Goal: Task Accomplishment & Management: Manage account settings

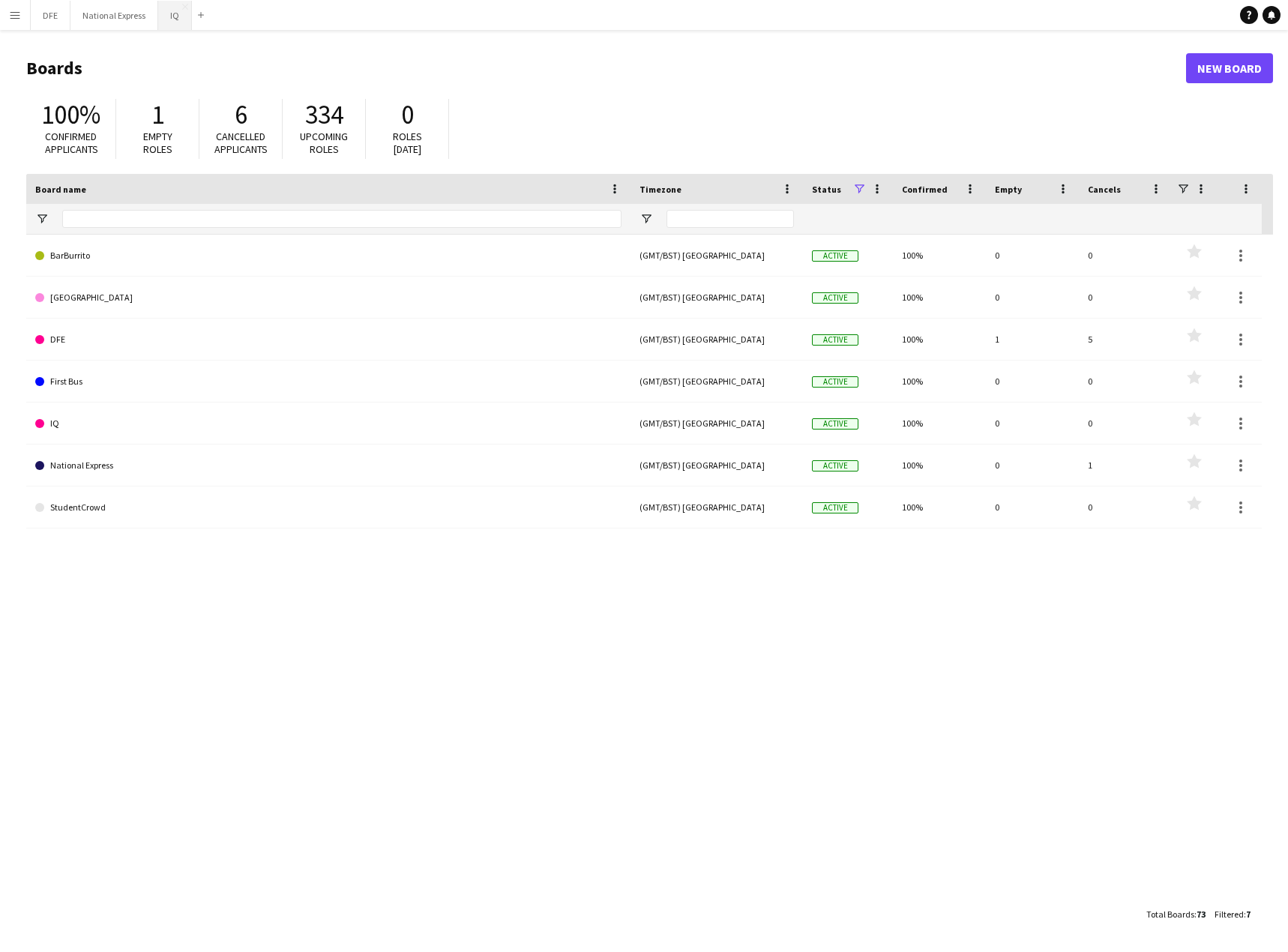
click at [173, 12] on button "IQ Close" at bounding box center [175, 16] width 34 height 29
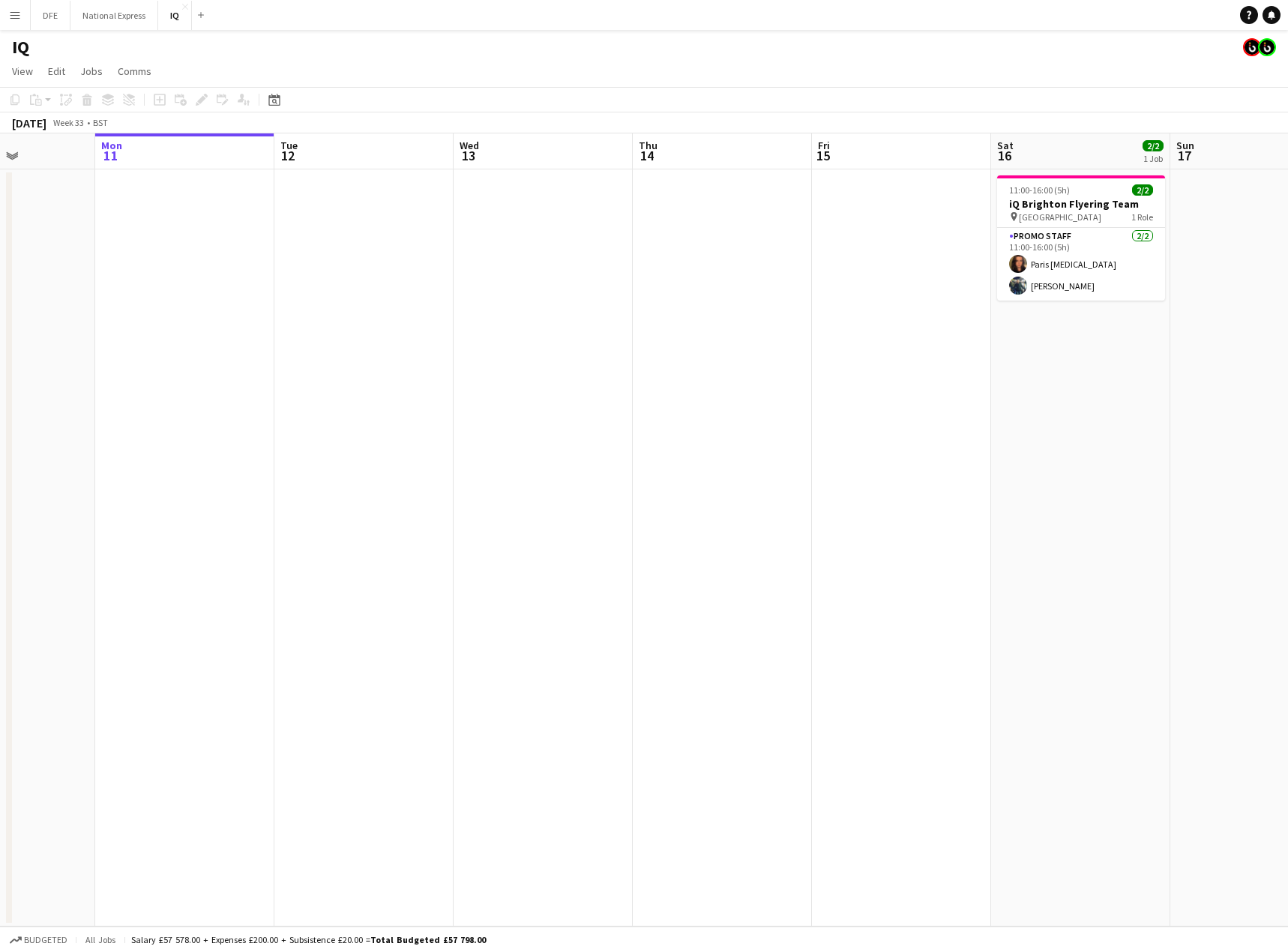
drag, startPoint x: 1112, startPoint y: 287, endPoint x: 122, endPoint y: 352, distance: 992.1
click at [119, 352] on app-calendar-viewport "Fri 8 Sat 9 Sun 10 Mon 11 Tue 12 Wed 13 Thu 14 Fri 15 Sat 16 2/2 1 Job Sun 17 M…" at bounding box center [644, 531] width 1288 height 793
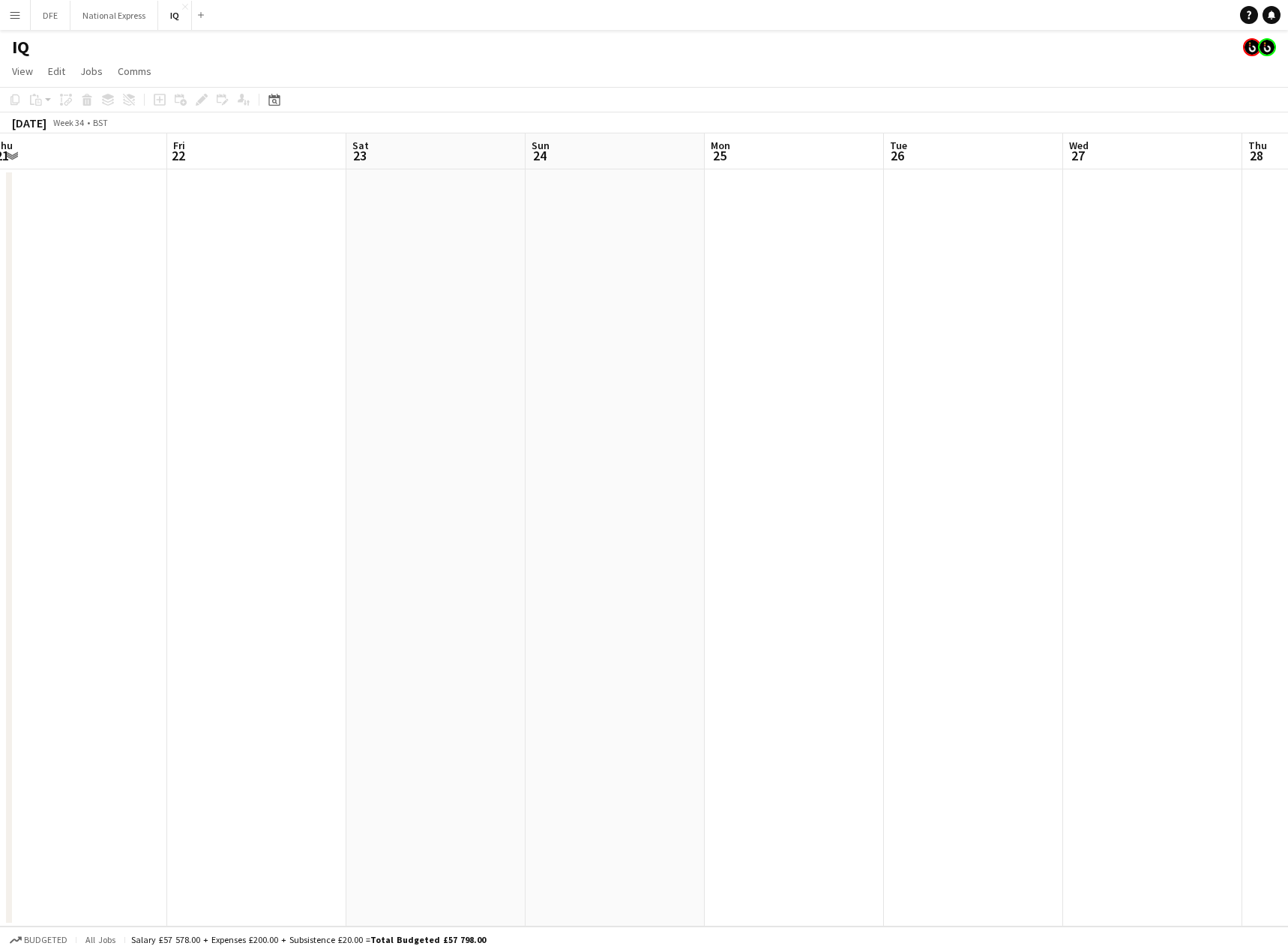
click at [0, 334] on html "Menu Boards Boards Boards All jobs Status Workforce Workforce My Workforce Recr…" at bounding box center [644, 476] width 1288 height 952
drag, startPoint x: 35, startPoint y: 346, endPoint x: -86, endPoint y: 348, distance: 121.0
click at [0, 348] on html "Menu Boards Boards Boards All jobs Status Workforce Workforce My Workforce Recr…" at bounding box center [644, 476] width 1288 height 952
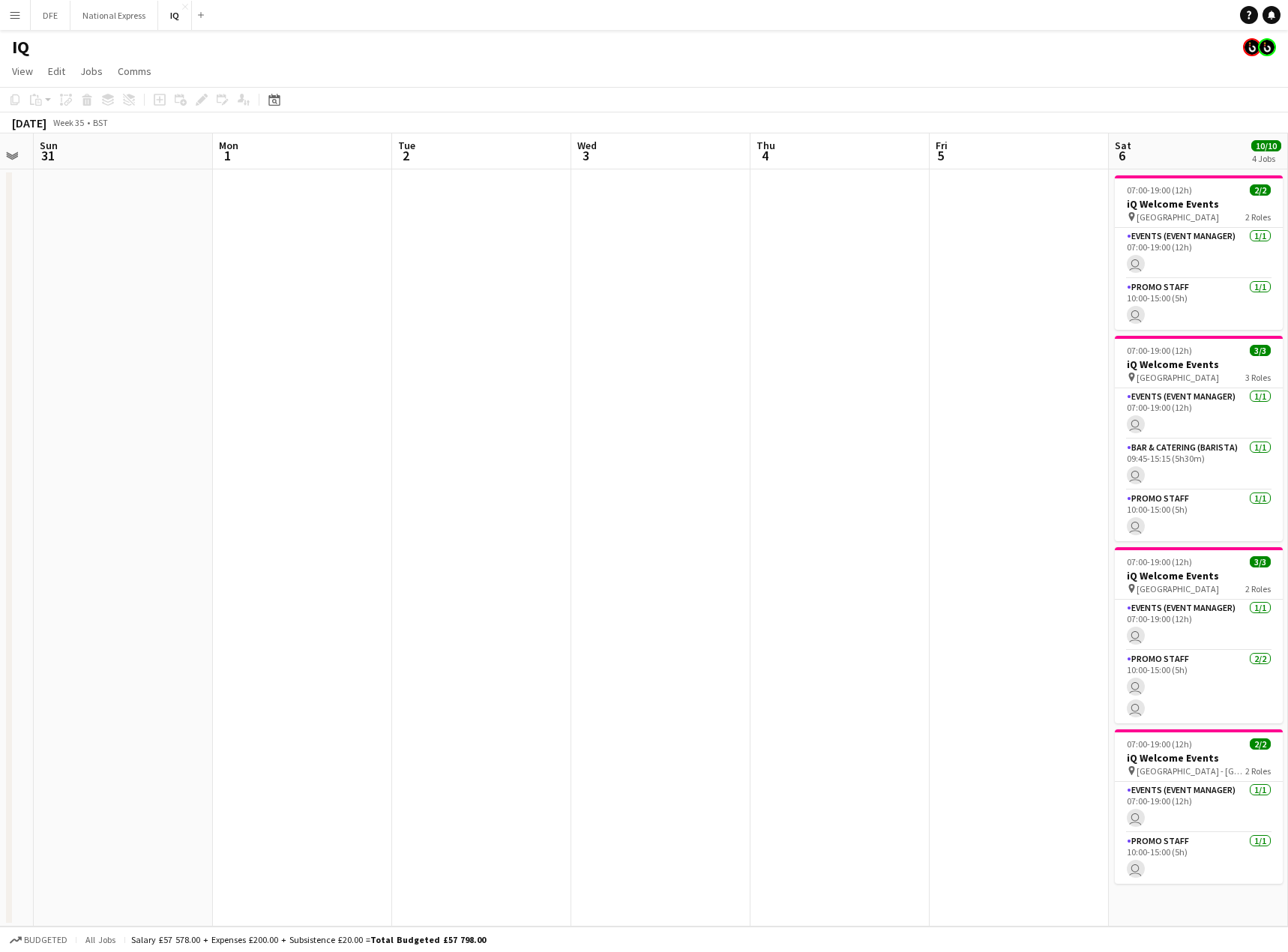
drag, startPoint x: 119, startPoint y: 383, endPoint x: -252, endPoint y: 378, distance: 371.0
click at [0, 378] on html "Menu Boards Boards Boards All jobs Status Workforce Workforce My Workforce Recr…" at bounding box center [644, 476] width 1288 height 952
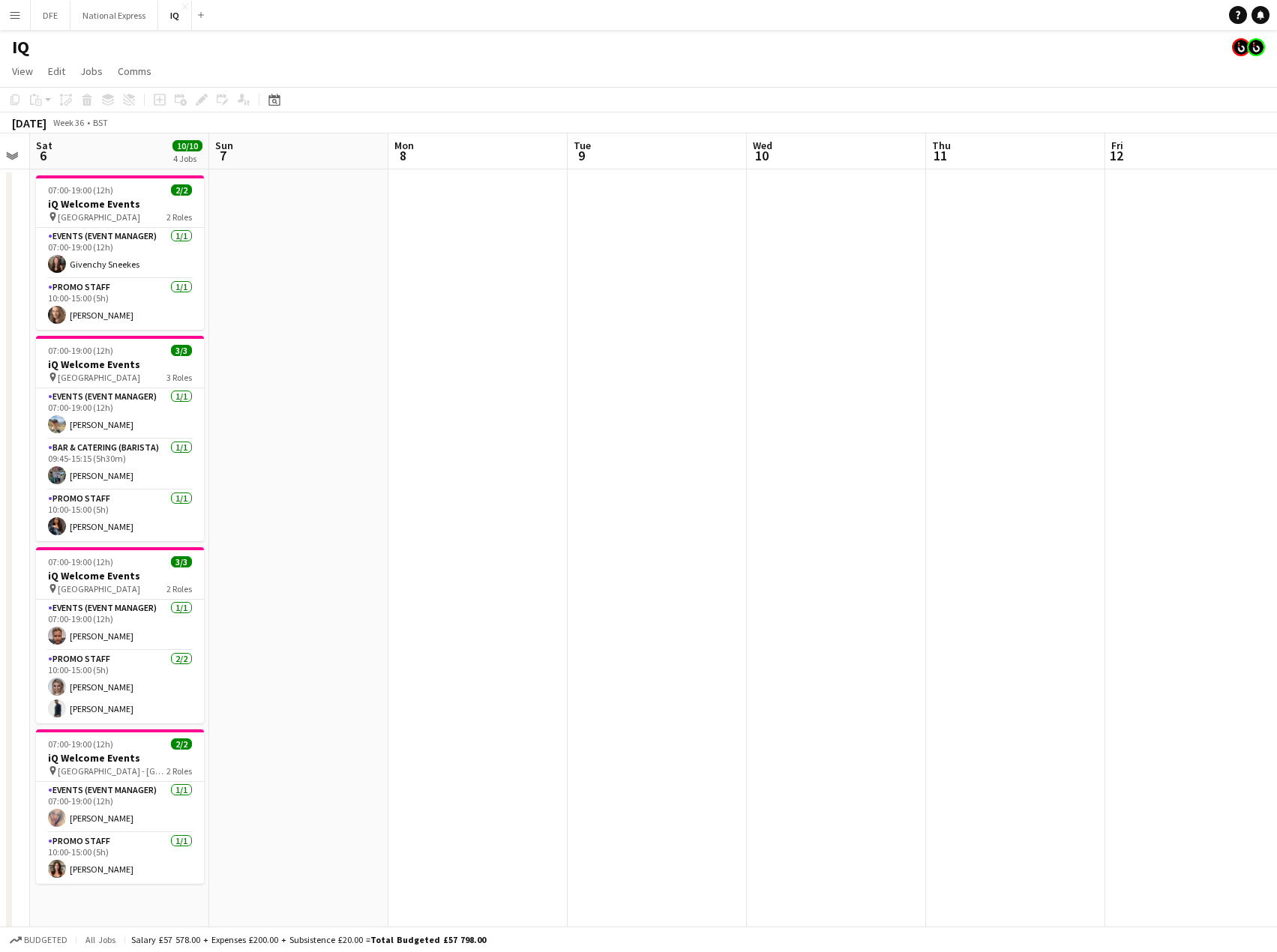
drag, startPoint x: -183, startPoint y: 354, endPoint x: -212, endPoint y: 352, distance: 29.1
click at [0, 352] on html "Menu Boards Boards Boards All jobs Status Workforce Workforce My Workforce Recr…" at bounding box center [638, 567] width 1277 height 1135
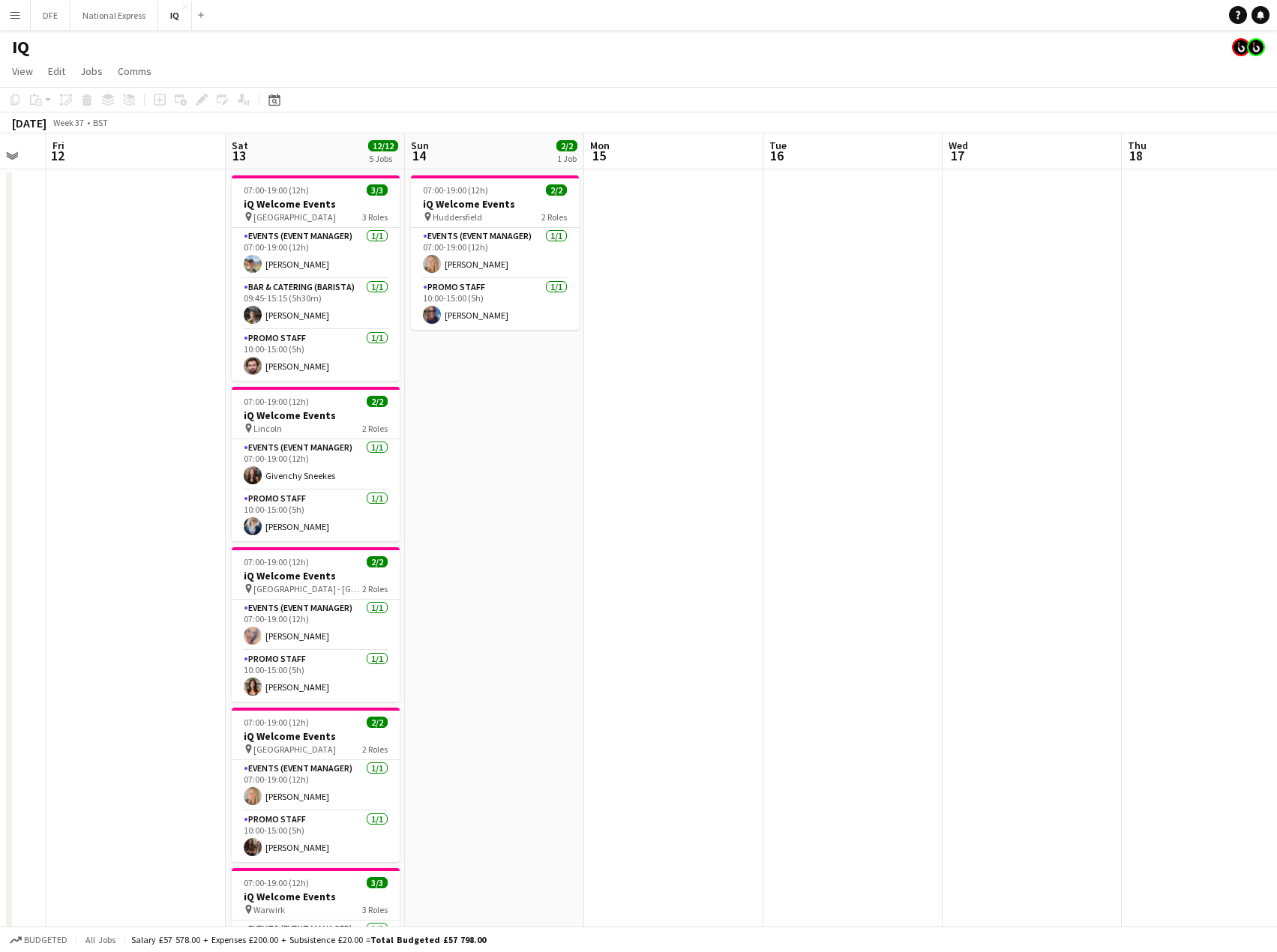
drag, startPoint x: 863, startPoint y: 366, endPoint x: -106, endPoint y: 342, distance: 969.3
click at [0, 342] on html "Menu Boards Boards Boards All jobs Status Workforce Workforce My Workforce Recr…" at bounding box center [638, 567] width 1277 height 1135
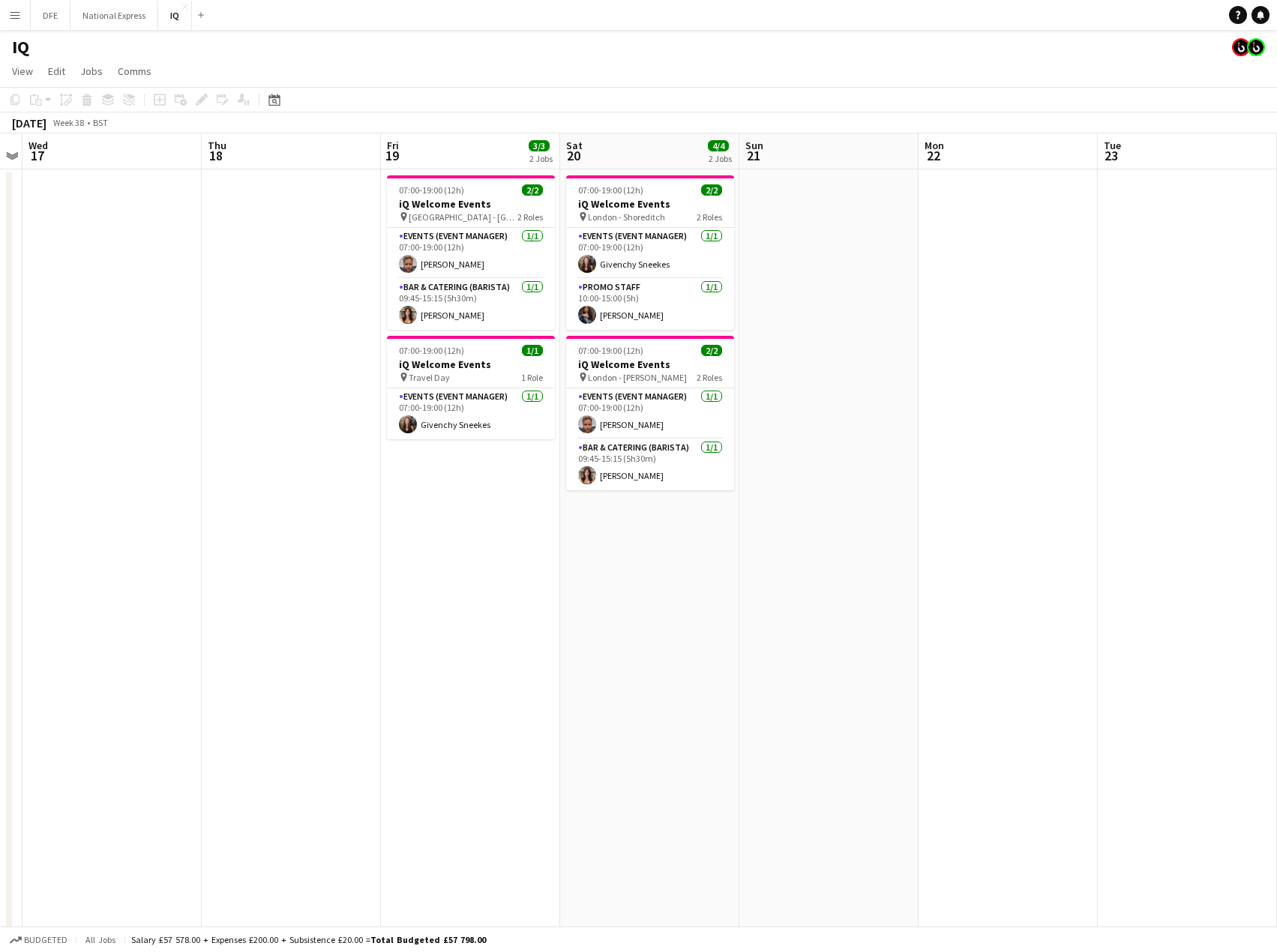
drag, startPoint x: 1021, startPoint y: 282, endPoint x: -354, endPoint y: 338, distance: 1376.1
click at [0, 338] on html "Menu Boards Boards Boards All jobs Status Workforce Workforce My Workforce Recr…" at bounding box center [638, 567] width 1277 height 1135
click at [657, 314] on app-card-role "Promo Staff [DATE] 10:00-15:00 (5h) [PERSON_NAME]" at bounding box center [650, 304] width 168 height 51
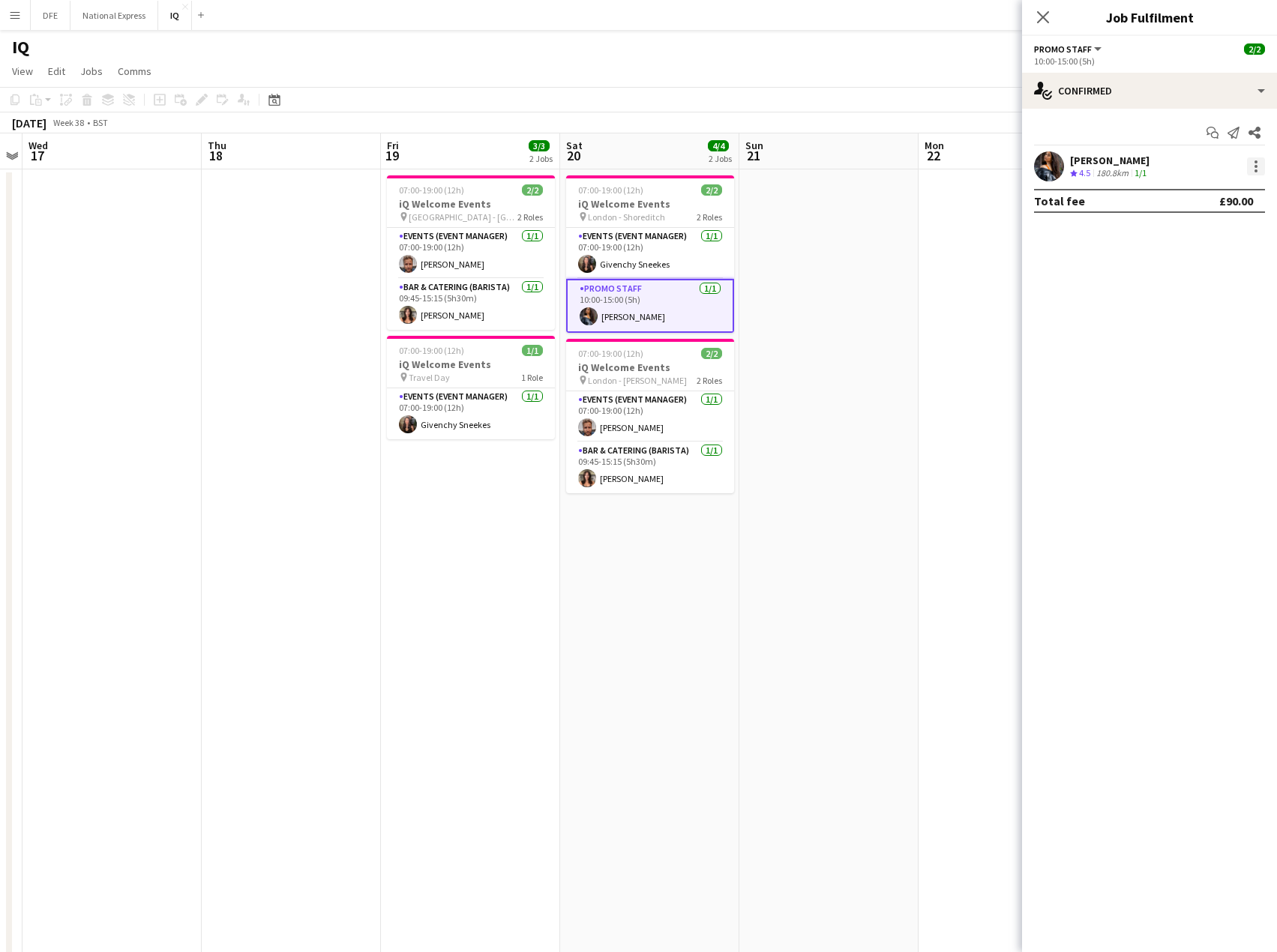
click at [1260, 162] on div at bounding box center [1257, 167] width 18 height 18
click at [1198, 335] on span "Remove" at bounding box center [1183, 338] width 45 height 13
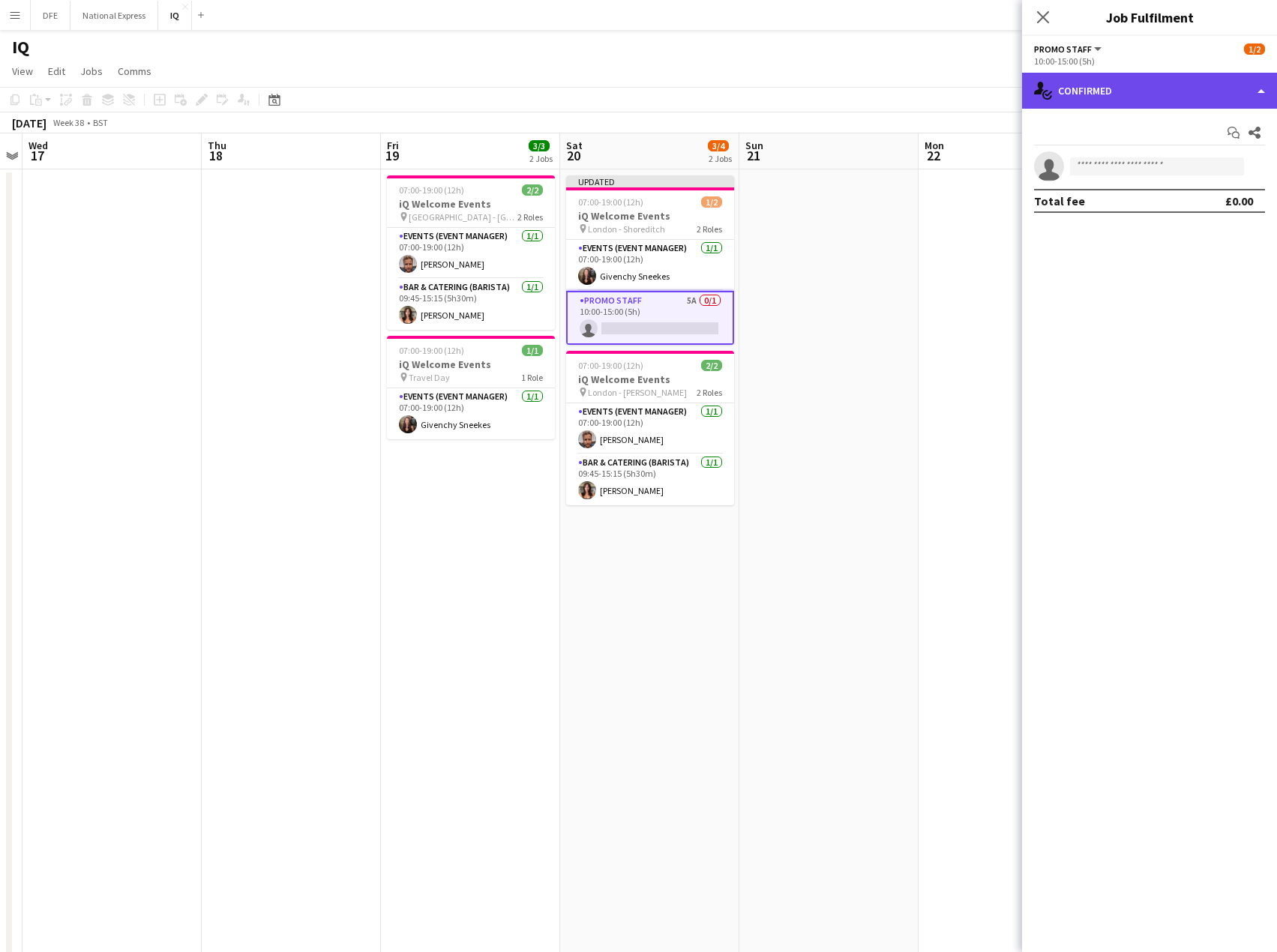
click at [1102, 88] on div "single-neutral-actions-check-2 Confirmed" at bounding box center [1150, 90] width 255 height 36
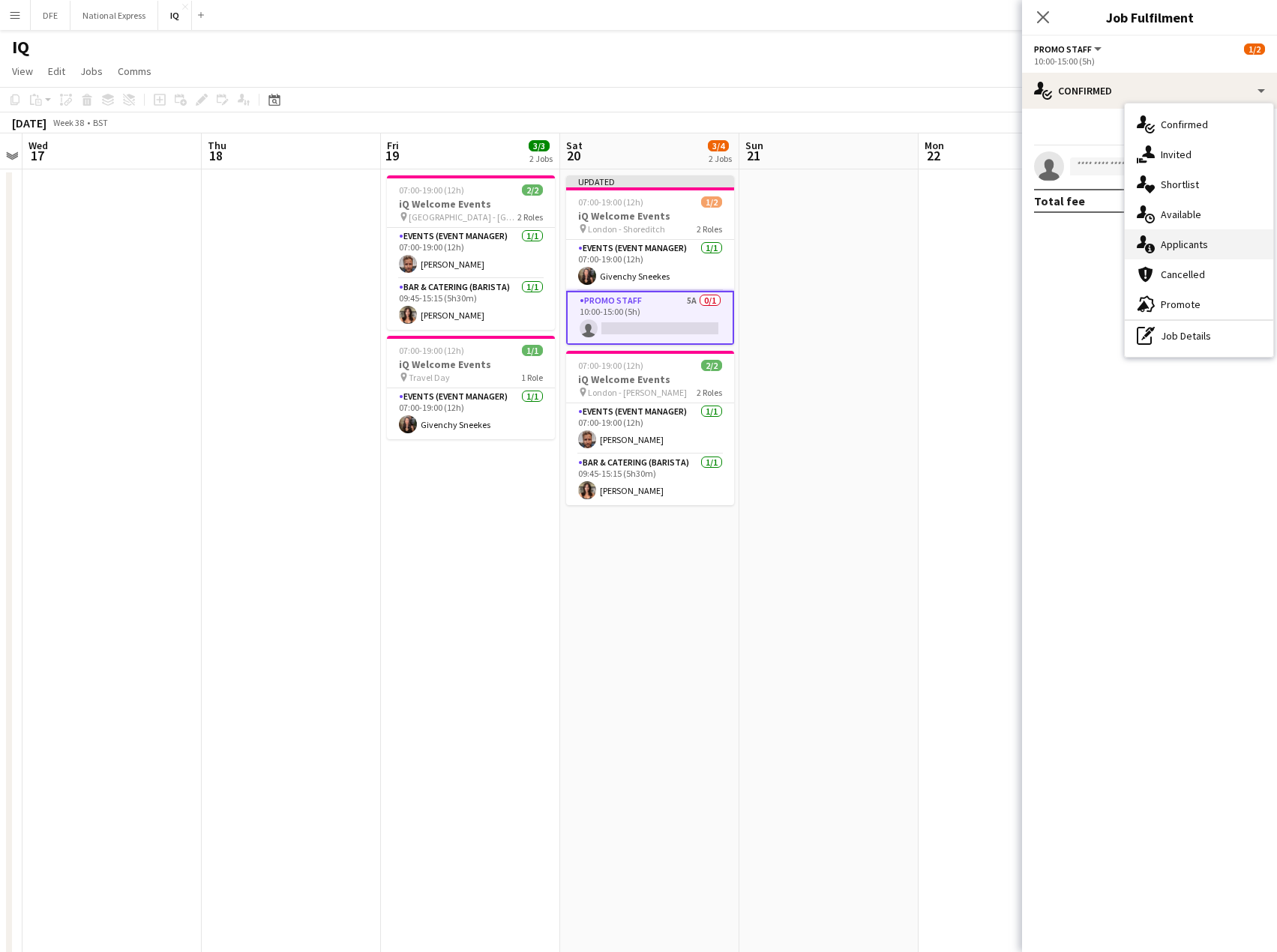
click at [1194, 248] on div "single-neutral-actions-information Applicants" at bounding box center [1199, 244] width 149 height 30
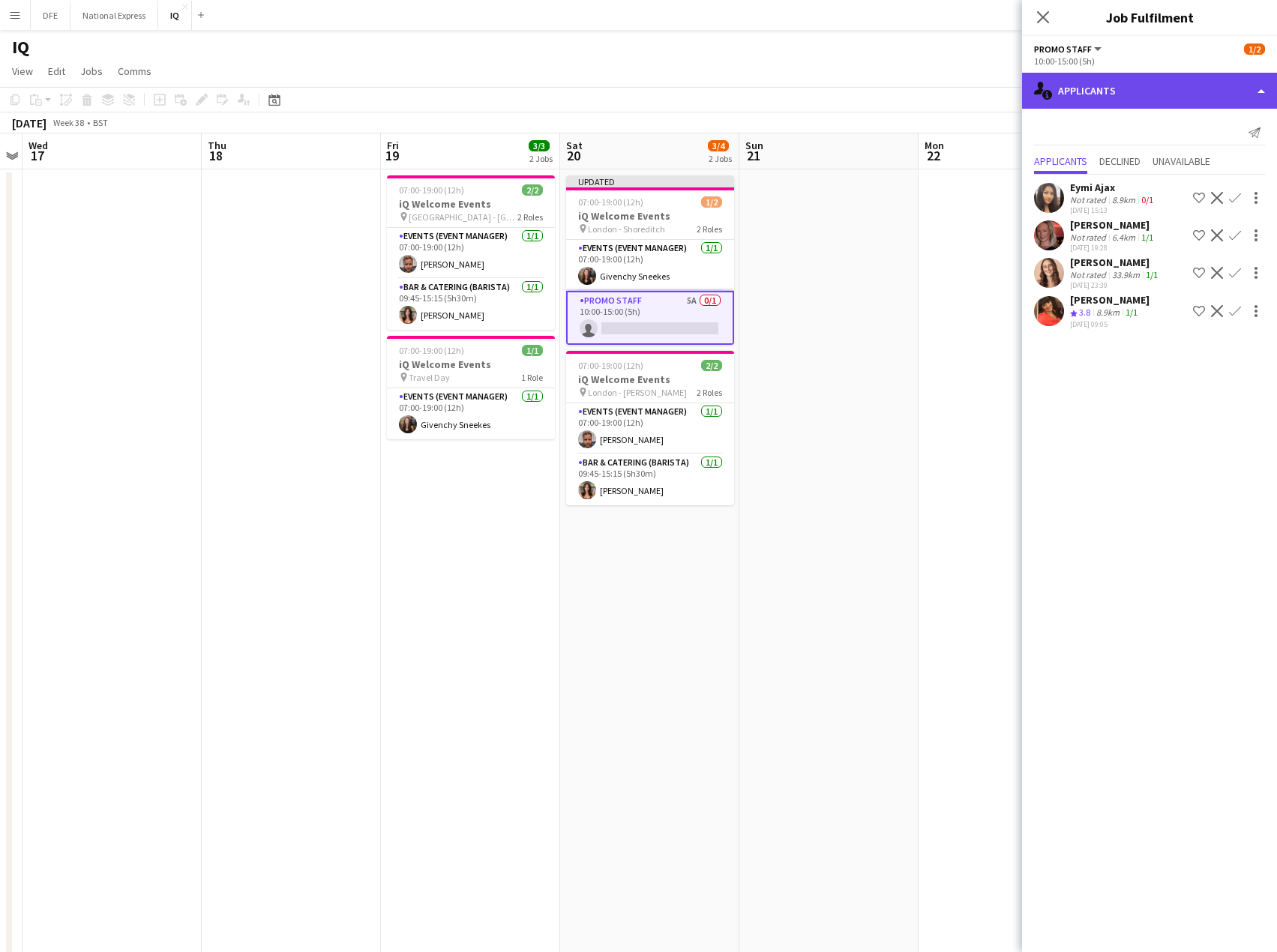
click at [1107, 88] on div "single-neutral-actions-information Applicants" at bounding box center [1150, 90] width 255 height 36
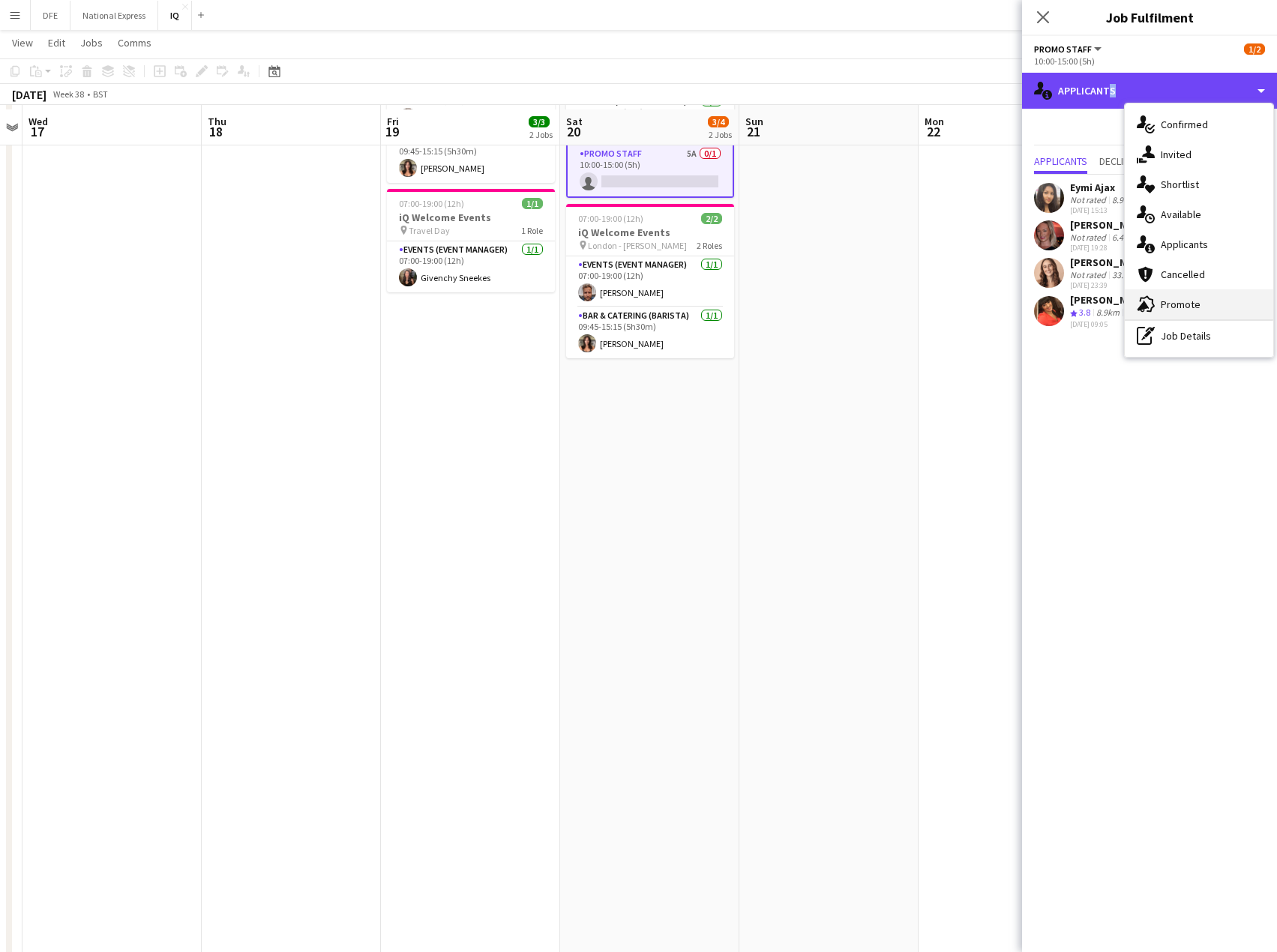
scroll to position [150, 0]
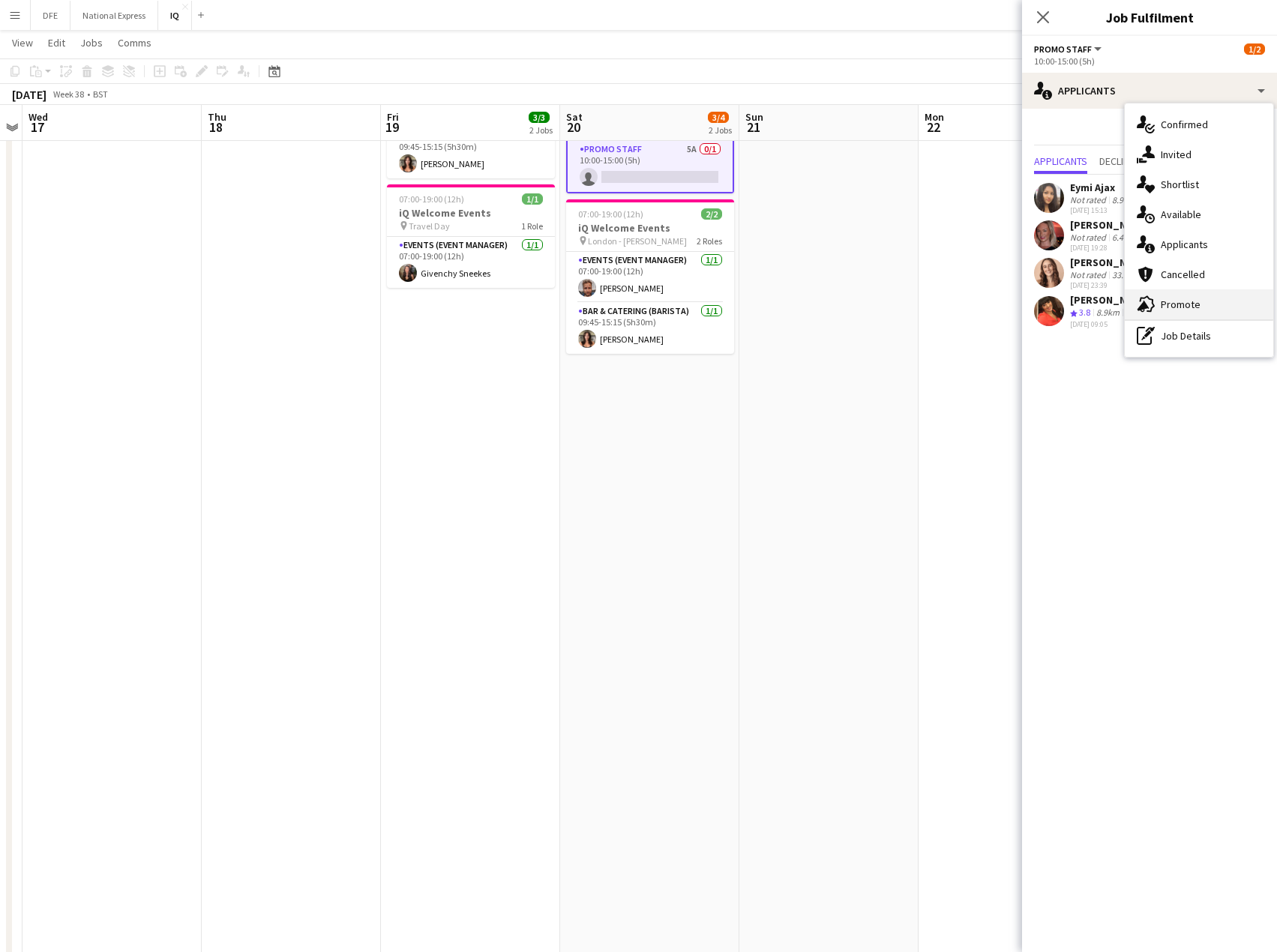
click at [1182, 304] on div "advertising-megaphone Promote" at bounding box center [1199, 304] width 149 height 30
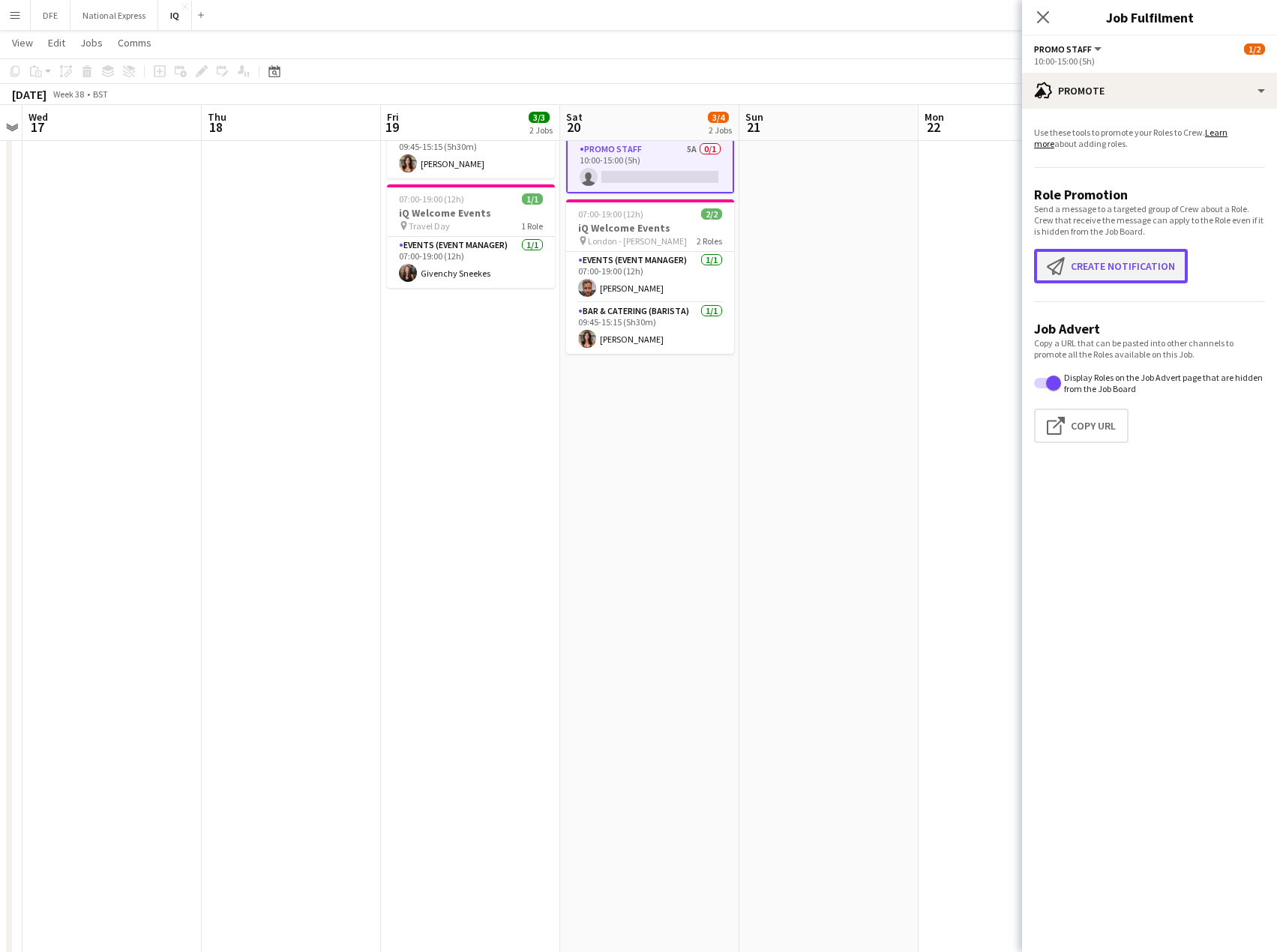
click at [1149, 281] on button "Create notification Create notification" at bounding box center [1111, 267] width 154 height 35
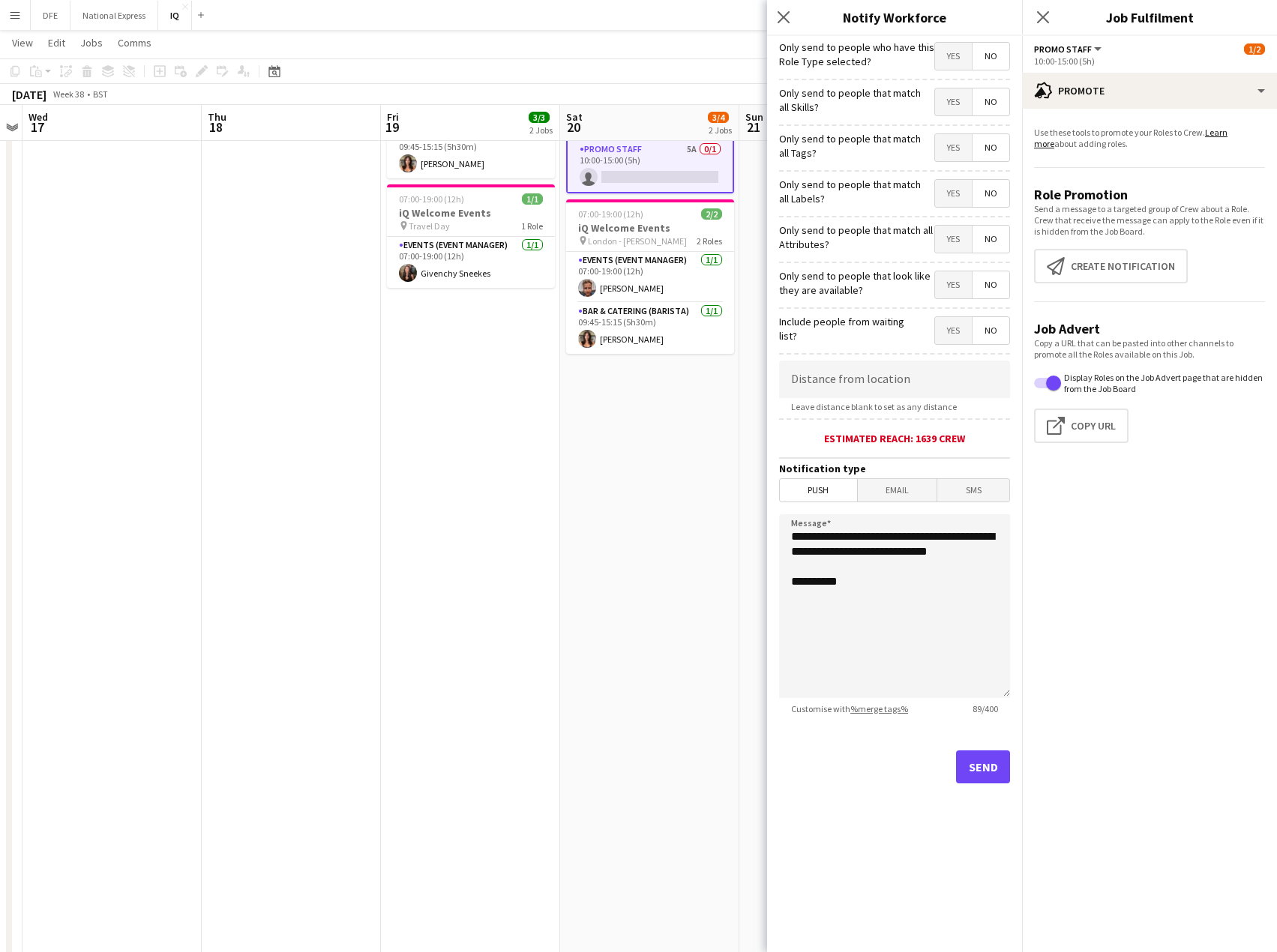
click at [893, 359] on form "**********" at bounding box center [895, 431] width 255 height 790
click at [896, 381] on input at bounding box center [895, 379] width 231 height 38
type input "*****"
click at [996, 758] on button "Send" at bounding box center [983, 767] width 54 height 33
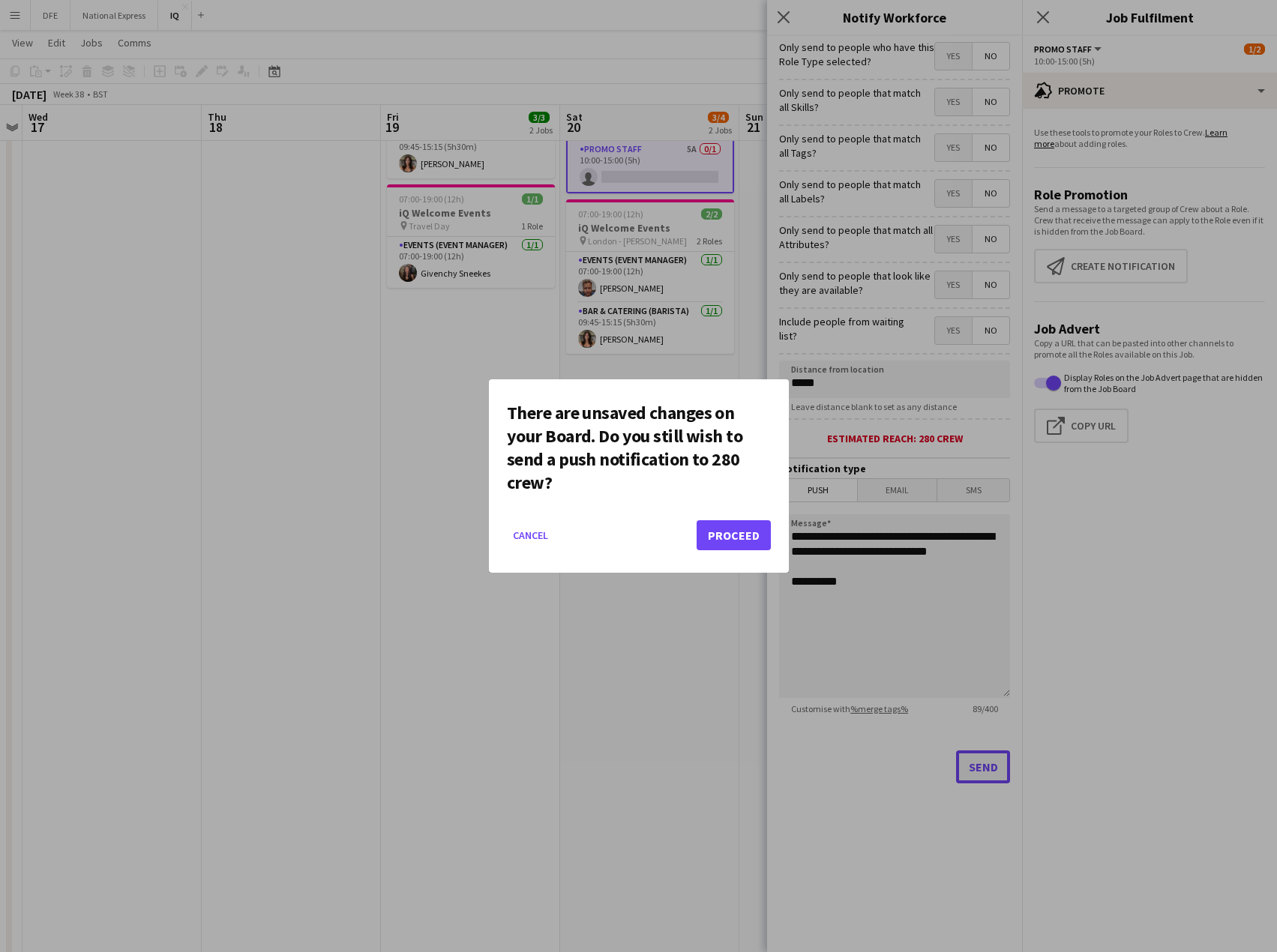
scroll to position [0, 0]
click at [744, 540] on button "Proceed" at bounding box center [733, 535] width 74 height 30
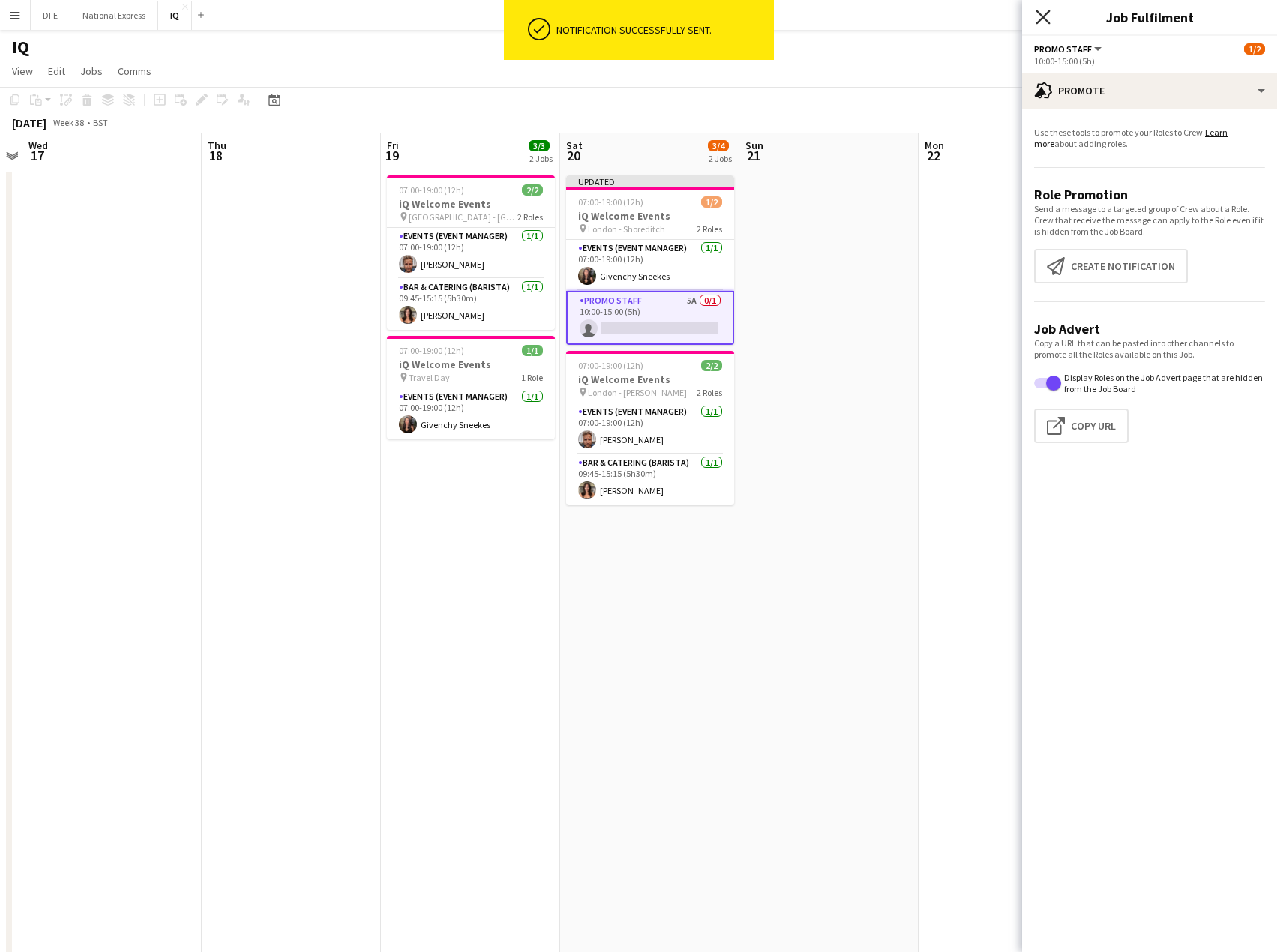
click at [1046, 15] on icon at bounding box center [1043, 17] width 15 height 15
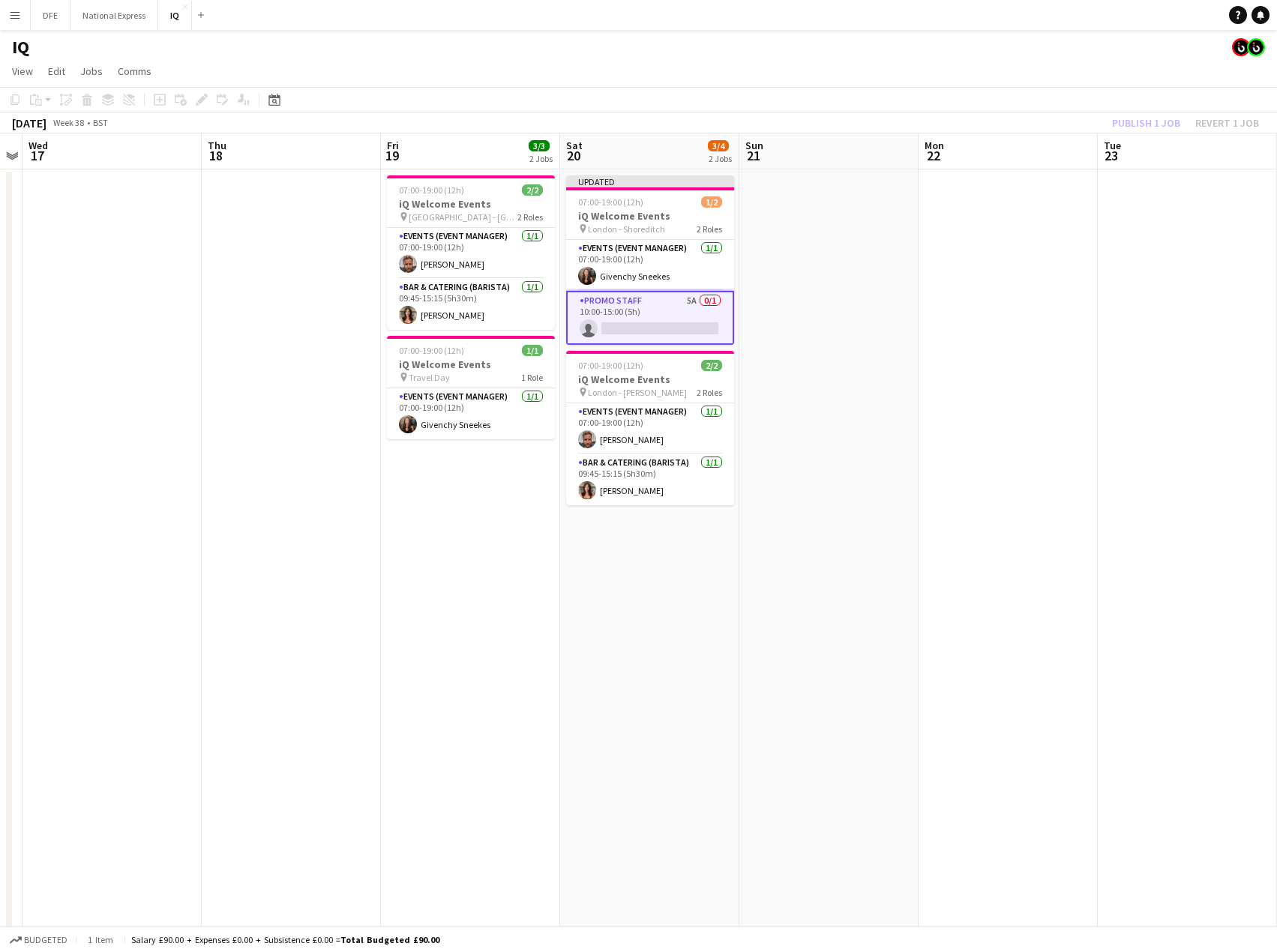
drag, startPoint x: 1062, startPoint y: 60, endPoint x: 1137, endPoint y: 95, distance: 82.8
click at [1072, 64] on app-page-menu "View Day view expanded Day view collapsed Month view Date picker Jump to [DATE]…" at bounding box center [638, 72] width 1277 height 28
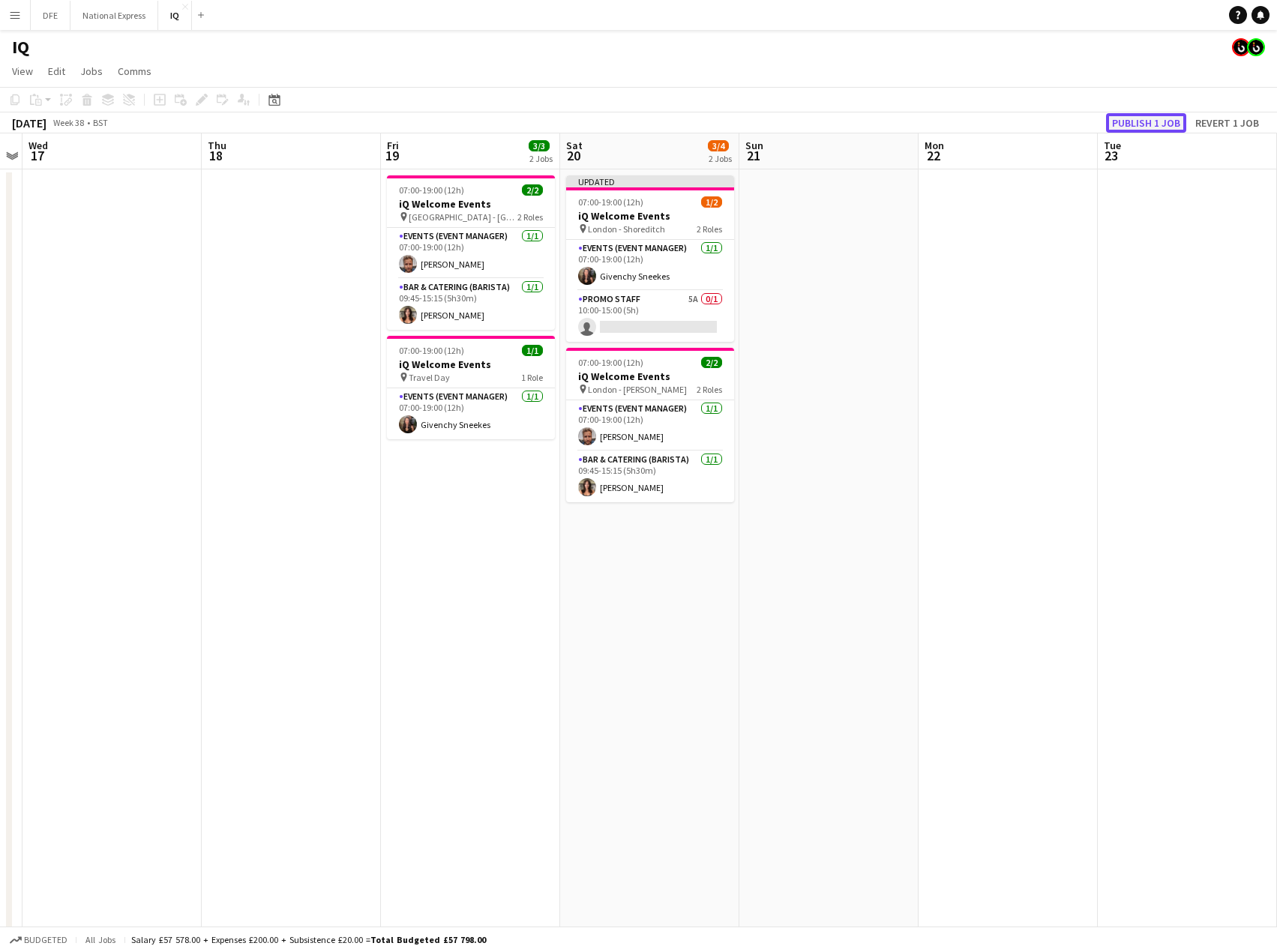
click at [1144, 124] on button "Publish 1 job" at bounding box center [1147, 123] width 81 height 19
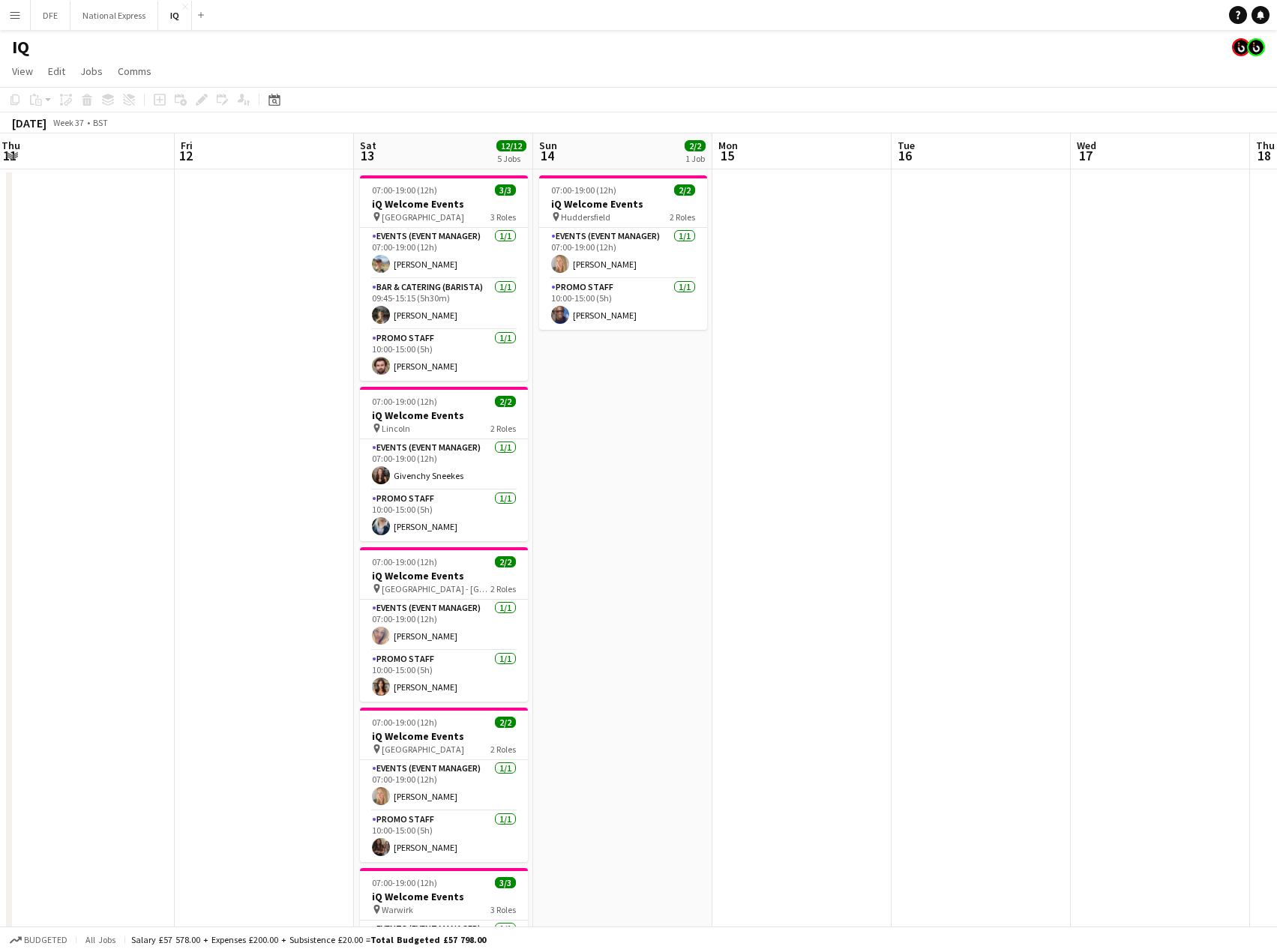
drag, startPoint x: 215, startPoint y: 328, endPoint x: 1054, endPoint y: 307, distance: 839.3
click at [1249, 301] on app-calendar-viewport "Tue 9 Wed 10 Thu 11 Fri 12 Sat 13 12/12 5 Jobs Sun 14 2/2 1 Job Mon 15 Tue 16 W…" at bounding box center [638, 621] width 1277 height 976
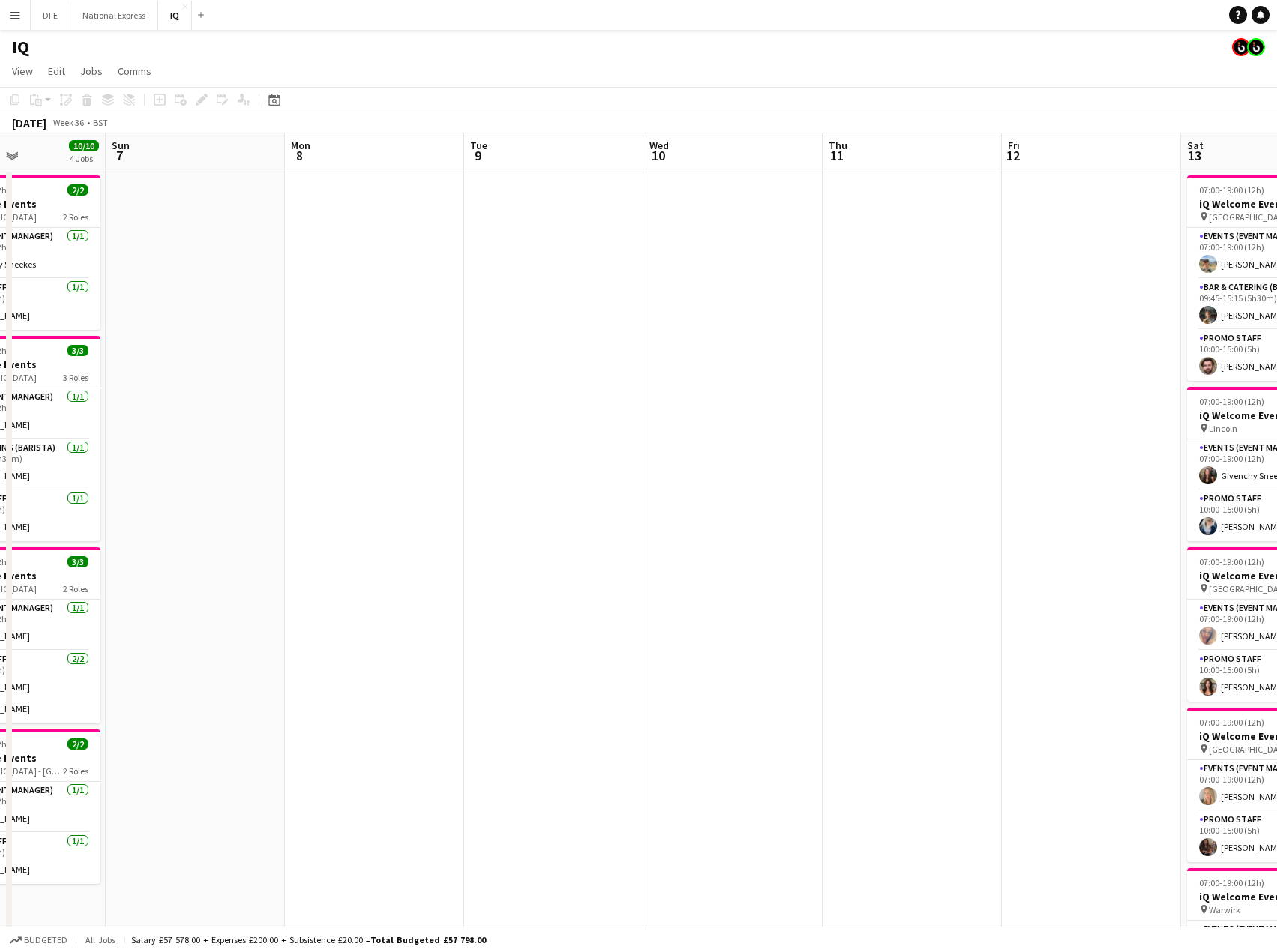
drag, startPoint x: 1139, startPoint y: 312, endPoint x: 551, endPoint y: 328, distance: 588.2
click at [1231, 303] on app-calendar-viewport "Thu 4 Fri 5 Sat 6 10/10 4 Jobs Sun 7 Mon 8 Tue 9 Wed 10 Thu 11 Fri 12 Sat 13 12…" at bounding box center [638, 621] width 1277 height 976
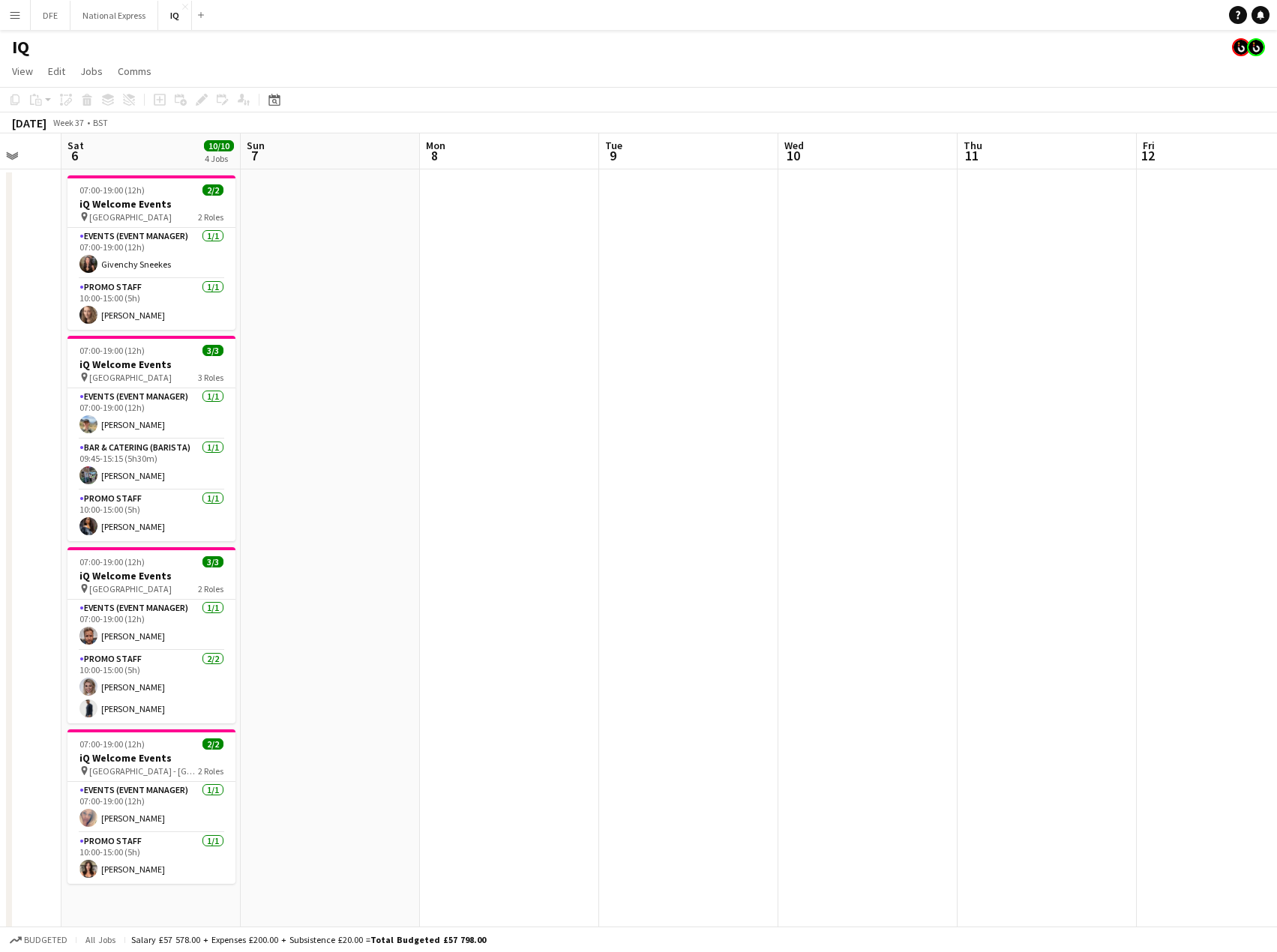
scroll to position [0, 312]
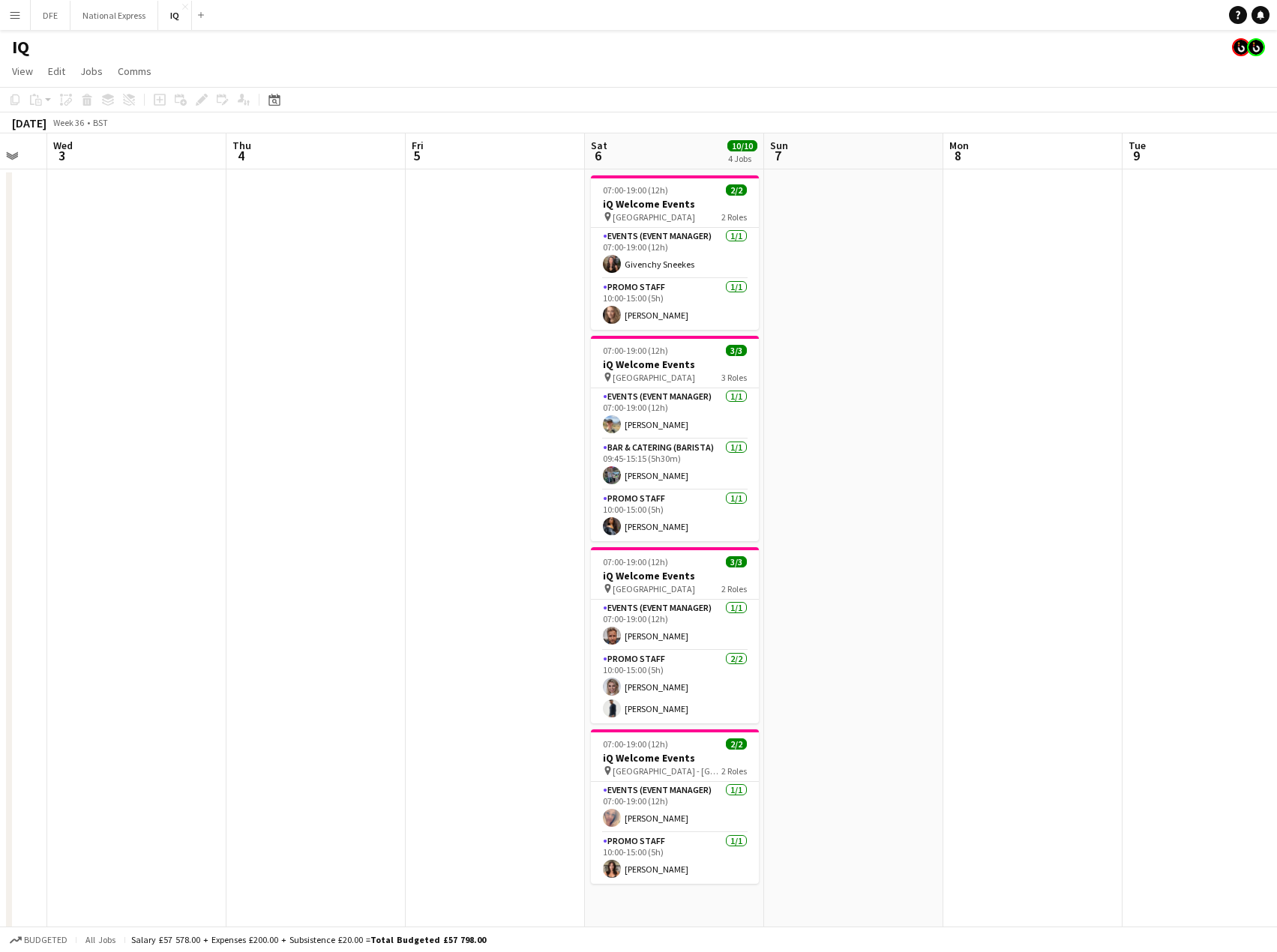
drag, startPoint x: 452, startPoint y: 342, endPoint x: 942, endPoint y: 334, distance: 490.1
click at [942, 334] on app-calendar-viewport "Mon 1 Tue 2 Wed 3 Thu 4 Fri 5 Sat 6 10/10 4 Jobs Sun 7 Mon 8 Tue 9 Wed 10 Thu 1…" at bounding box center [638, 621] width 1277 height 976
click at [652, 475] on app-card-role "Bar & Catering (Barista) [DATE] 09:45-15:15 (5h30m) [PERSON_NAME]" at bounding box center [675, 465] width 168 height 51
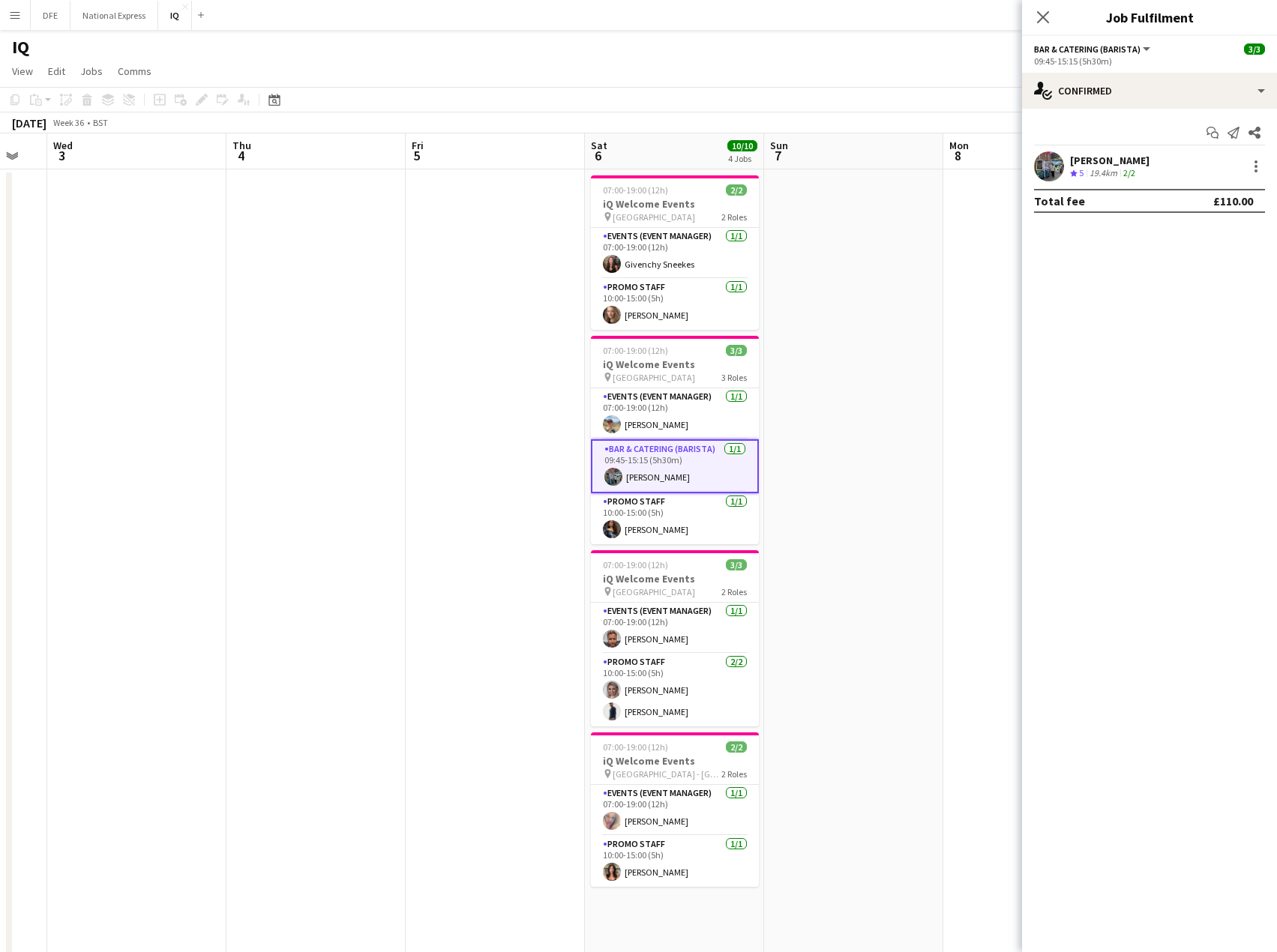
click at [1109, 156] on div "[PERSON_NAME]" at bounding box center [1110, 160] width 80 height 14
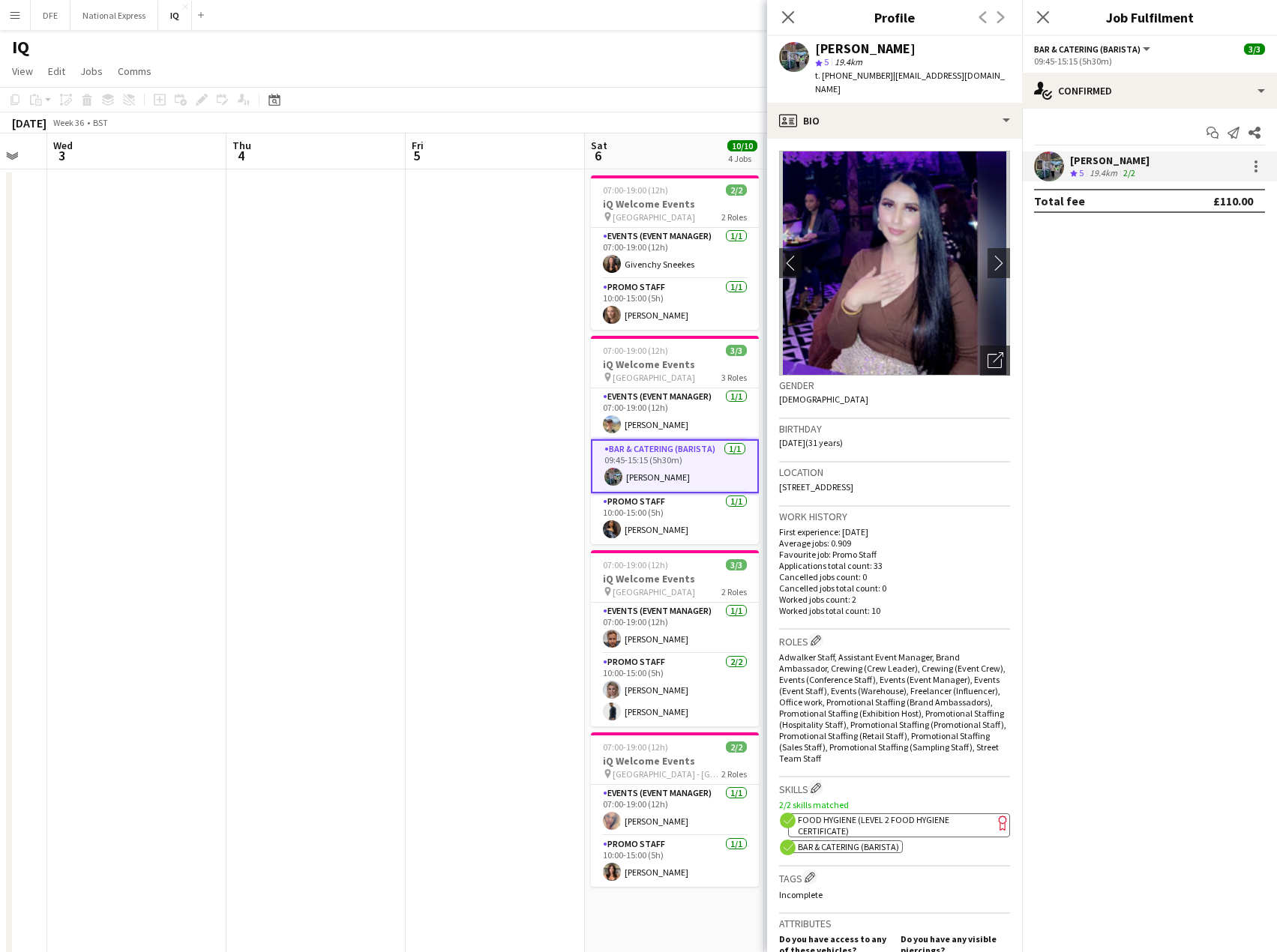
click at [1115, 162] on div "[PERSON_NAME]" at bounding box center [1110, 160] width 80 height 14
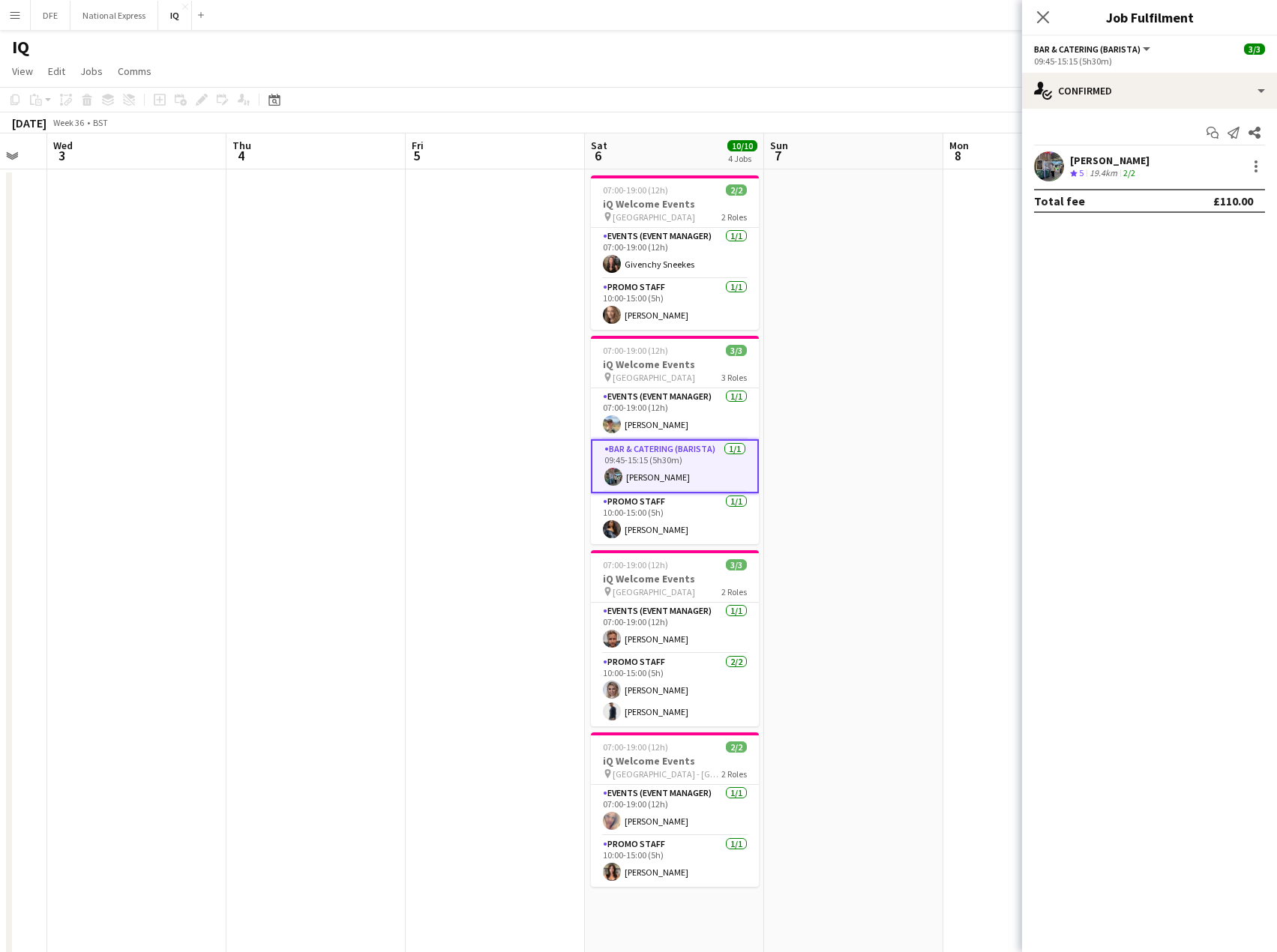
click at [1115, 162] on div "[PERSON_NAME]" at bounding box center [1110, 160] width 80 height 14
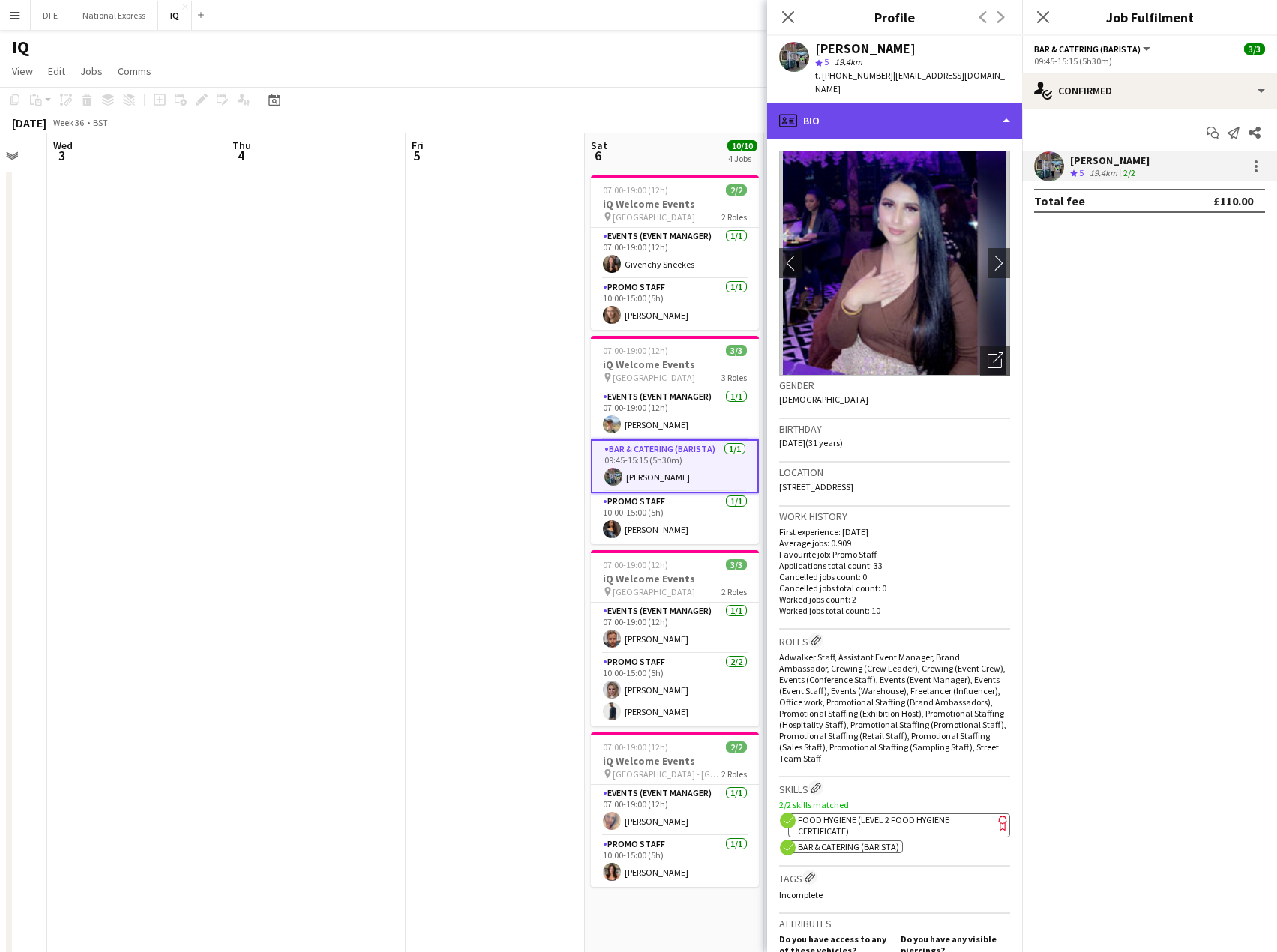
click at [860, 103] on div "profile Bio" at bounding box center [895, 120] width 255 height 36
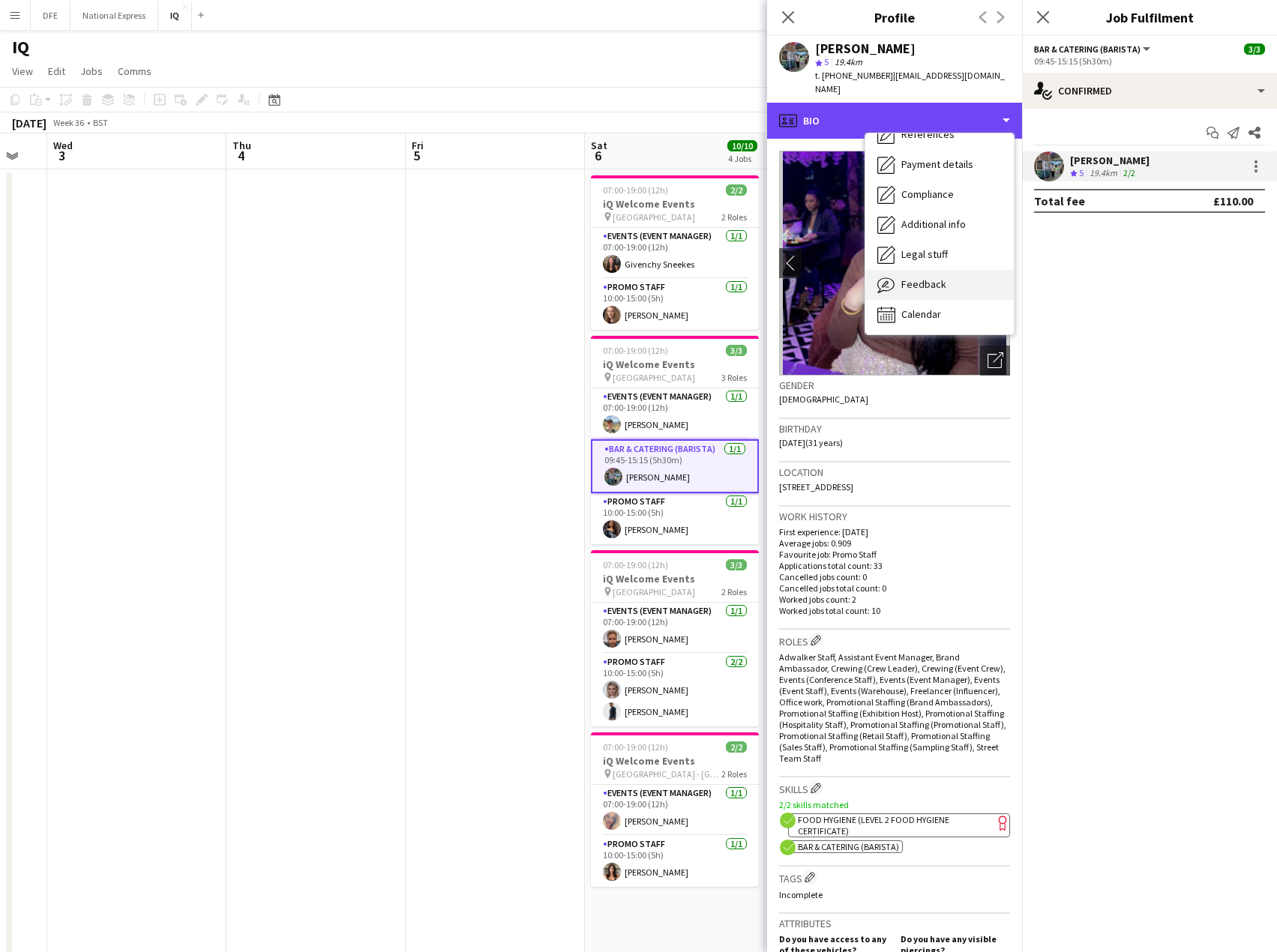
scroll to position [171, 0]
click at [926, 276] on span "Feedback" at bounding box center [923, 282] width 45 height 14
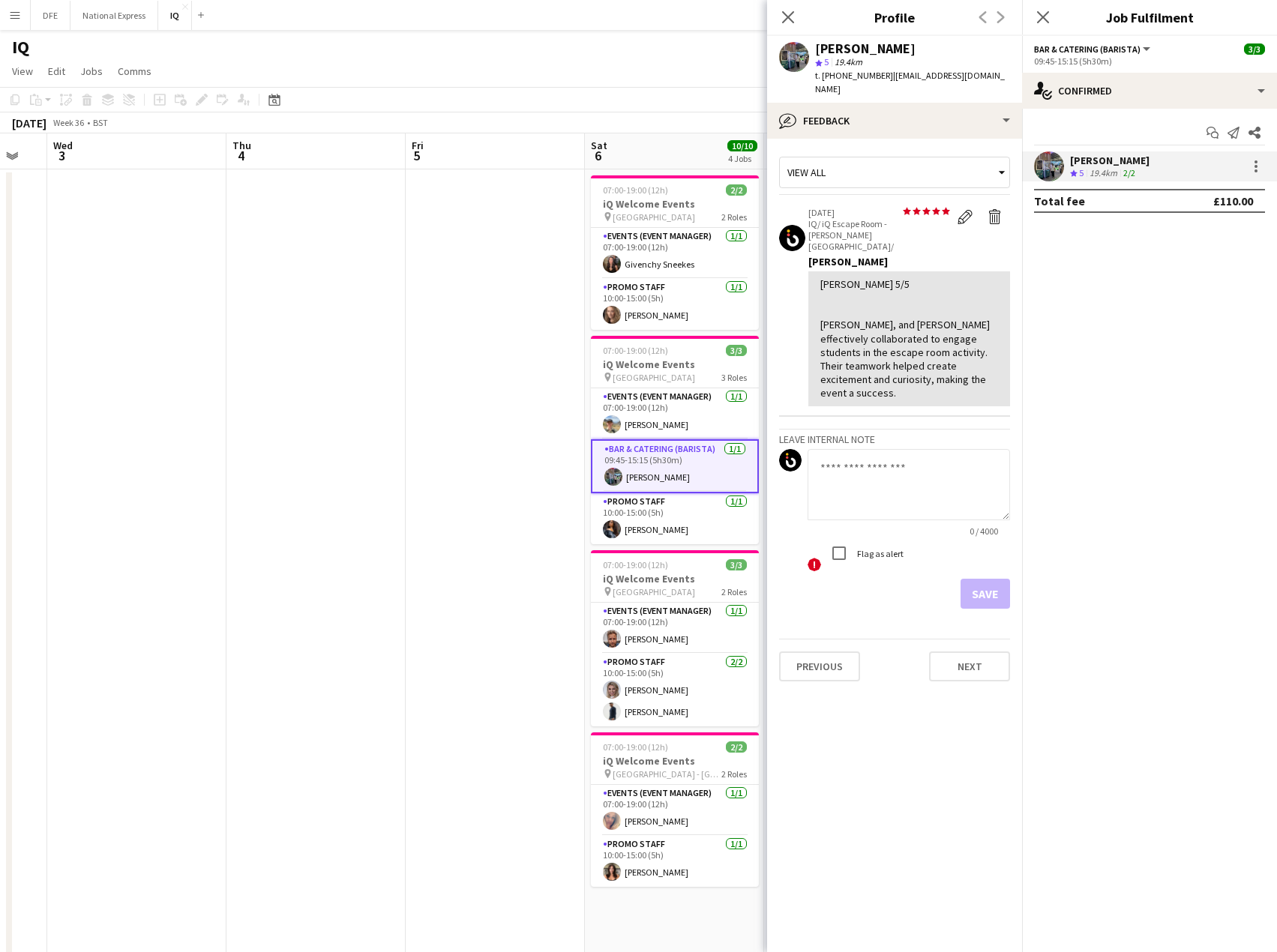
click at [854, 449] on textarea at bounding box center [908, 485] width 203 height 71
type textarea "**********"
click at [878, 547] on label "Flag as alert" at bounding box center [879, 553] width 50 height 11
click at [989, 579] on button "Save" at bounding box center [985, 594] width 50 height 30
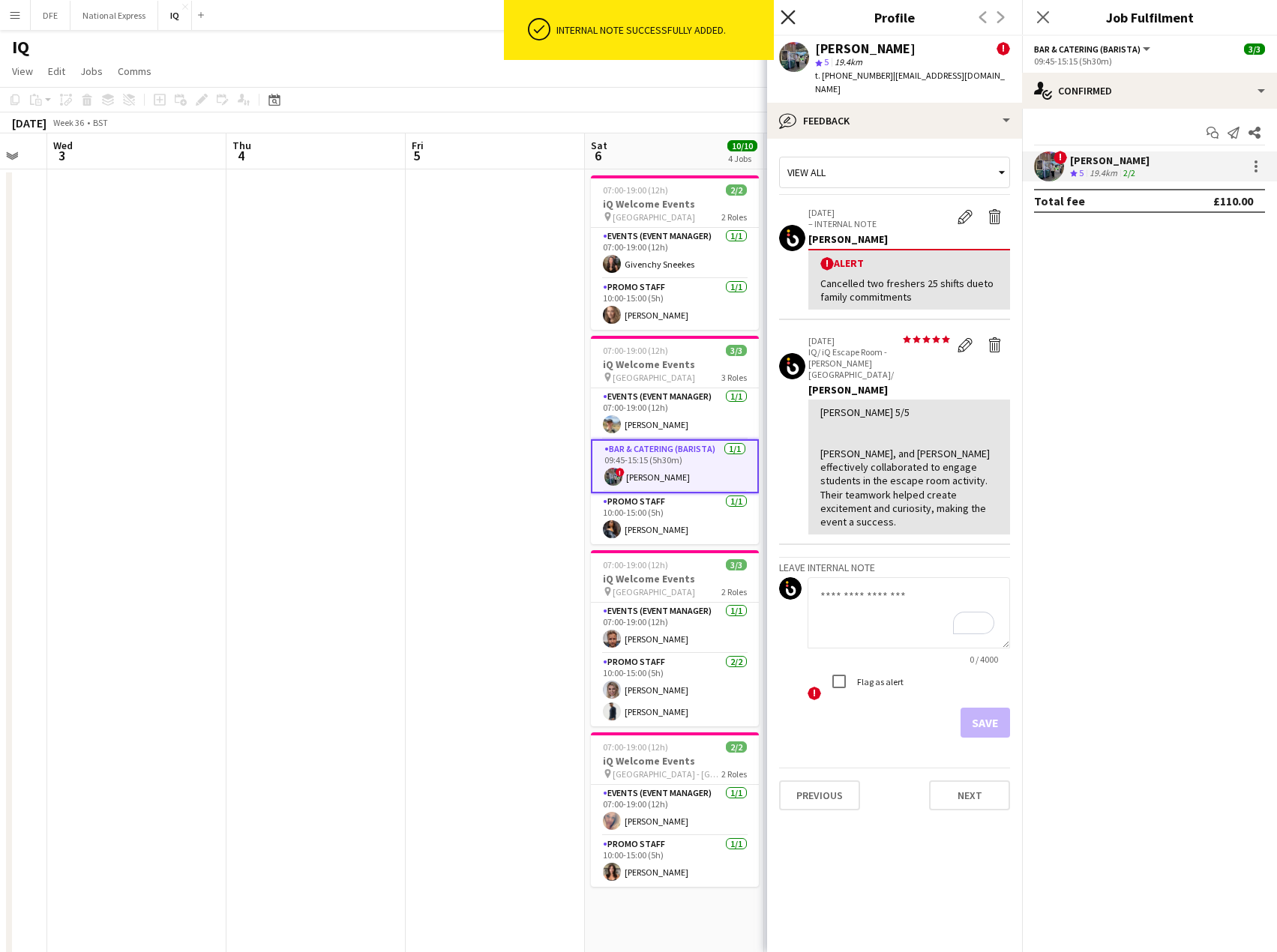
drag, startPoint x: 787, startPoint y: 15, endPoint x: 789, endPoint y: 30, distance: 15.1
click at [789, 15] on icon "Close pop-in" at bounding box center [788, 17] width 15 height 15
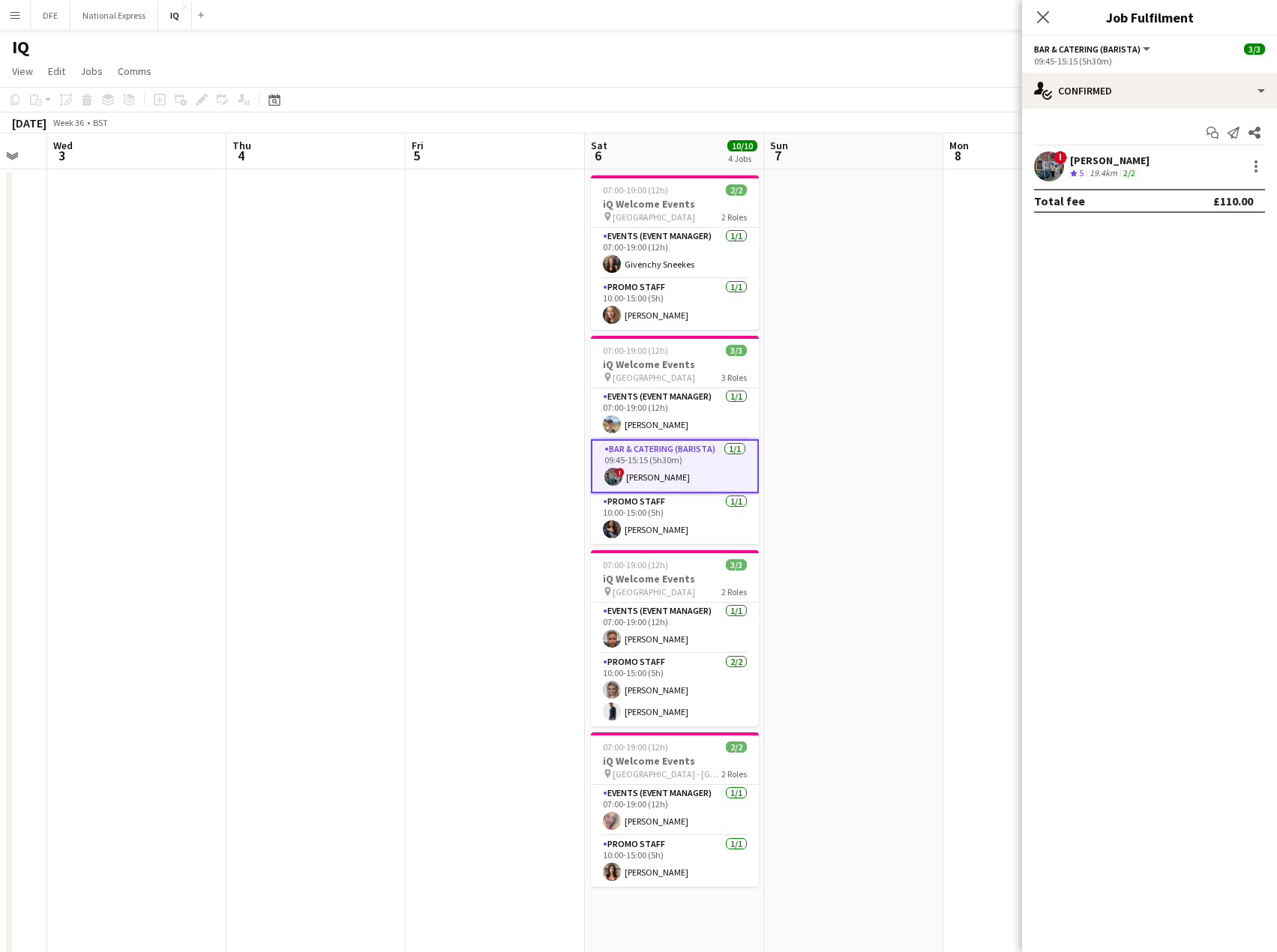
click at [1118, 159] on div "[PERSON_NAME]" at bounding box center [1110, 160] width 80 height 14
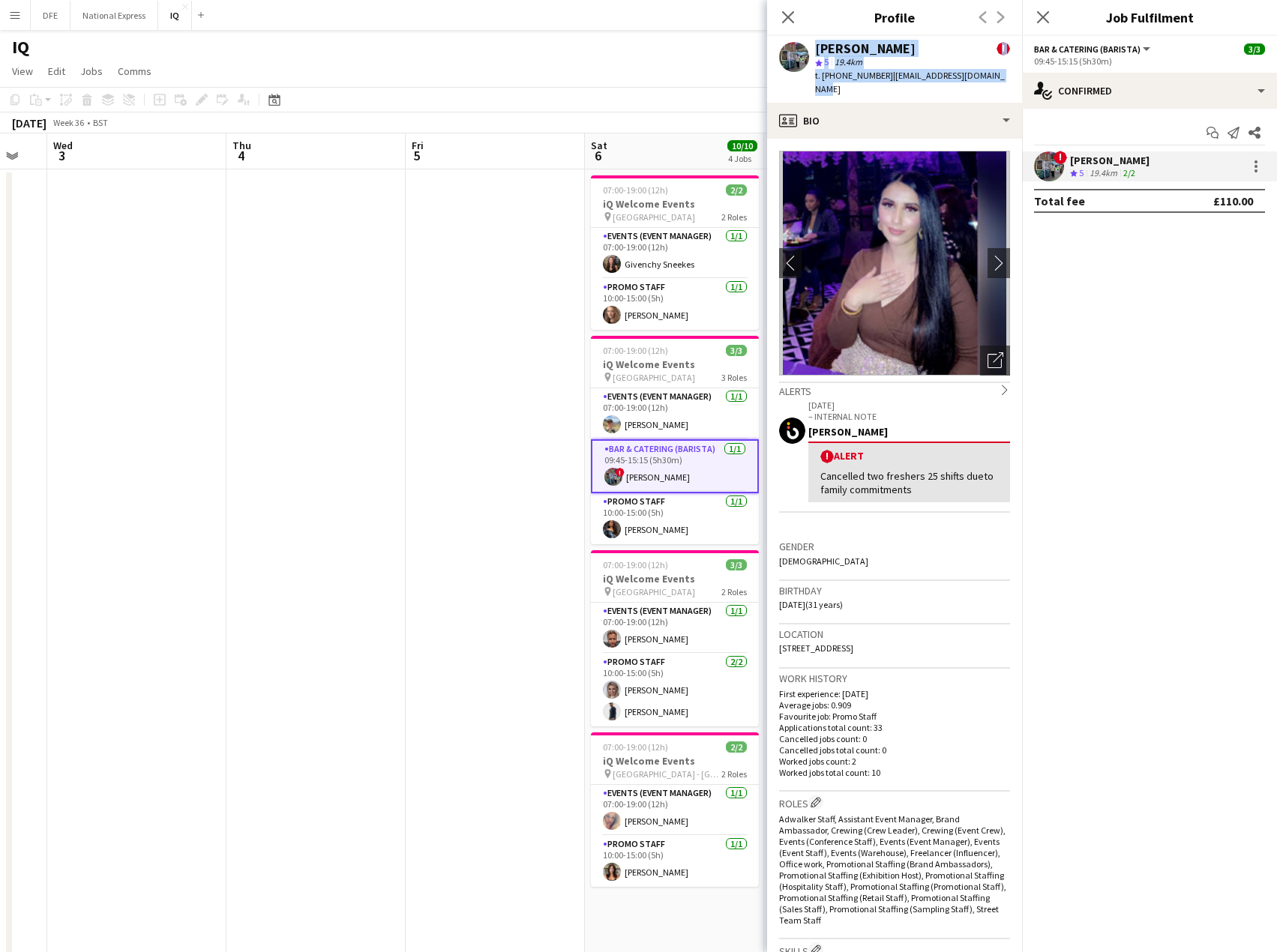
drag, startPoint x: 977, startPoint y: 80, endPoint x: 786, endPoint y: 57, distance: 192.4
click at [786, 57] on div "[PERSON_NAME] ! star 5 19.4km t. [PHONE_NUMBER] | [EMAIL_ADDRESS][DOMAIN_NAME]" at bounding box center [895, 69] width 255 height 67
copy div "[PERSON_NAME] ! star 5 19.4km t. [PHONE_NUMBER] | [EMAIL_ADDRESS][DOMAIN_NAME]"
click at [1256, 163] on div at bounding box center [1256, 161] width 3 height 3
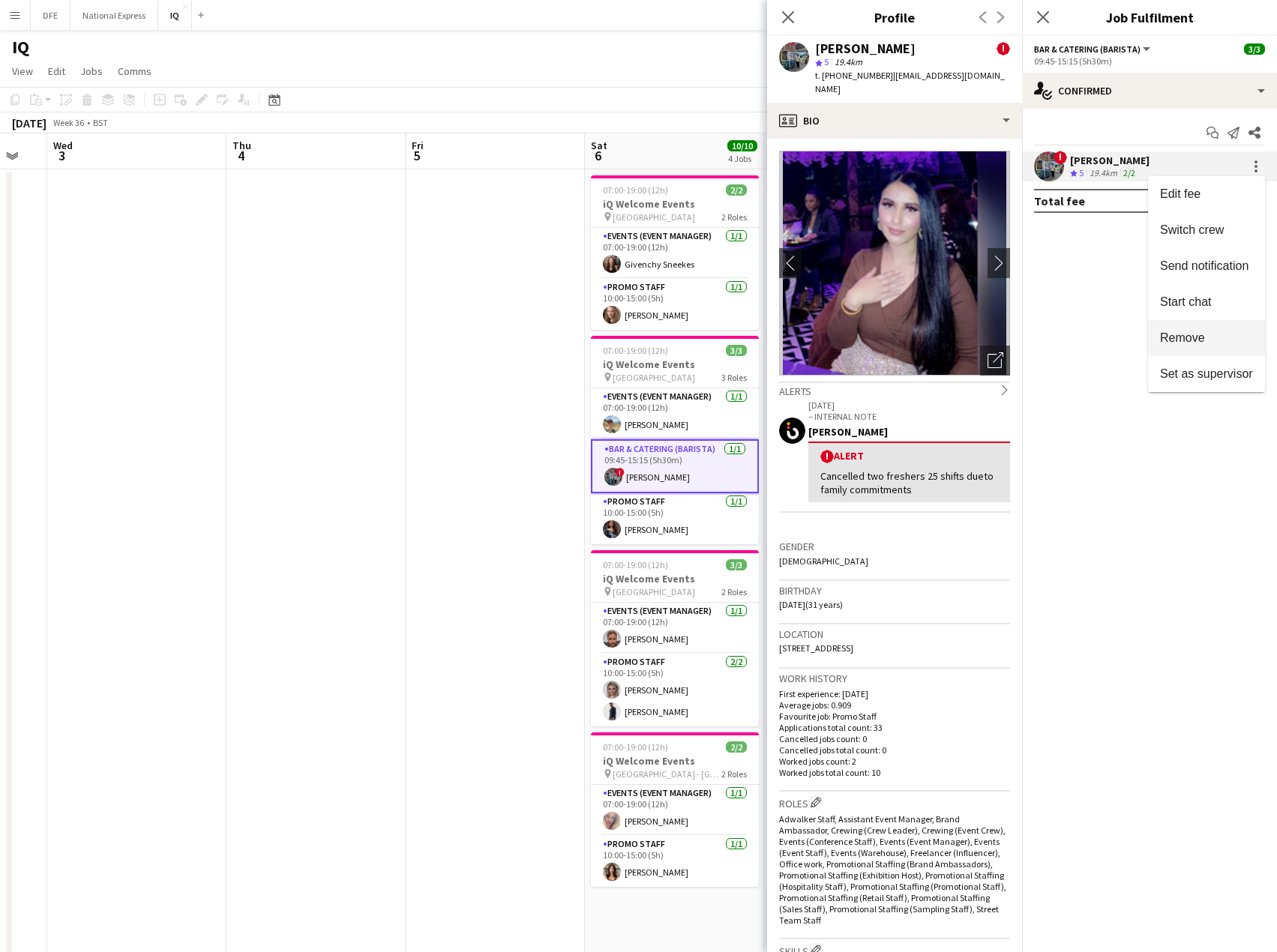
click at [1200, 343] on span "Remove" at bounding box center [1183, 338] width 45 height 13
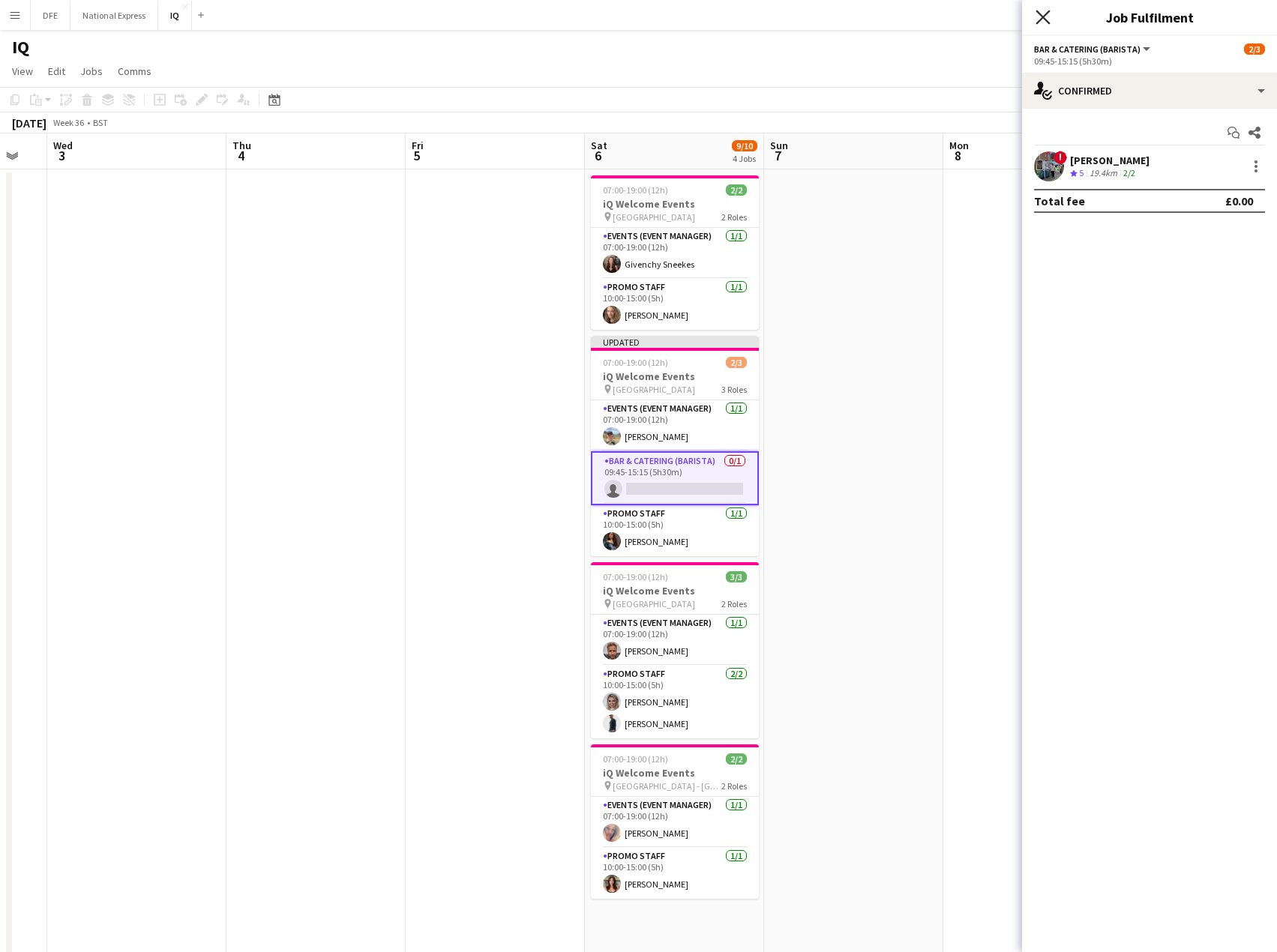
click at [1042, 19] on icon "Close pop-in" at bounding box center [1043, 17] width 15 height 15
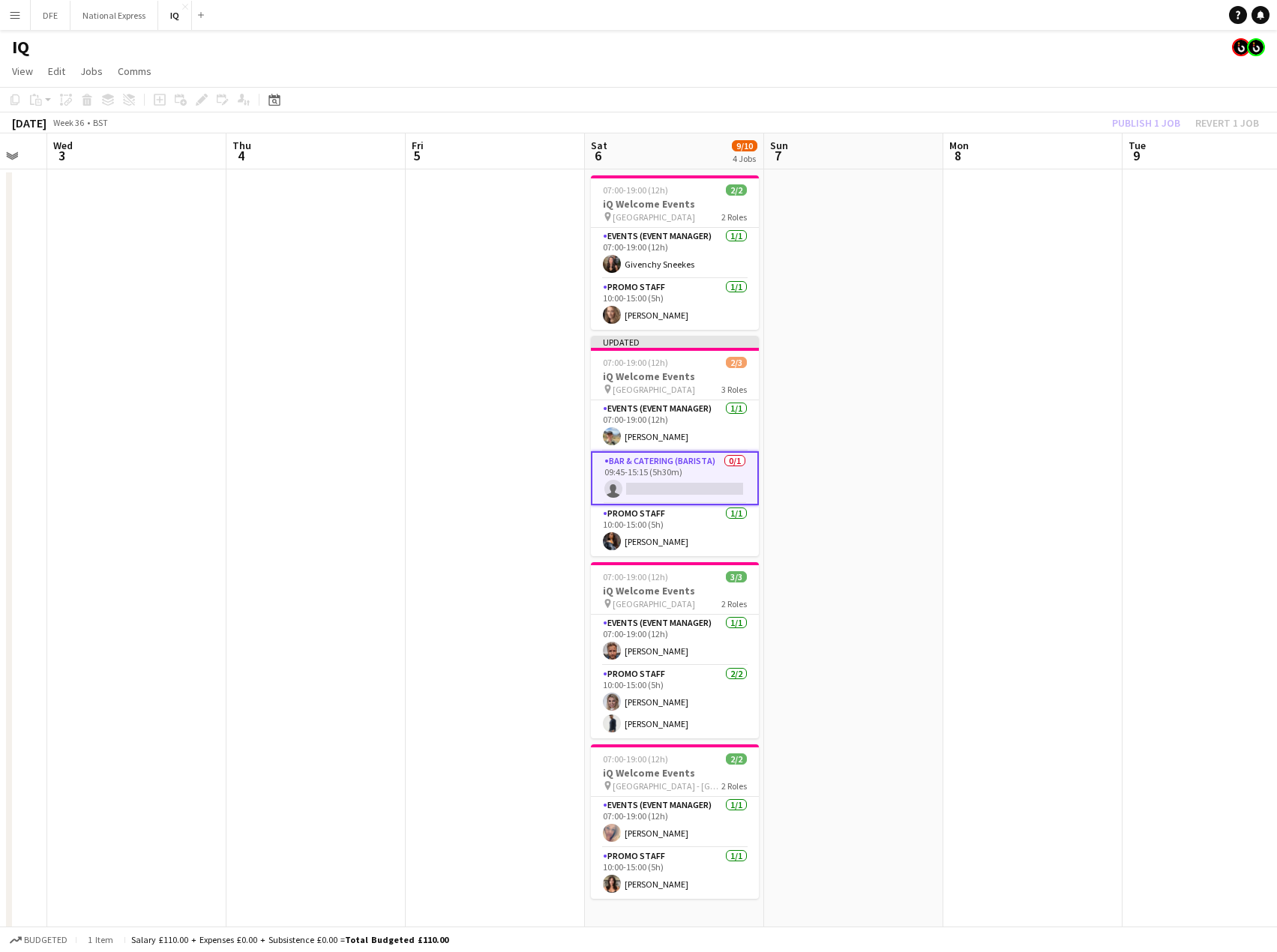
click at [1013, 158] on app-board-header-date "Mon 8" at bounding box center [1033, 151] width 180 height 36
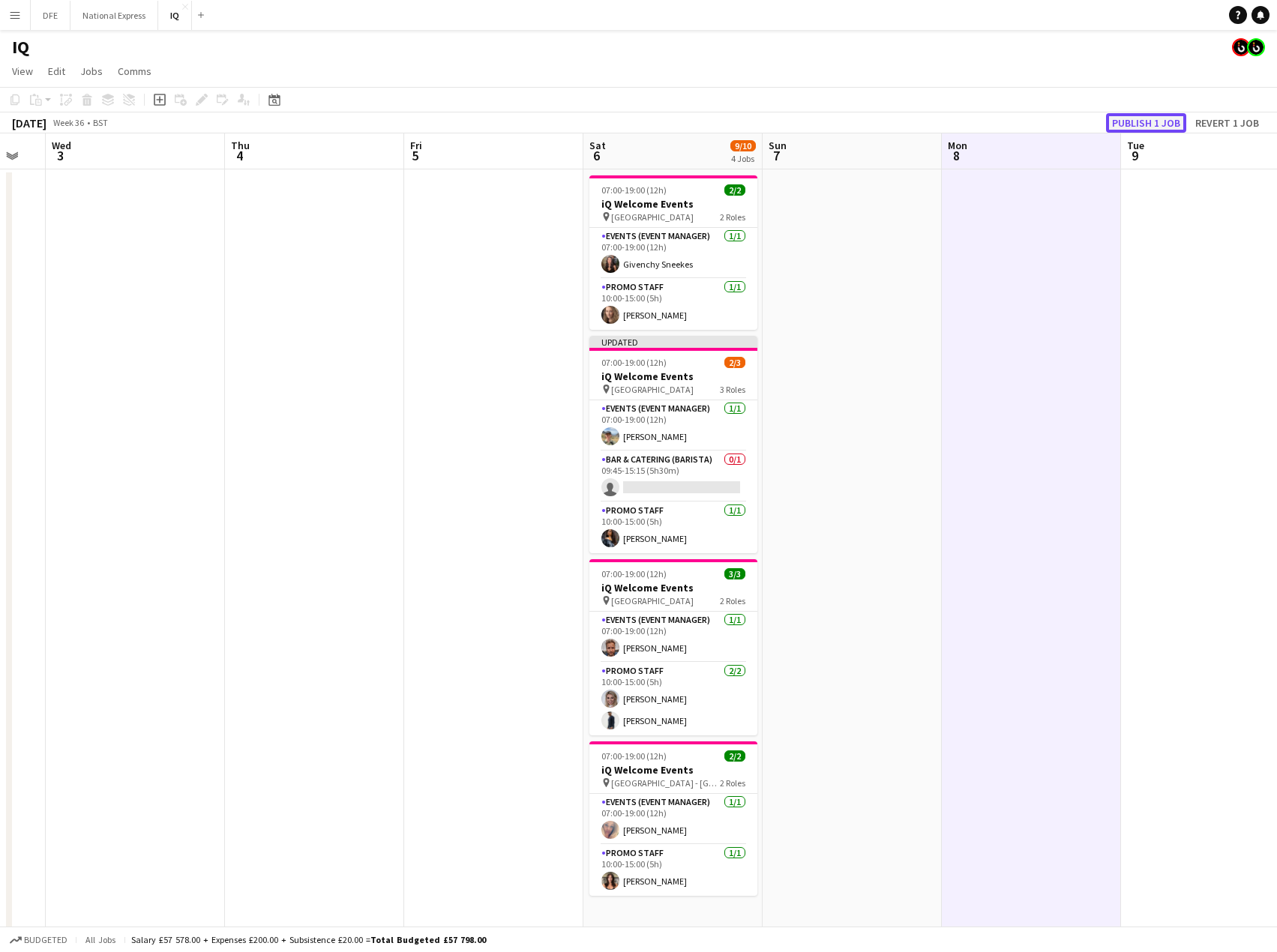
click at [1167, 116] on button "Publish 1 job" at bounding box center [1147, 123] width 81 height 19
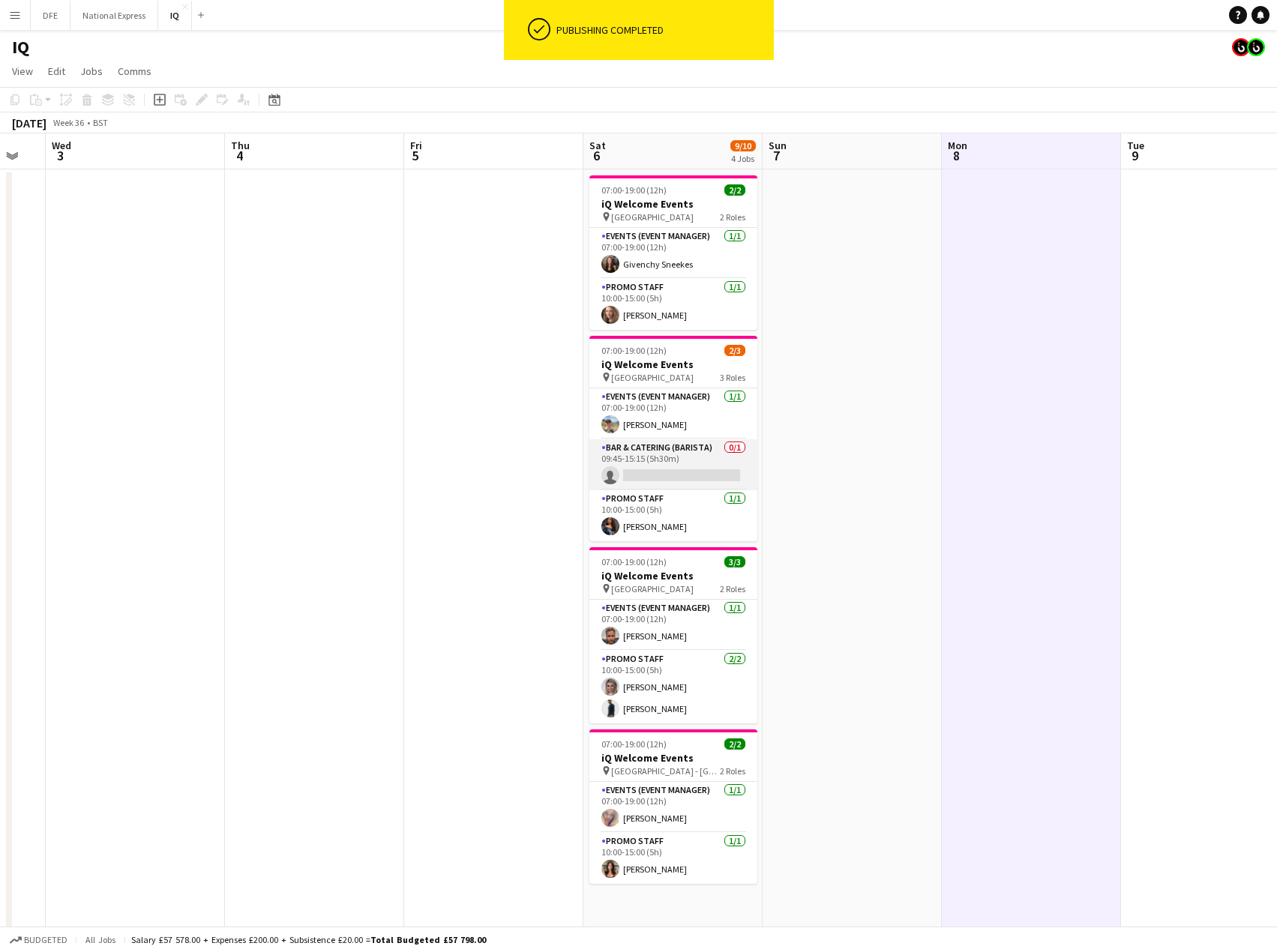
click at [683, 468] on app-card-role "Bar & Catering (Barista) 0/1 09:45-15:15 (5h30m) single-neutral-actions" at bounding box center [673, 465] width 168 height 51
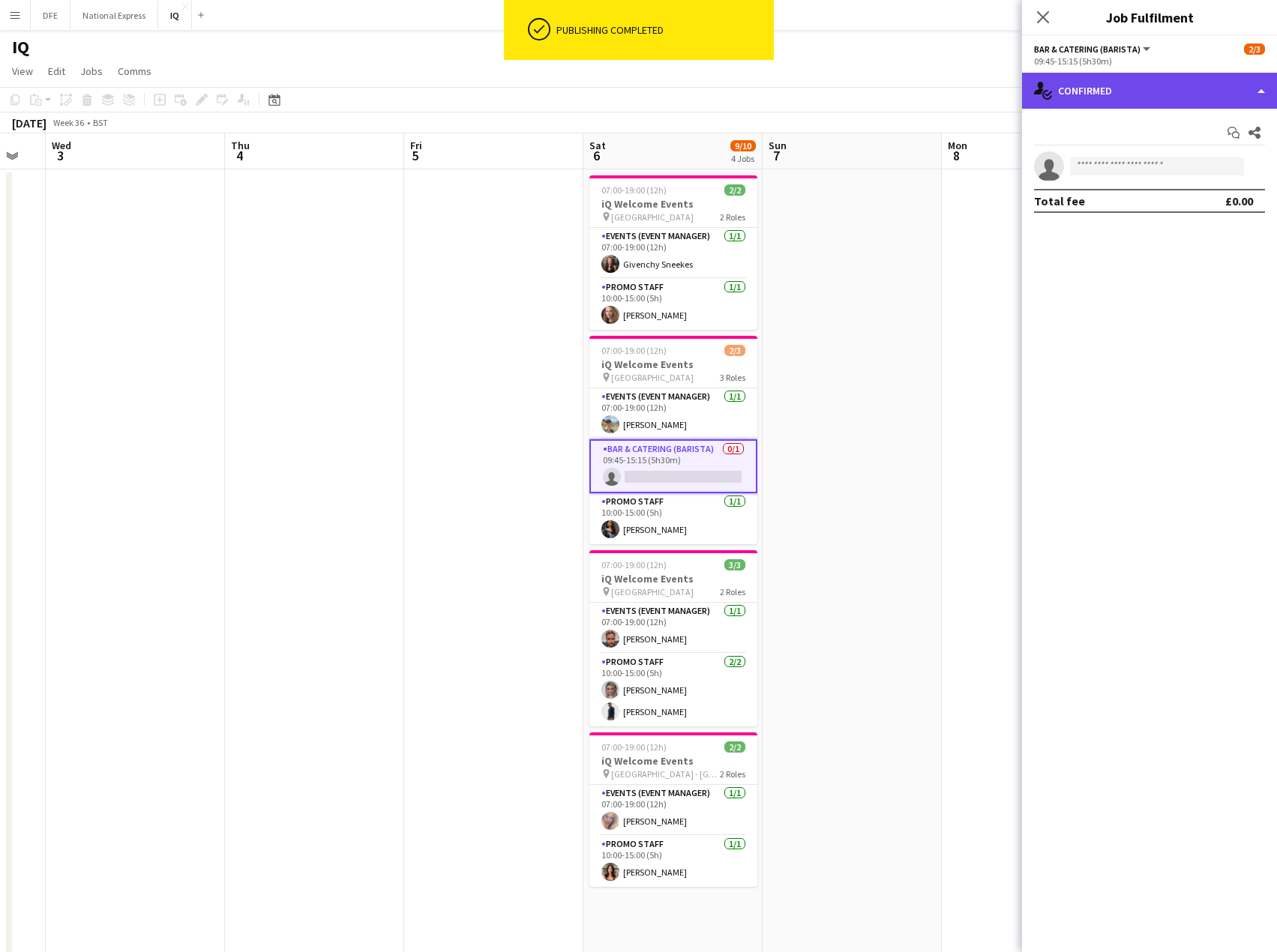
click at [1126, 97] on div "single-neutral-actions-check-2 Confirmed" at bounding box center [1150, 90] width 255 height 36
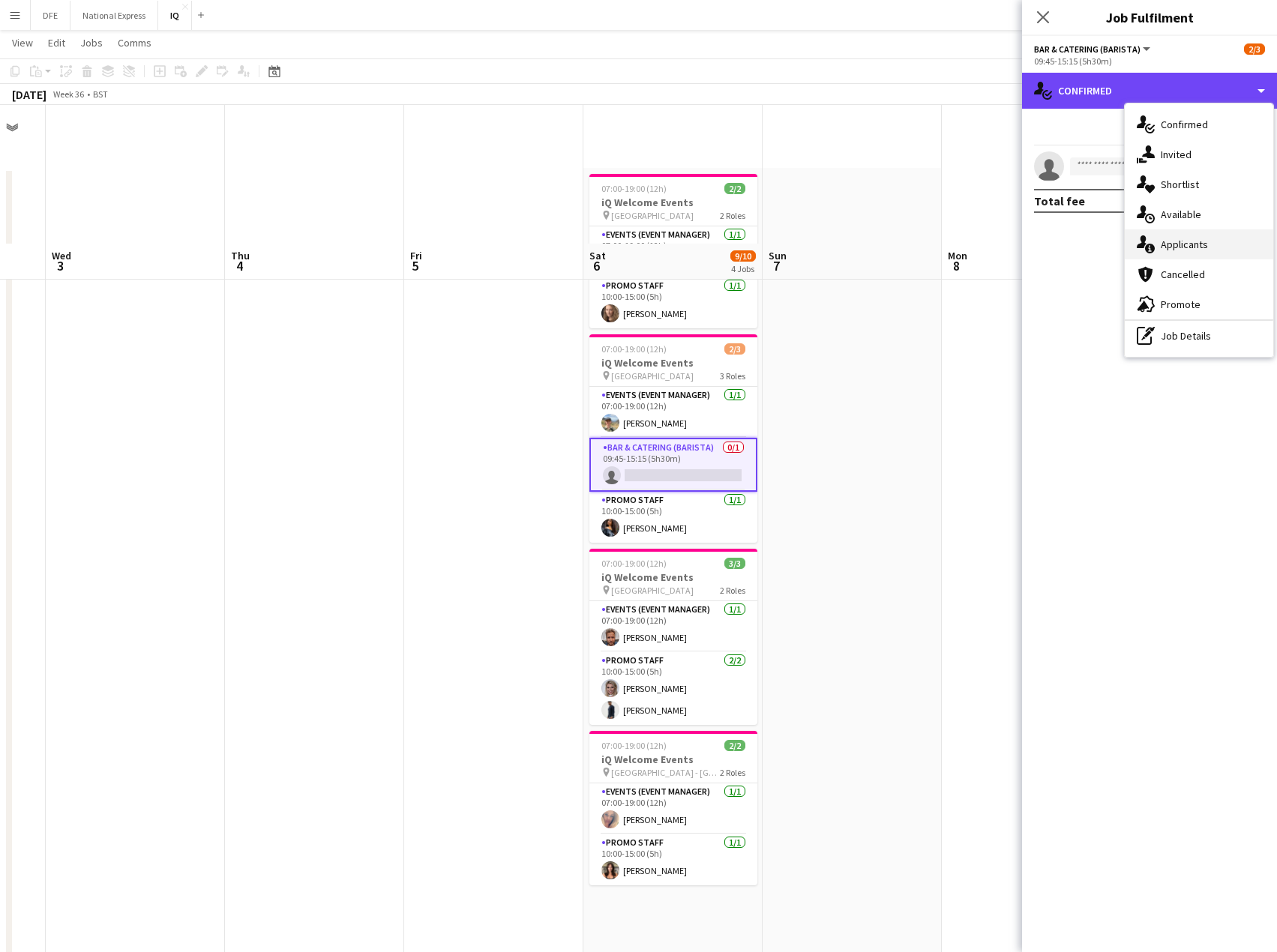
scroll to position [181, 0]
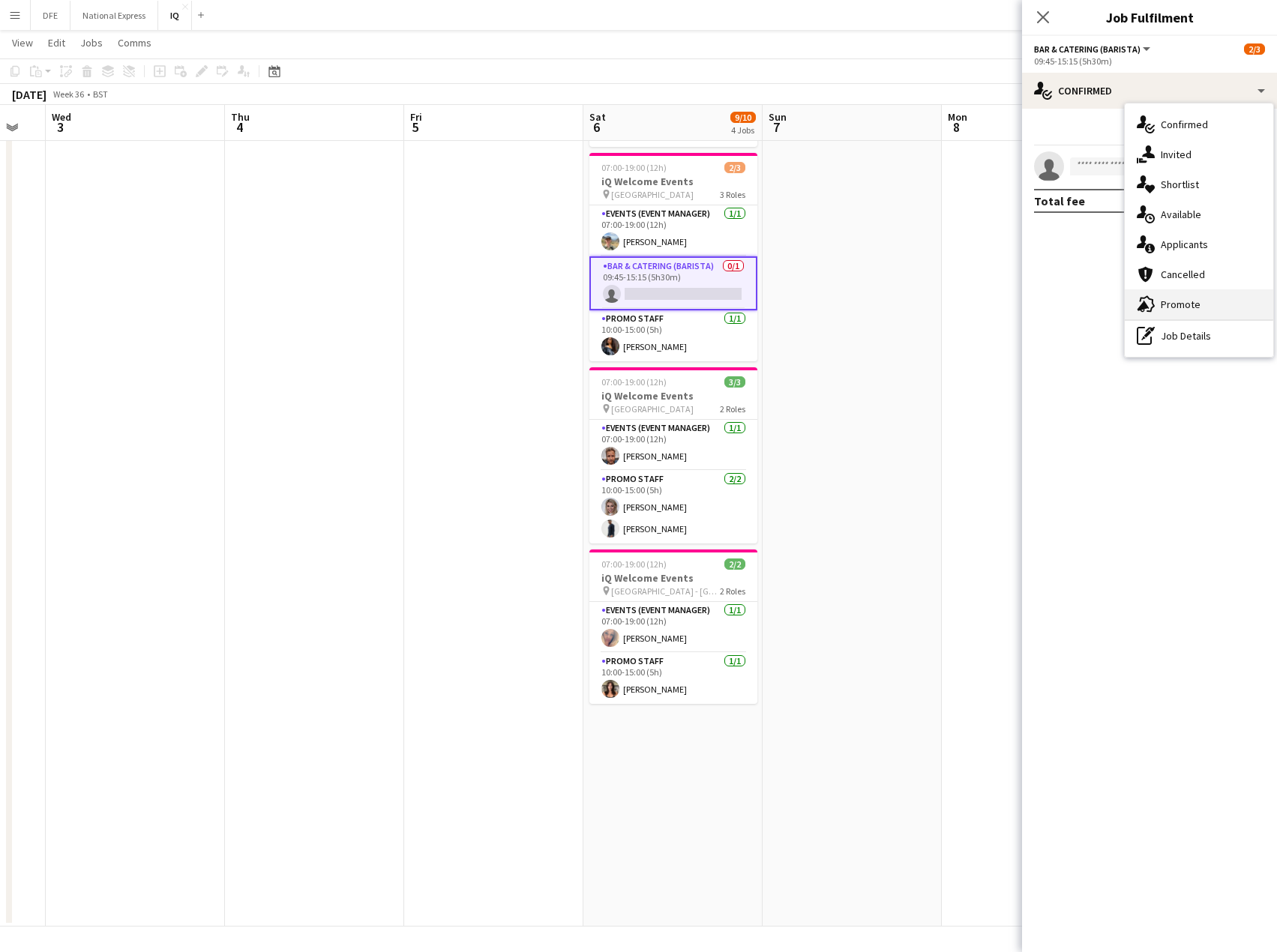
click at [1194, 305] on div "advertising-megaphone Promote" at bounding box center [1199, 304] width 149 height 30
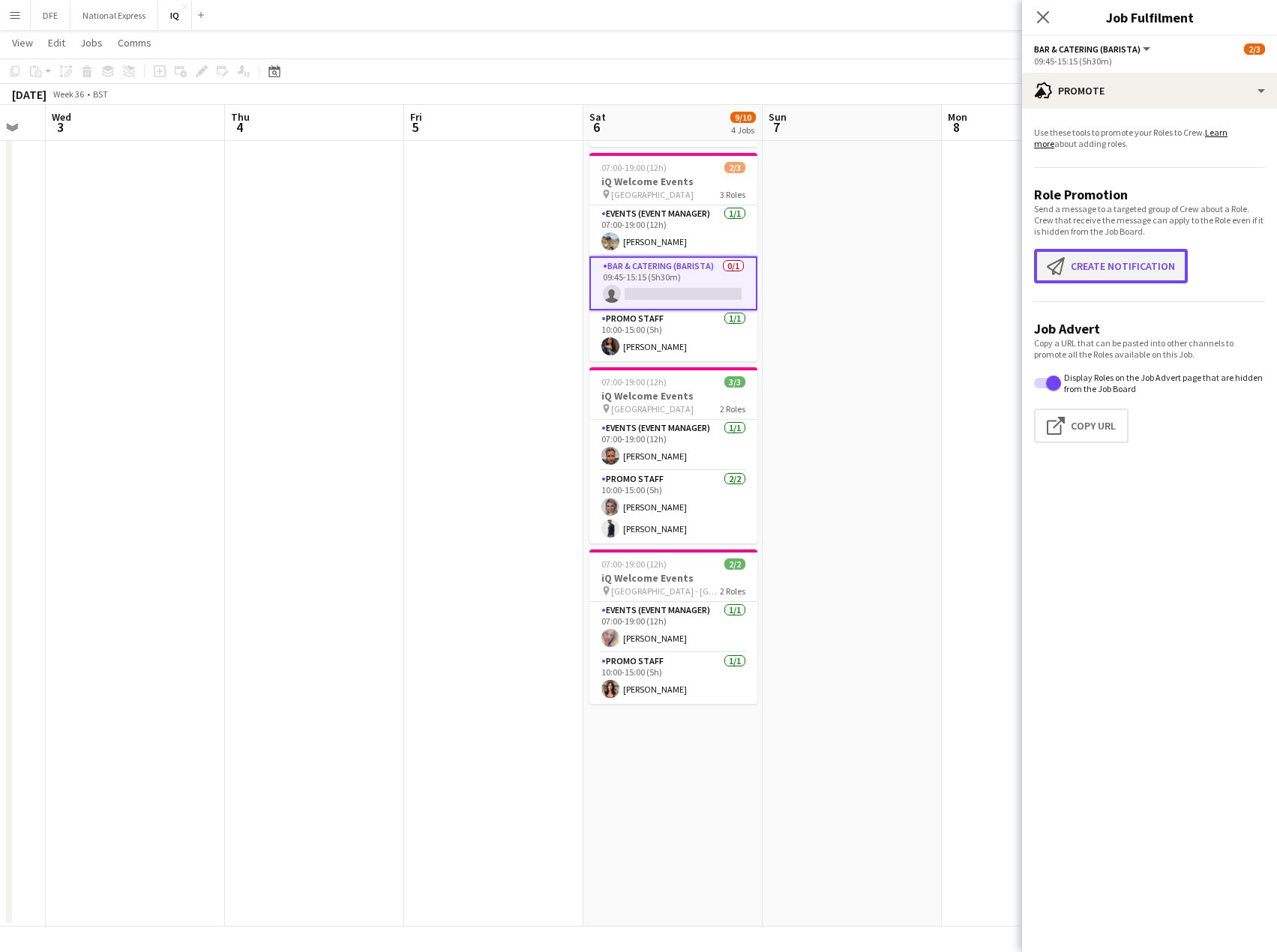
click at [1128, 262] on button "Create notification Create notification" at bounding box center [1111, 267] width 154 height 35
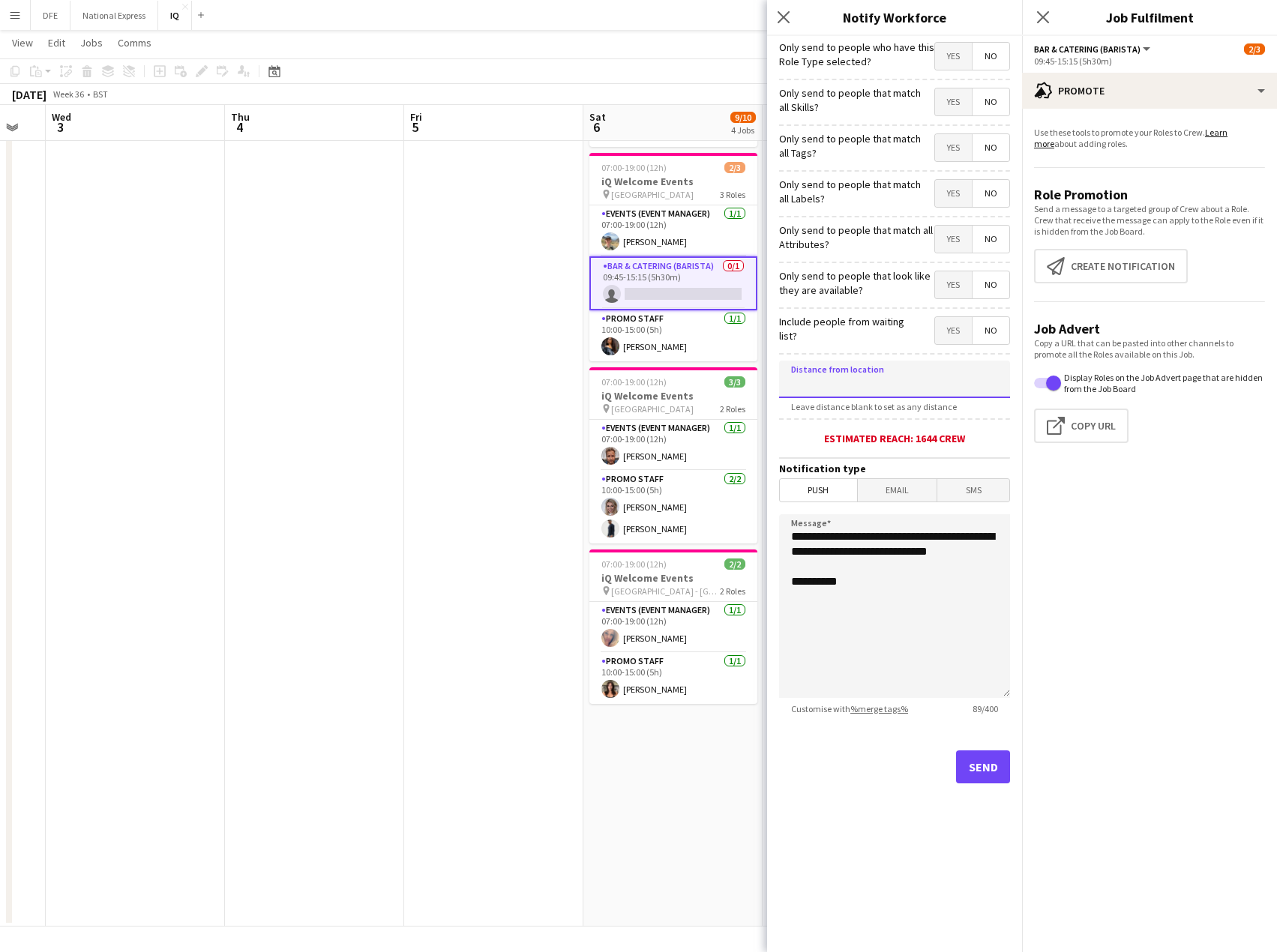
drag, startPoint x: 840, startPoint y: 383, endPoint x: 927, endPoint y: 394, distance: 87.7
click at [840, 384] on input at bounding box center [895, 379] width 231 height 38
type input "*****"
click at [980, 765] on button "Send" at bounding box center [983, 767] width 54 height 33
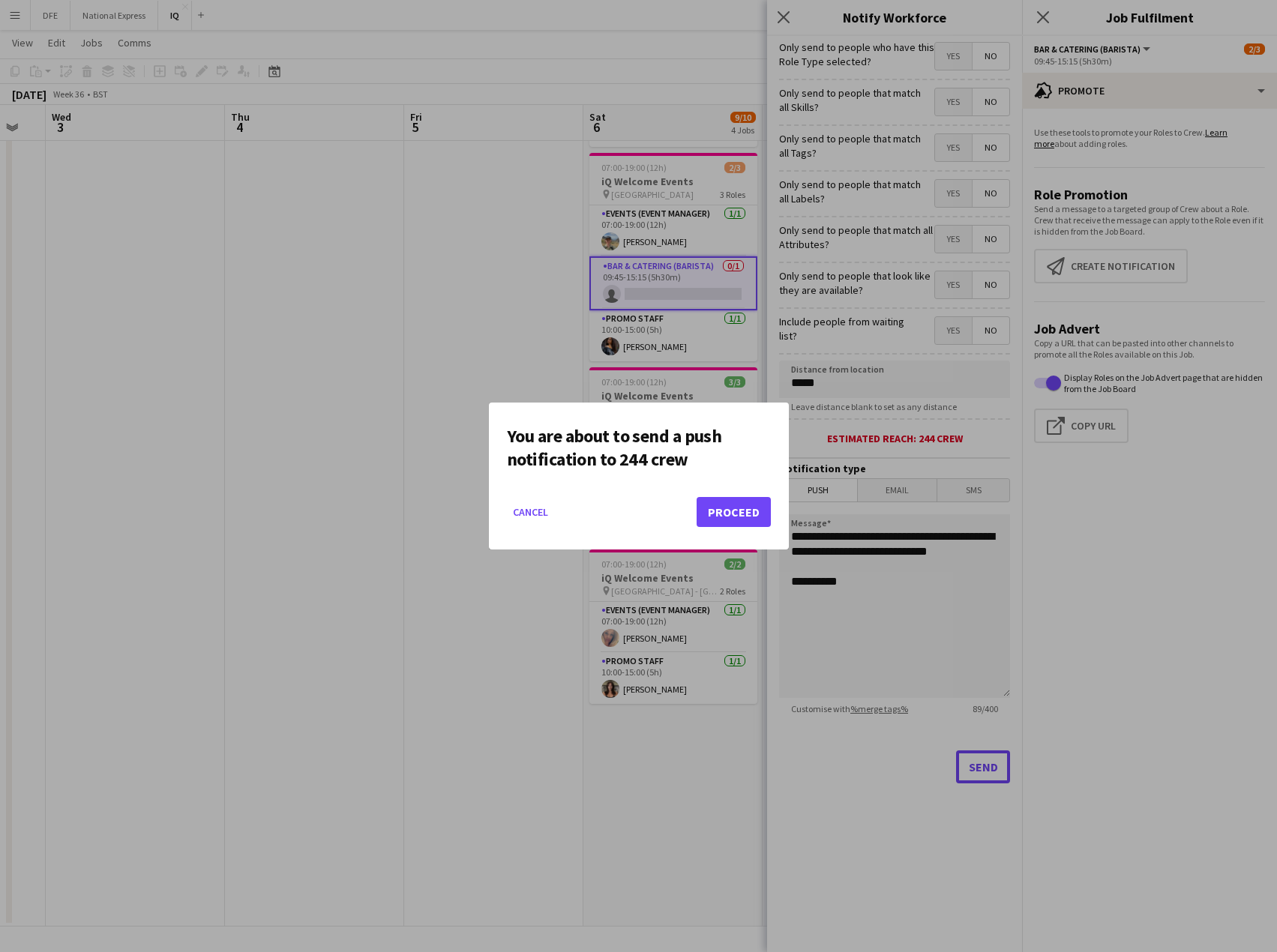
scroll to position [0, 0]
drag, startPoint x: 713, startPoint y: 513, endPoint x: 724, endPoint y: 518, distance: 12.1
click at [718, 518] on button "Proceed" at bounding box center [733, 511] width 74 height 30
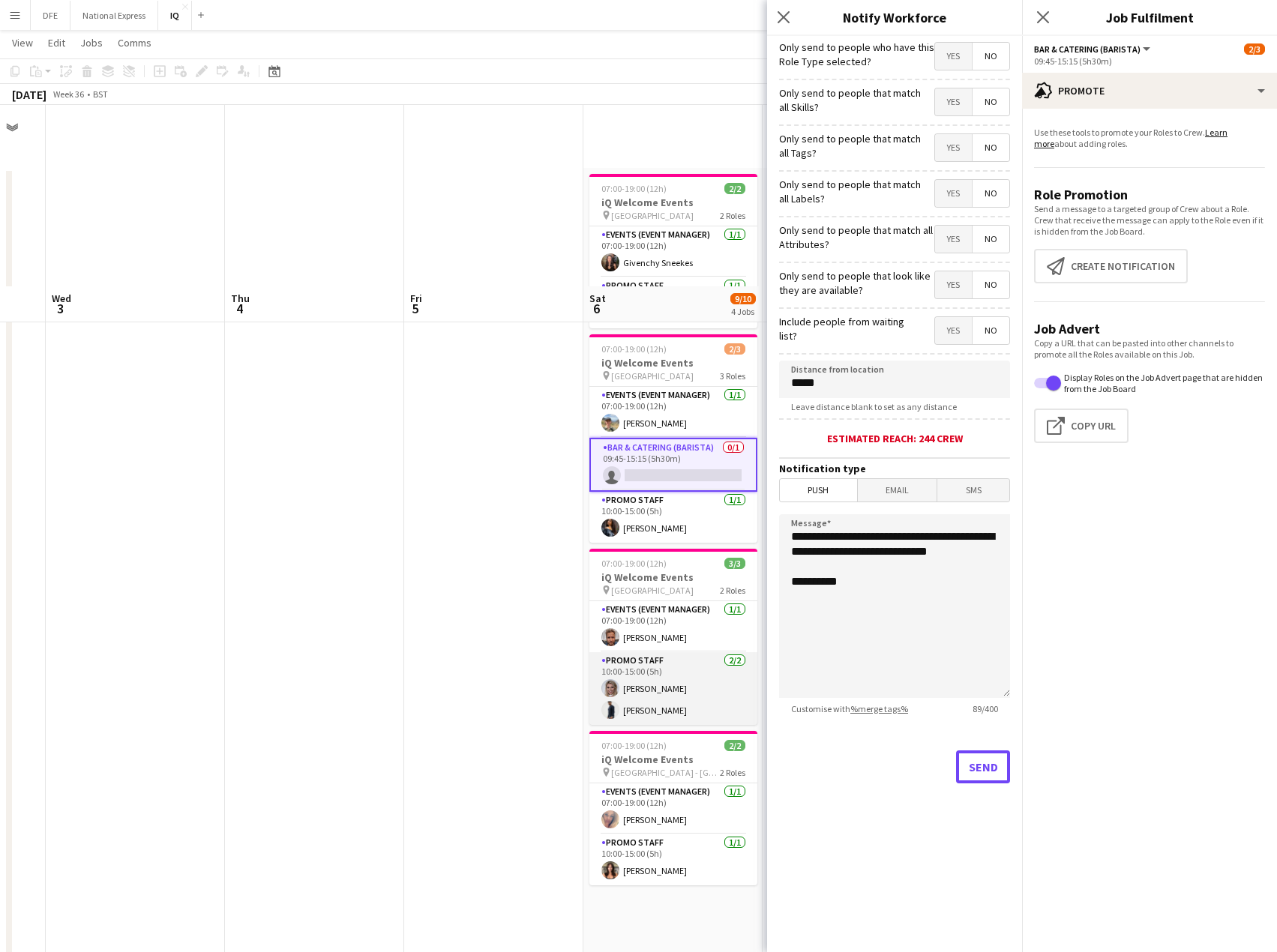
scroll to position [181, 0]
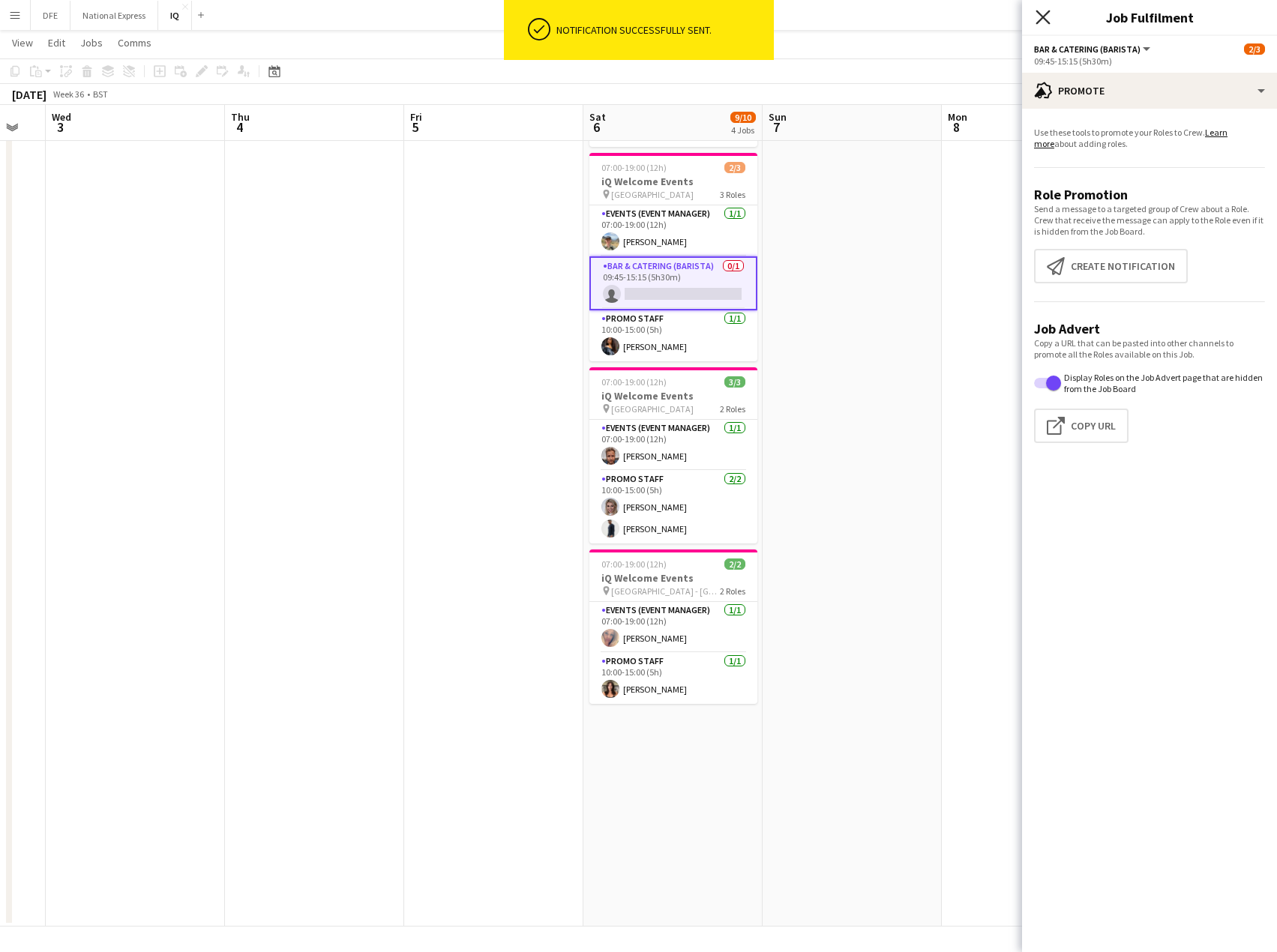
click at [1046, 15] on icon at bounding box center [1043, 17] width 15 height 15
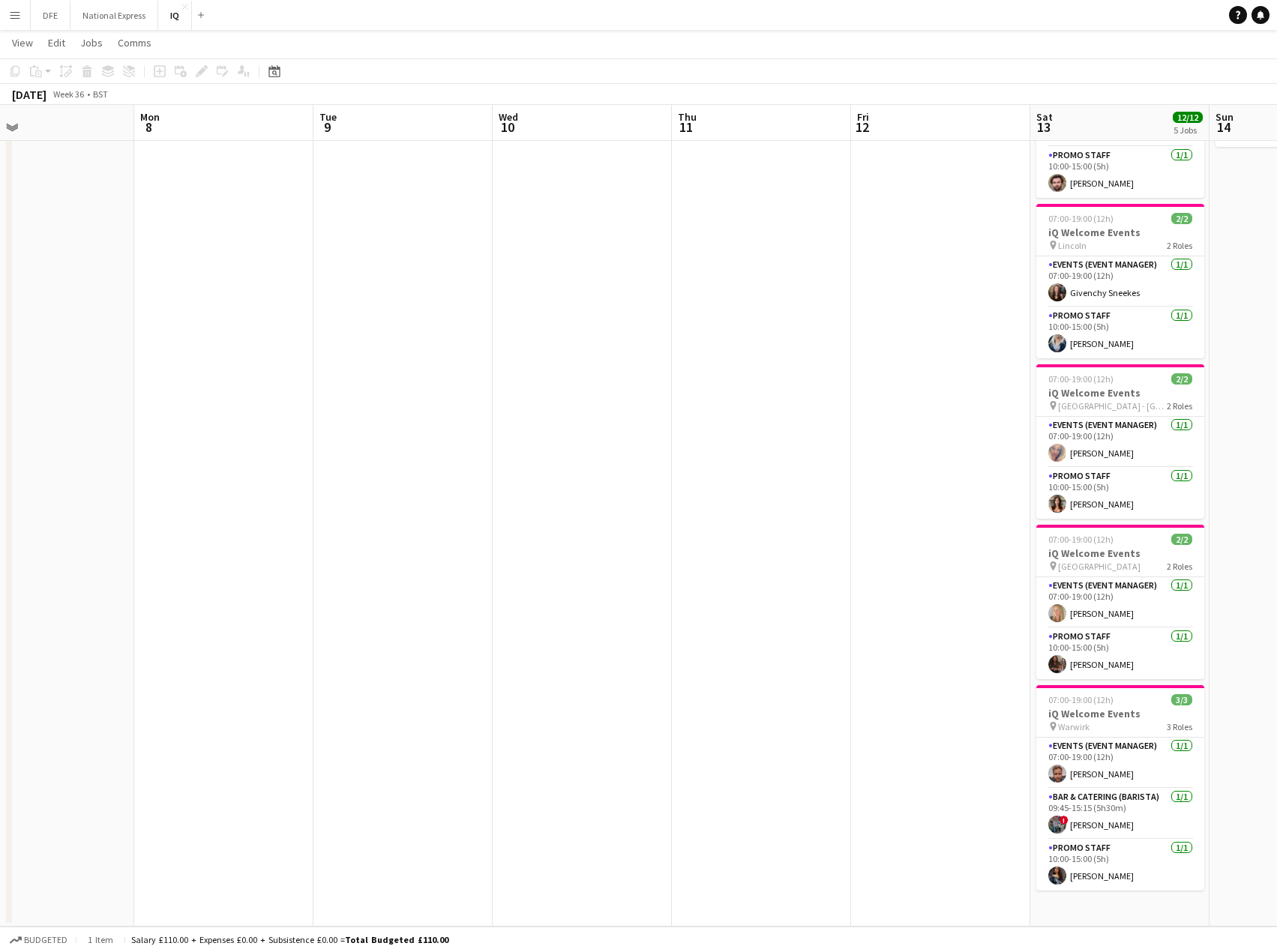
drag, startPoint x: 1142, startPoint y: 352, endPoint x: 726, endPoint y: 392, distance: 417.9
click at [336, 359] on app-calendar-viewport "Fri 5 Sat 6 9/10 4 Jobs Sun 7 Mon 8 Tue 9 Wed 10 Thu 11 Fri 12 Sat 13 12/12 5 J…" at bounding box center [638, 401] width 1277 height 1049
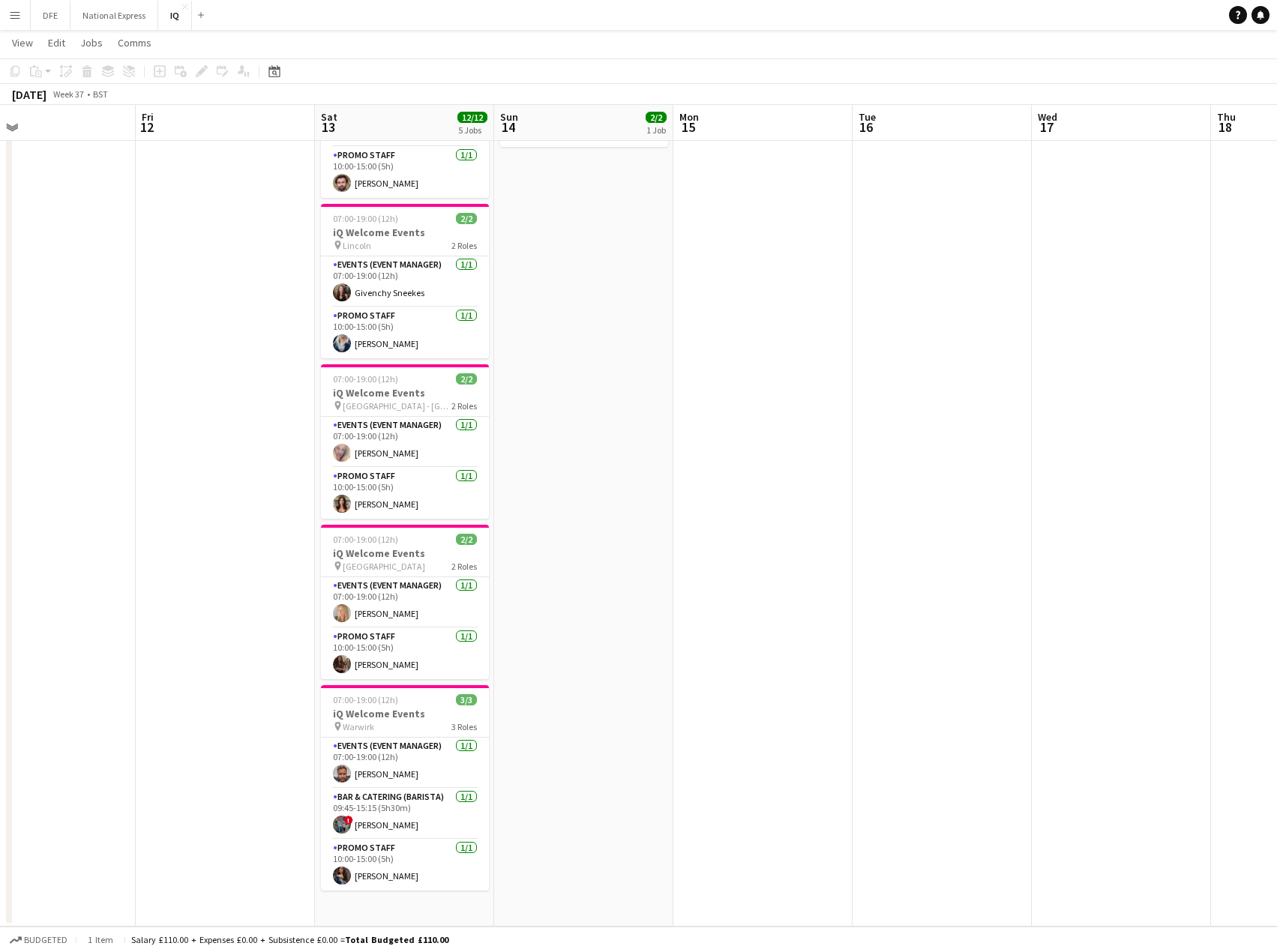
scroll to position [0, 460]
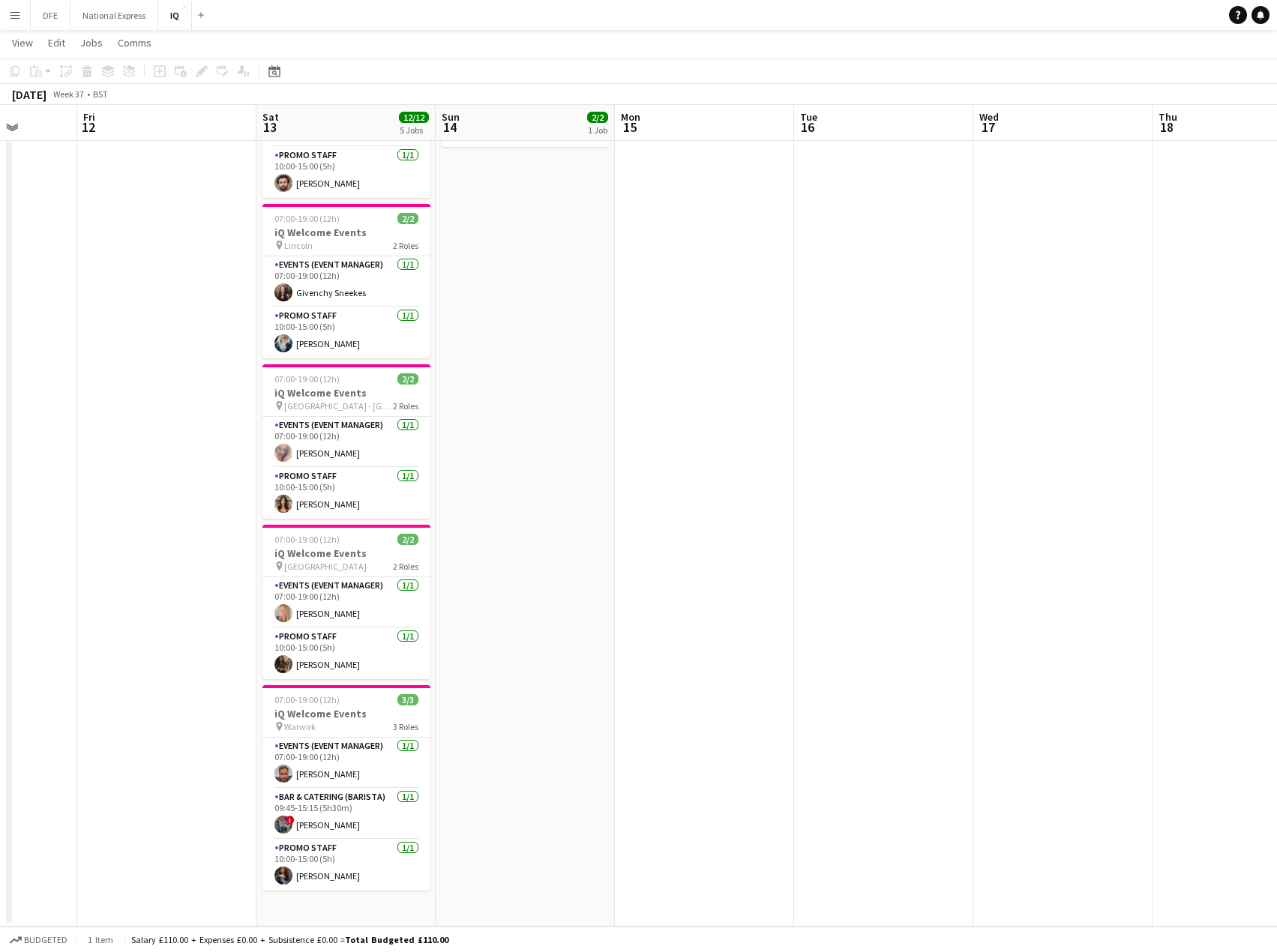
drag, startPoint x: 241, startPoint y: 392, endPoint x: 219, endPoint y: 390, distance: 22.1
click at [219, 390] on app-calendar-viewport "Tue 9 Wed 10 Thu 11 Fri 12 Sat 13 12/12 5 Jobs Sun 14 2/2 1 Job Mon 15 Tue 16 W…" at bounding box center [638, 401] width 1277 height 1049
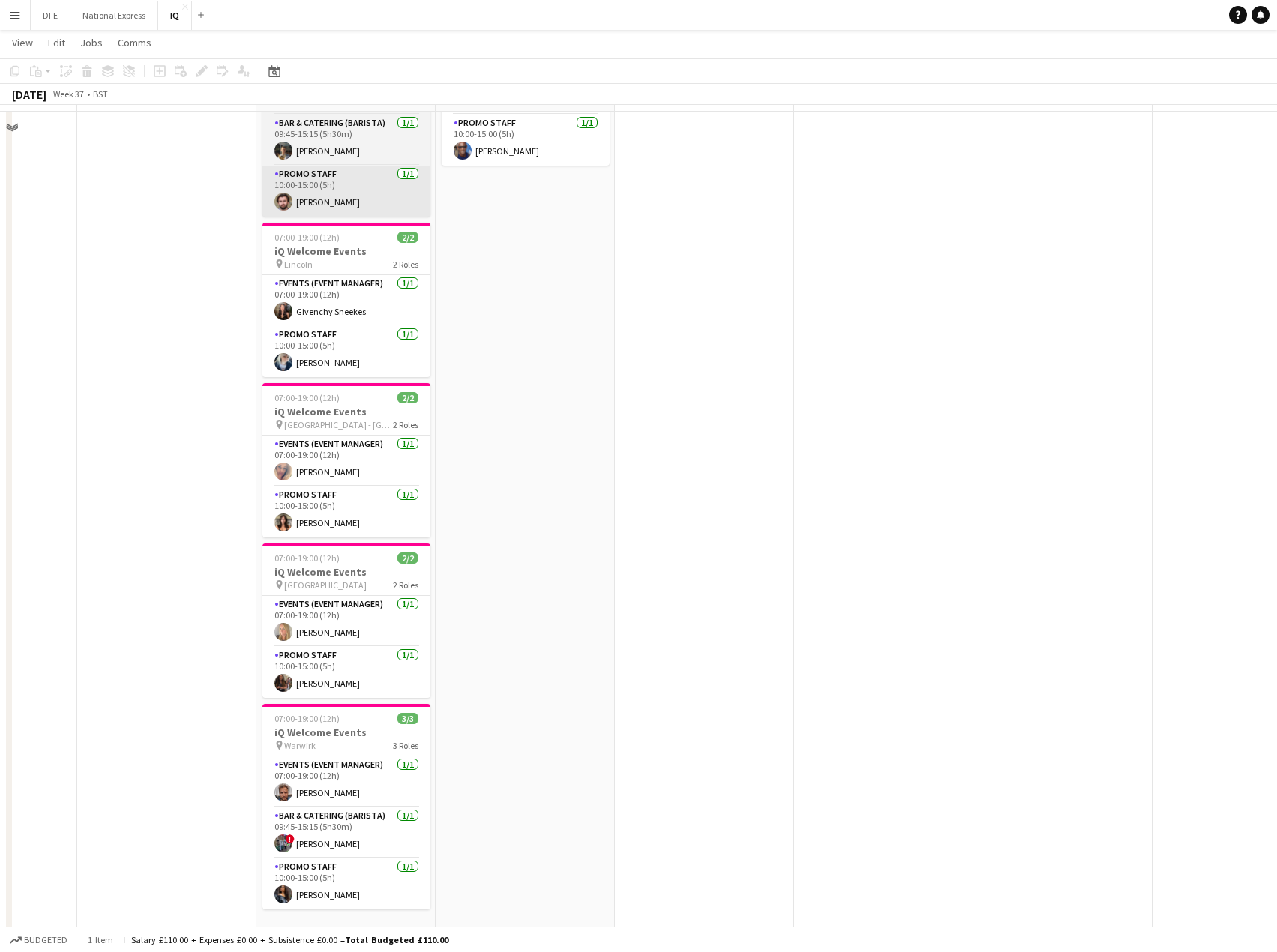
scroll to position [181, 0]
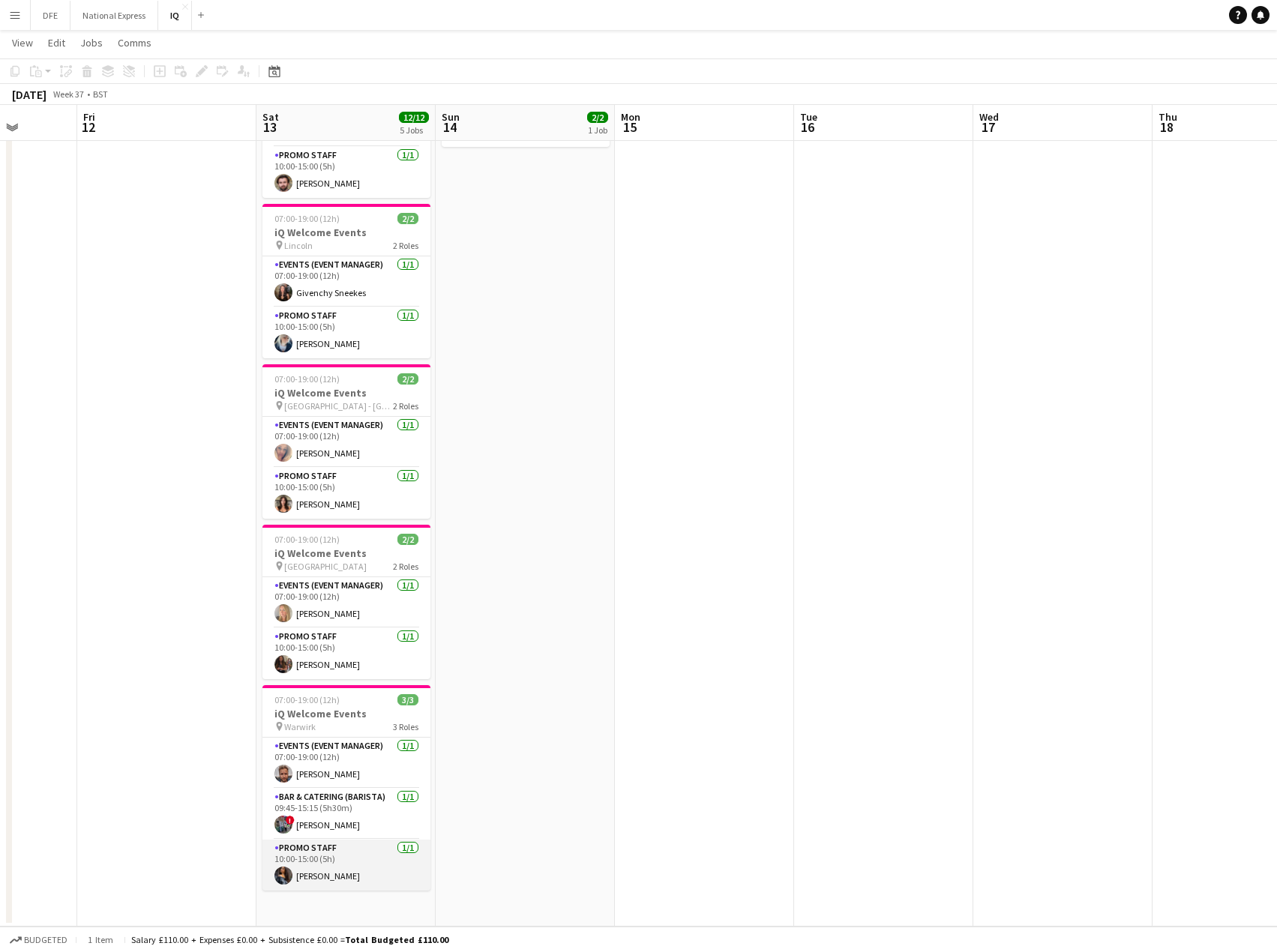
click at [346, 875] on app-card-role "Promo Staff [DATE] 10:00-15:00 (5h) [PERSON_NAME]" at bounding box center [346, 865] width 168 height 51
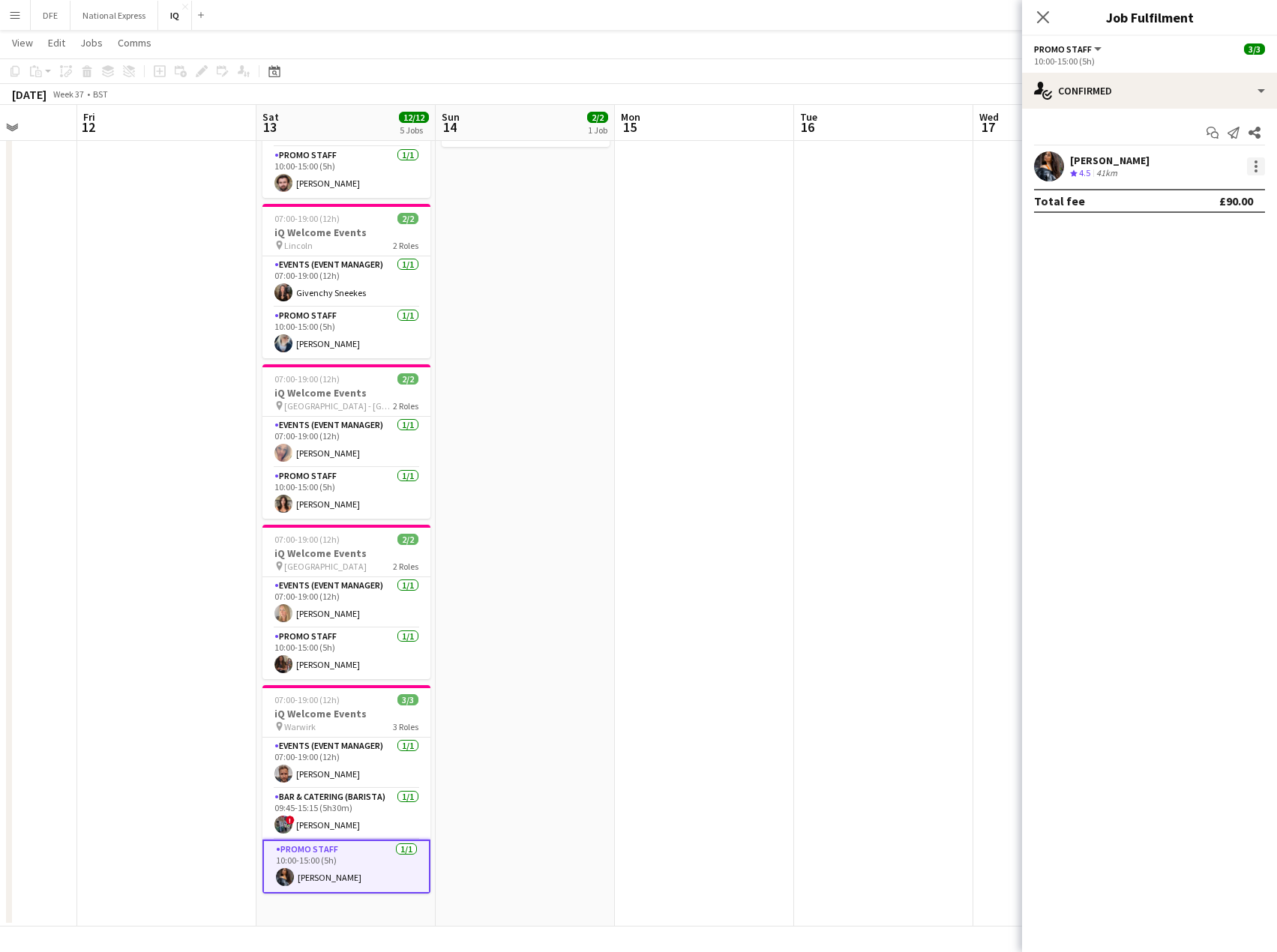
click at [1256, 171] on div at bounding box center [1256, 170] width 3 height 3
click at [1223, 337] on span "Remove" at bounding box center [1206, 338] width 93 height 14
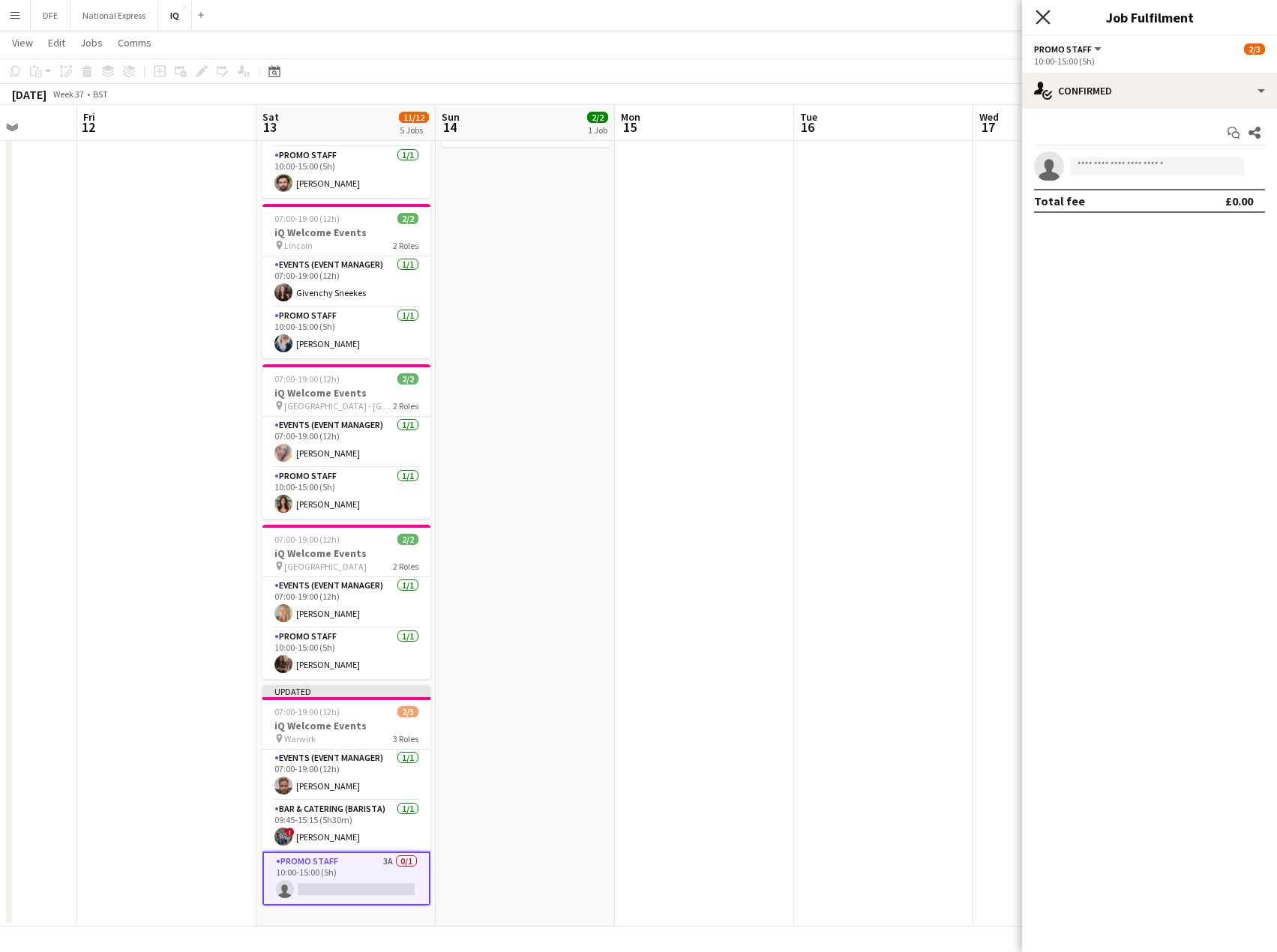
drag, startPoint x: 1038, startPoint y: 10, endPoint x: 1042, endPoint y: 28, distance: 18.4
click at [1040, 11] on icon "Close pop-in" at bounding box center [1043, 17] width 15 height 15
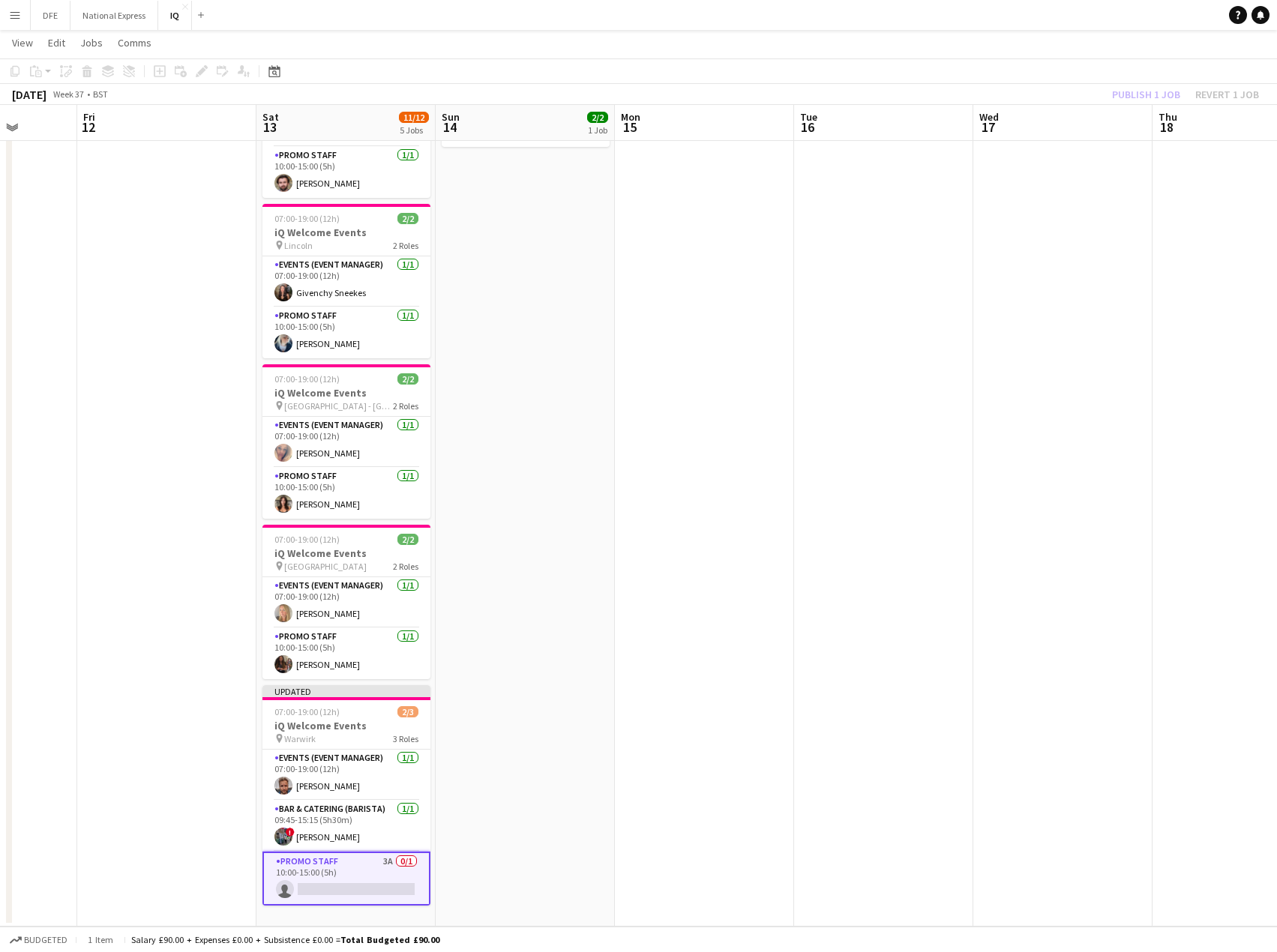
click at [1149, 94] on div "Publish 1 job Revert 1 job" at bounding box center [1186, 93] width 183 height 19
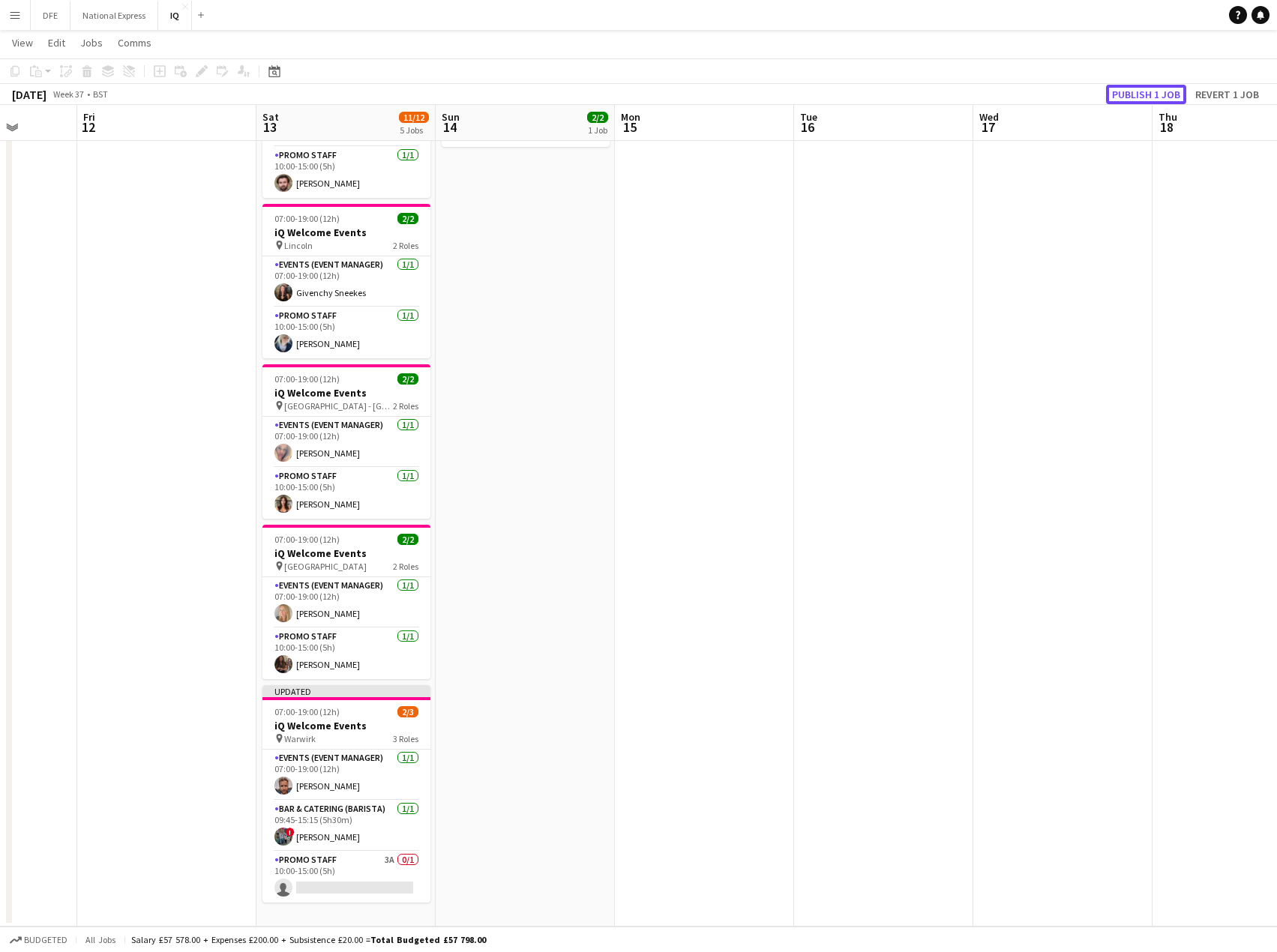
click at [1149, 96] on button "Publish 1 job" at bounding box center [1147, 93] width 81 height 19
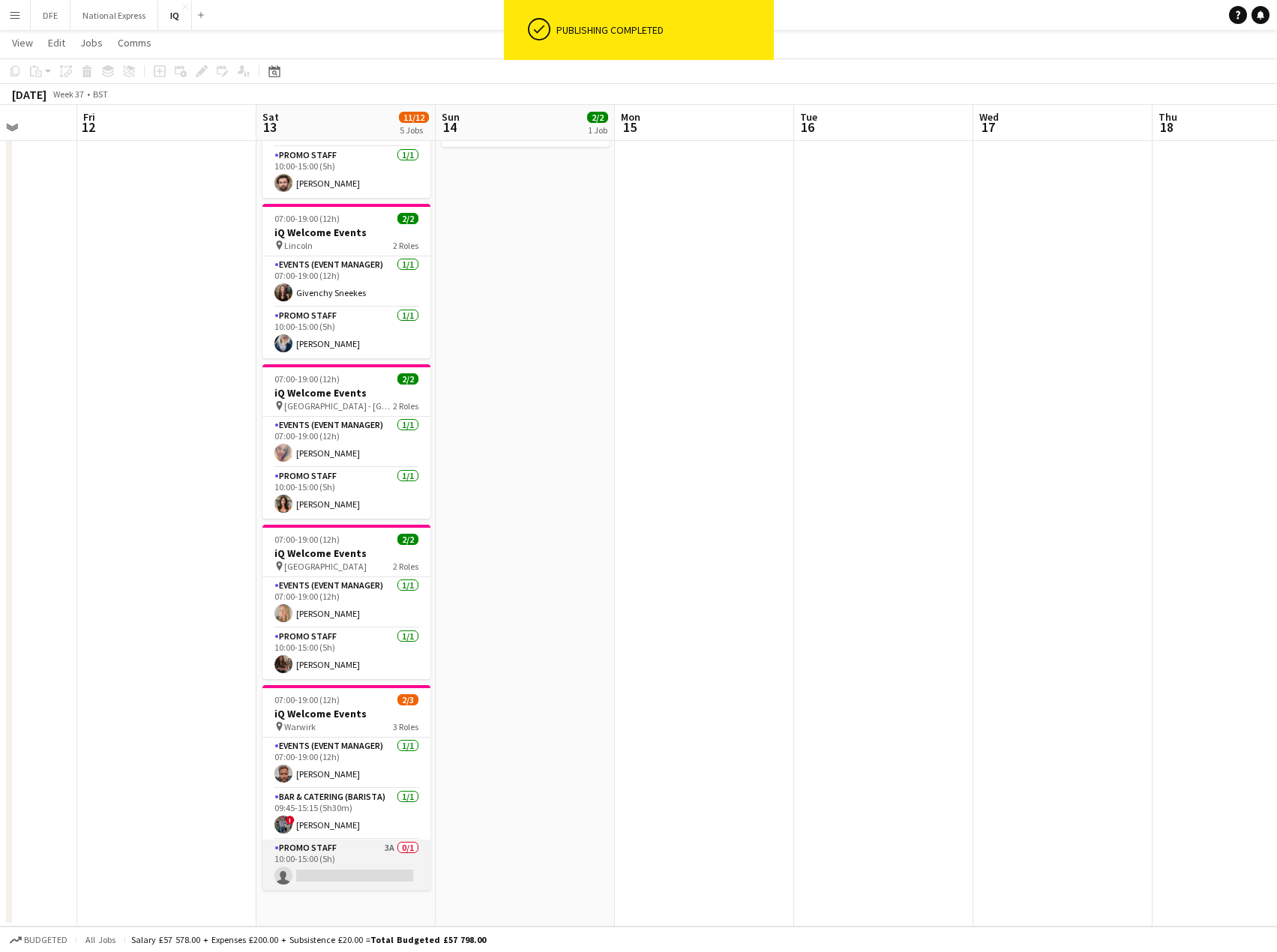
click at [354, 879] on app-card-role "Promo Staff 3A 0/1 10:00-15:00 (5h) single-neutral-actions" at bounding box center [346, 865] width 168 height 51
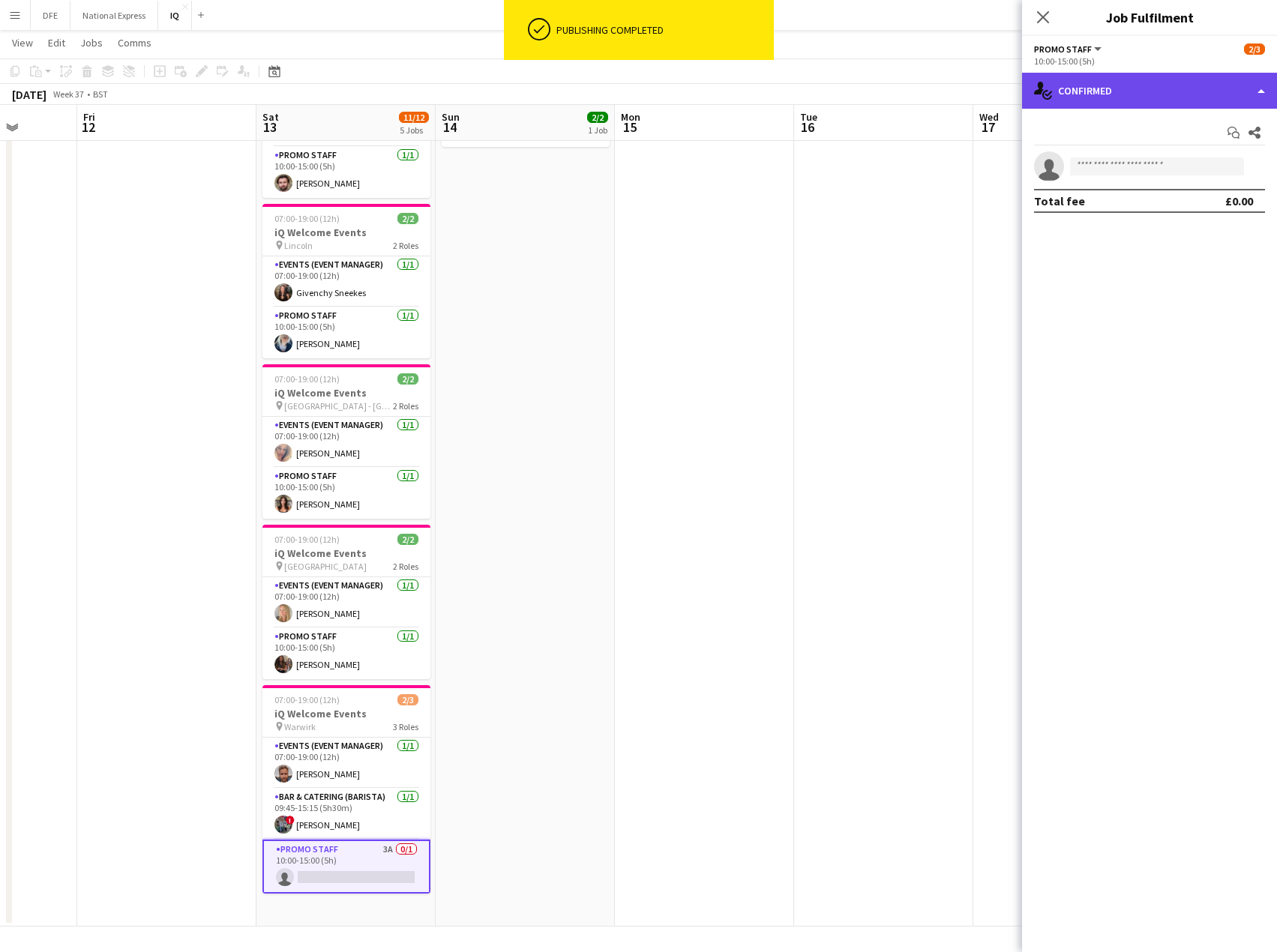
click at [1189, 78] on div "single-neutral-actions-check-2 Confirmed" at bounding box center [1150, 90] width 255 height 36
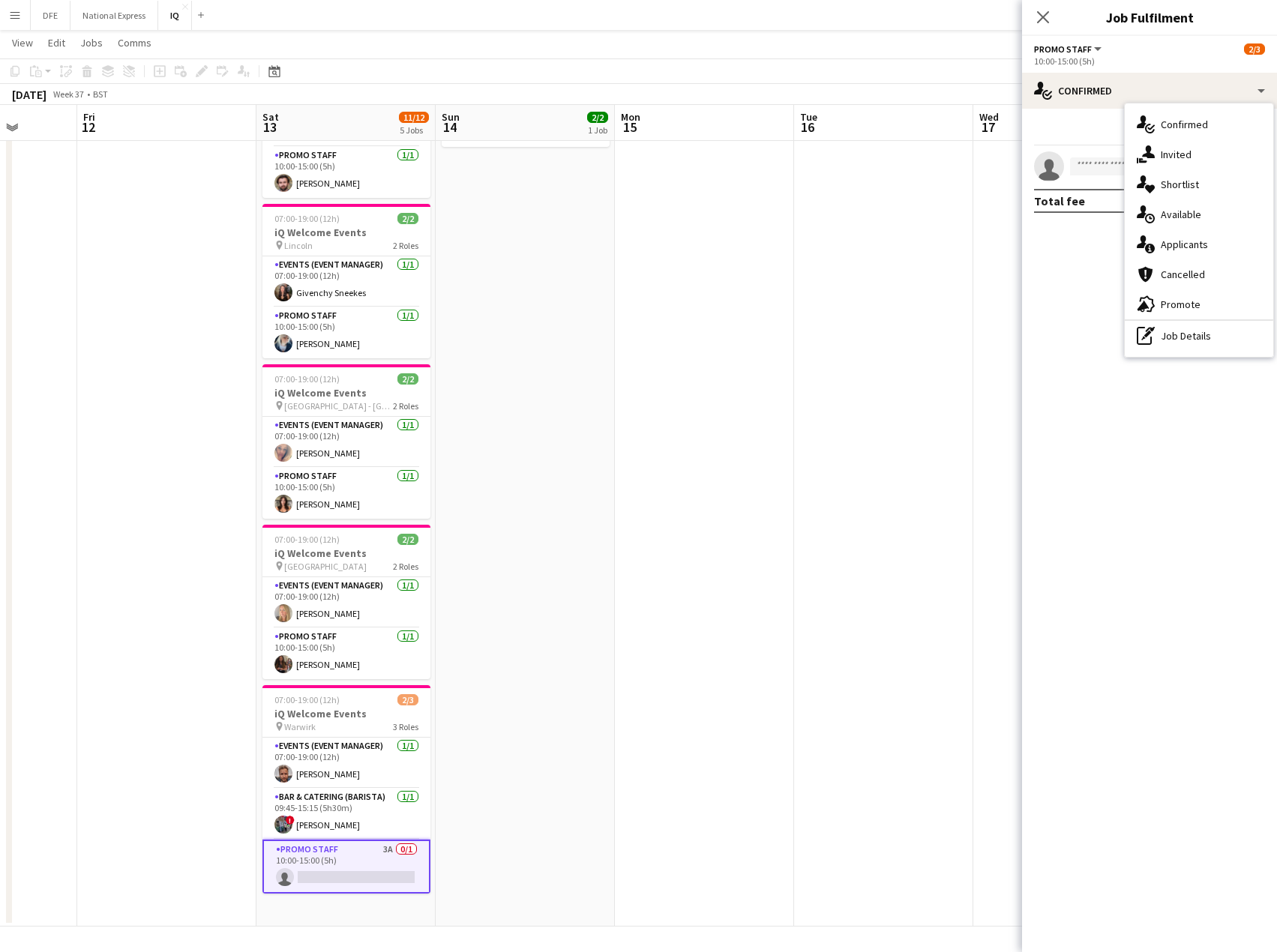
drag, startPoint x: 1189, startPoint y: 312, endPoint x: 1167, endPoint y: 267, distance: 50.1
click at [1187, 312] on div "advertising-megaphone Promote" at bounding box center [1199, 304] width 149 height 30
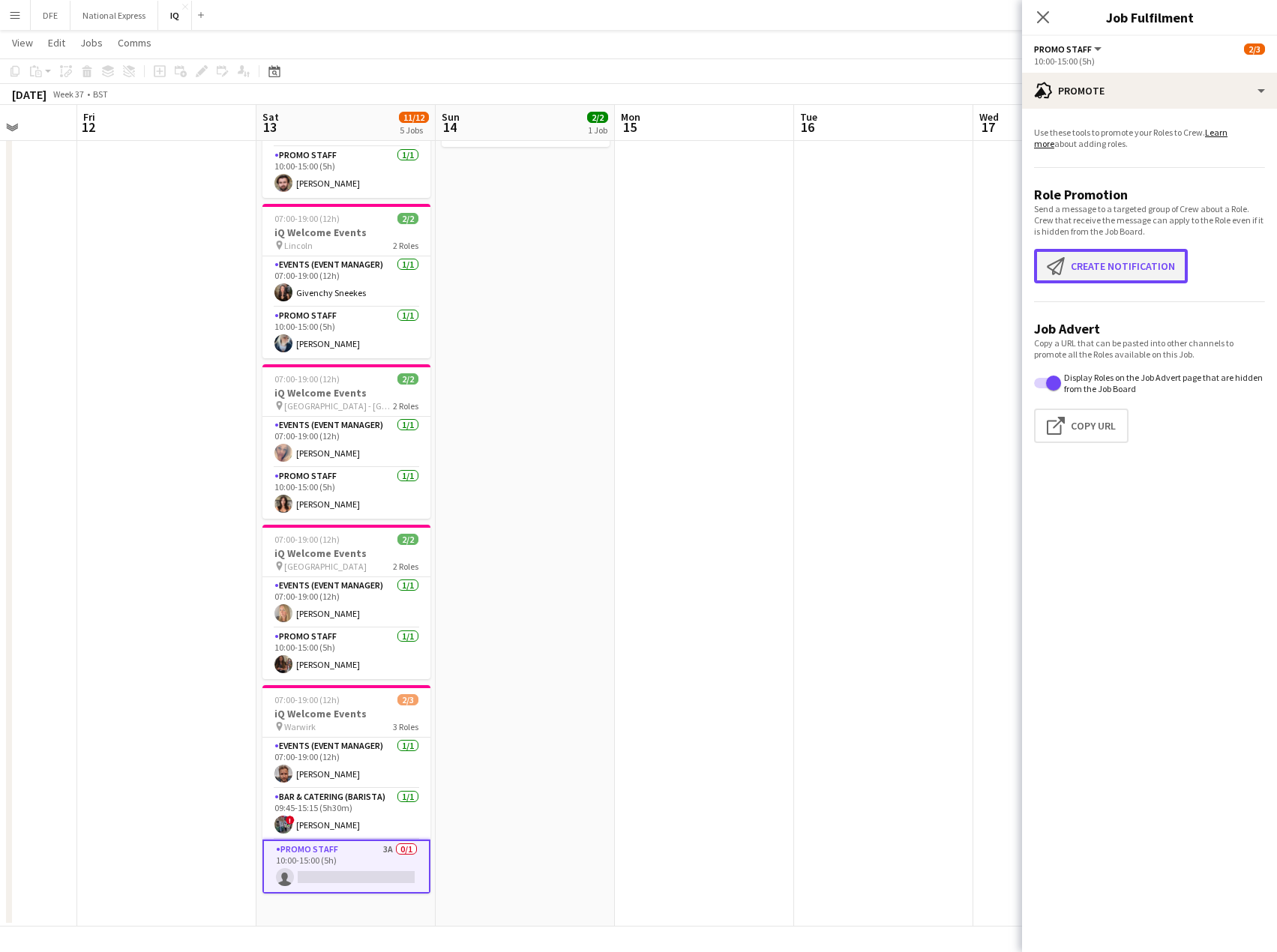
drag, startPoint x: 1106, startPoint y: 266, endPoint x: 1122, endPoint y: 274, distance: 17.9
click at [1106, 264] on button "Create notification Create notification" at bounding box center [1111, 267] width 154 height 35
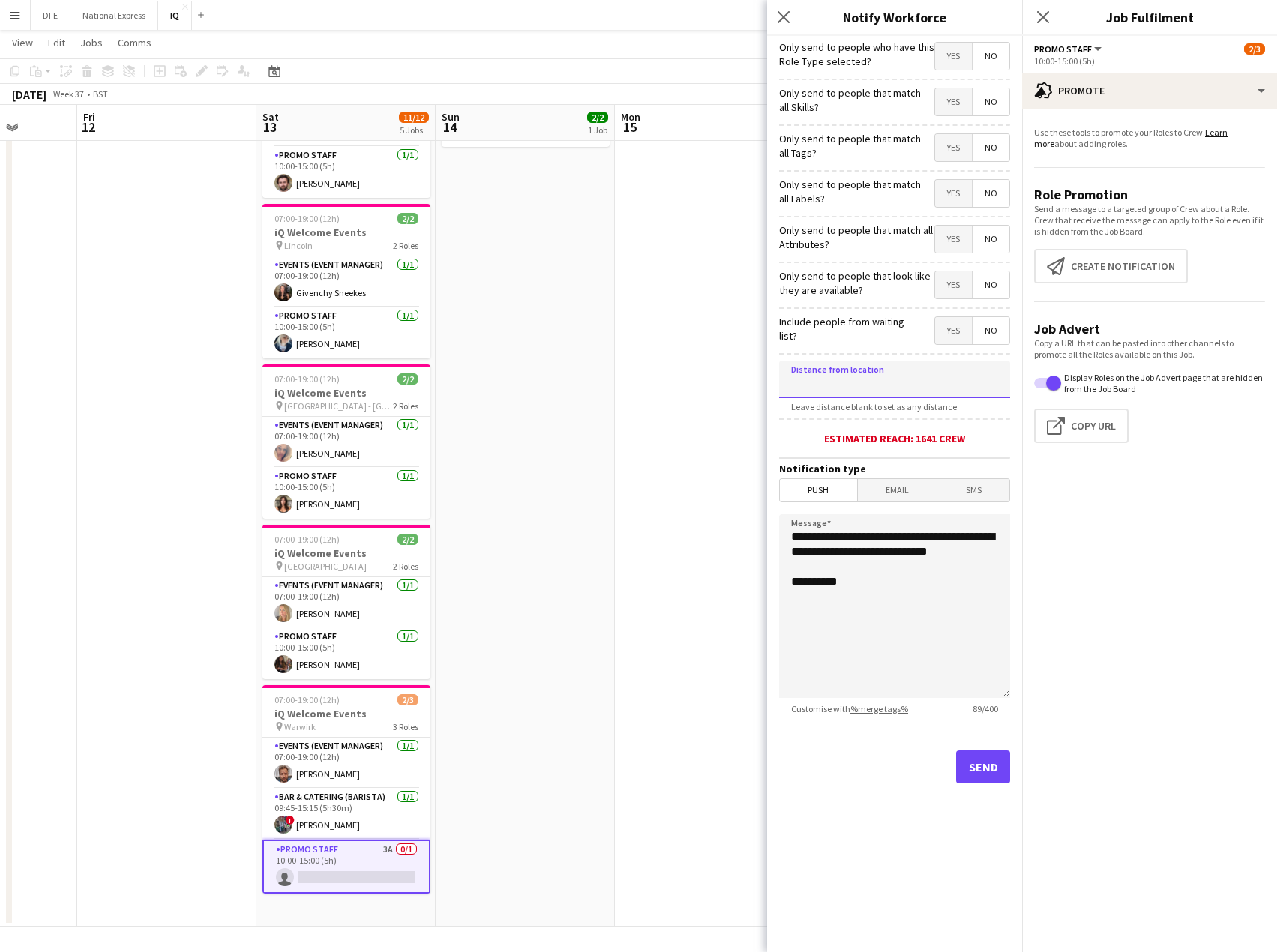
click at [893, 378] on input at bounding box center [895, 379] width 231 height 38
type input "*****"
click at [968, 767] on button "Send" at bounding box center [983, 767] width 54 height 33
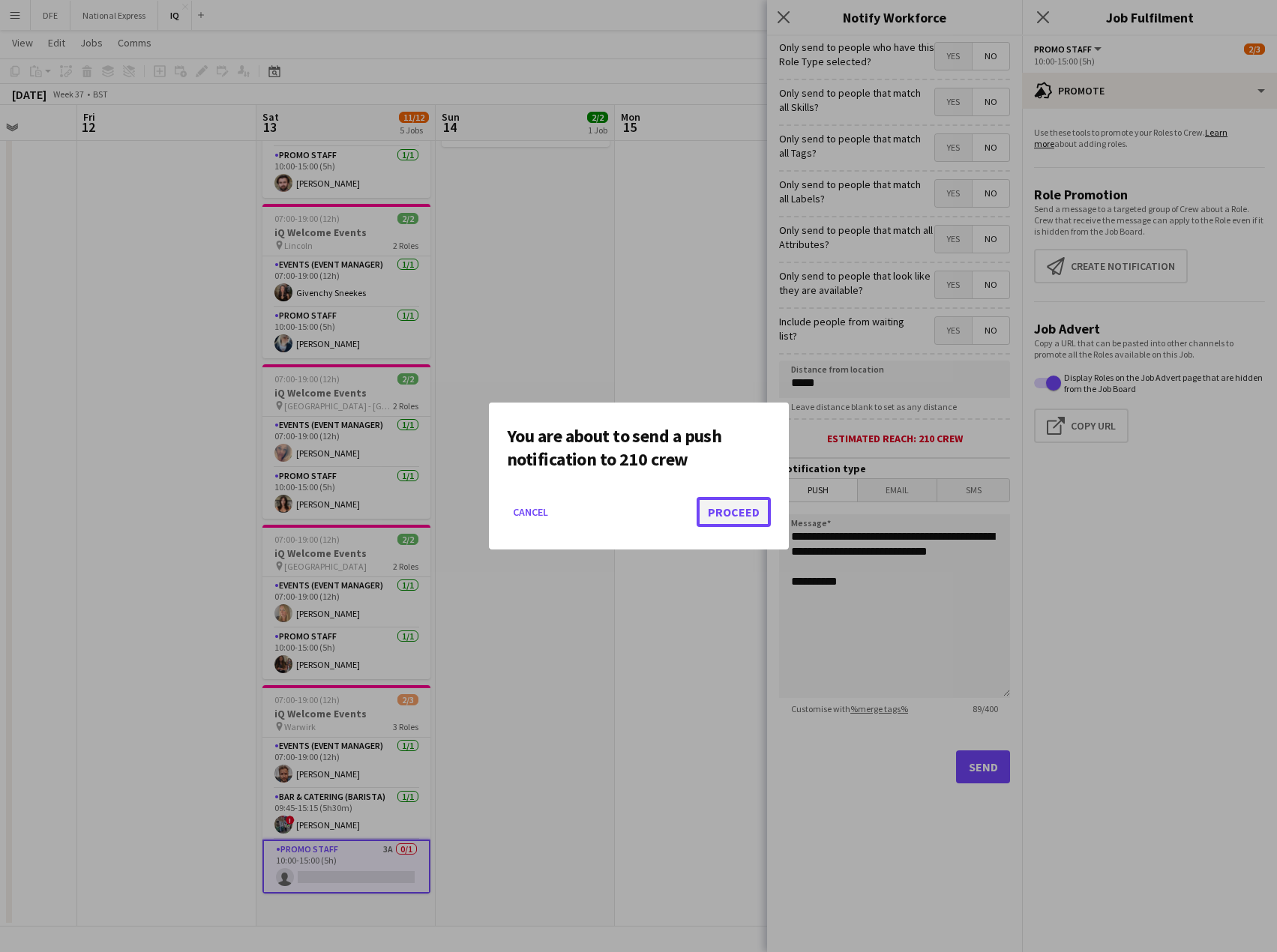
click at [732, 520] on button "Proceed" at bounding box center [733, 511] width 74 height 30
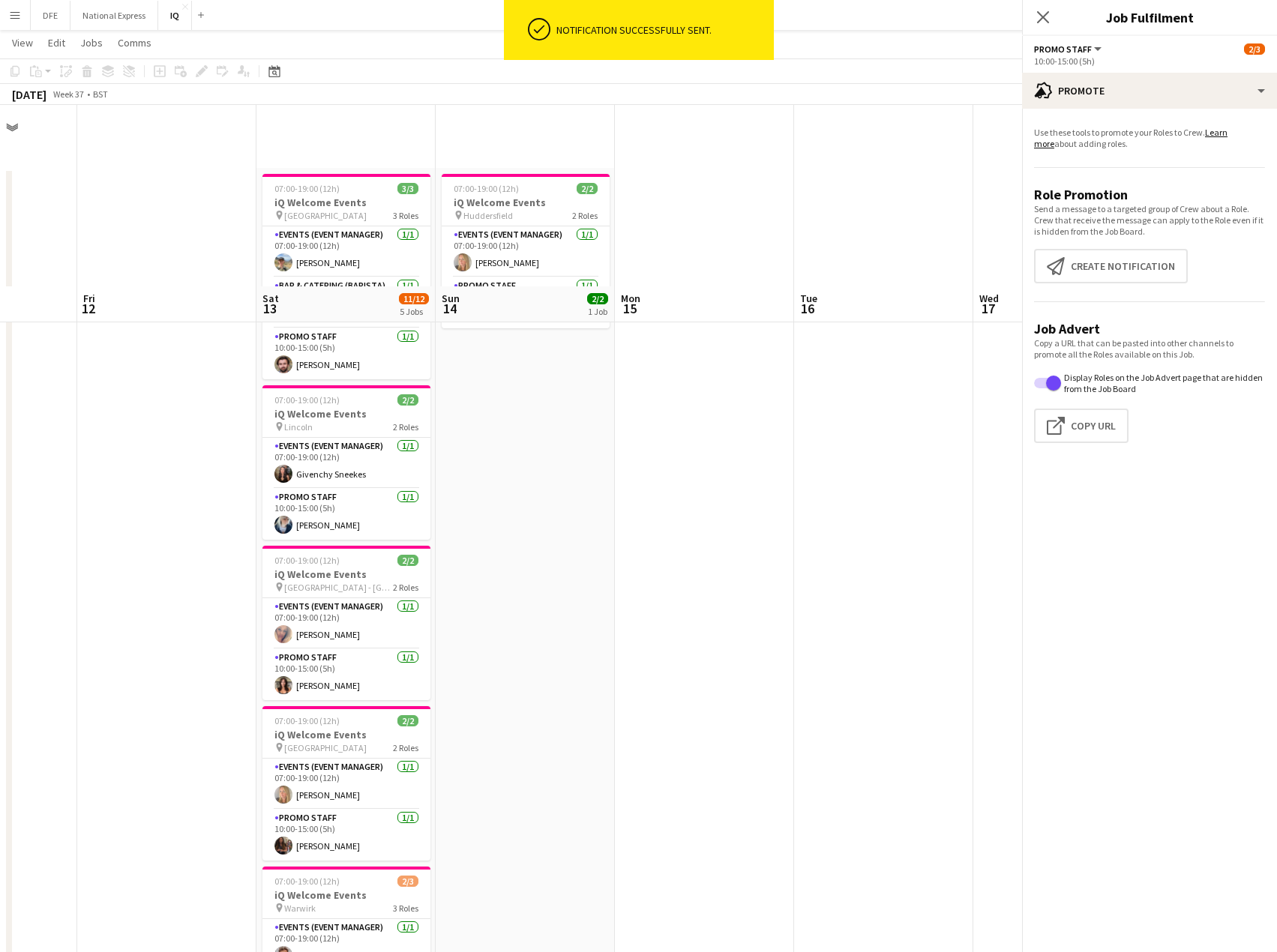
scroll to position [181, 0]
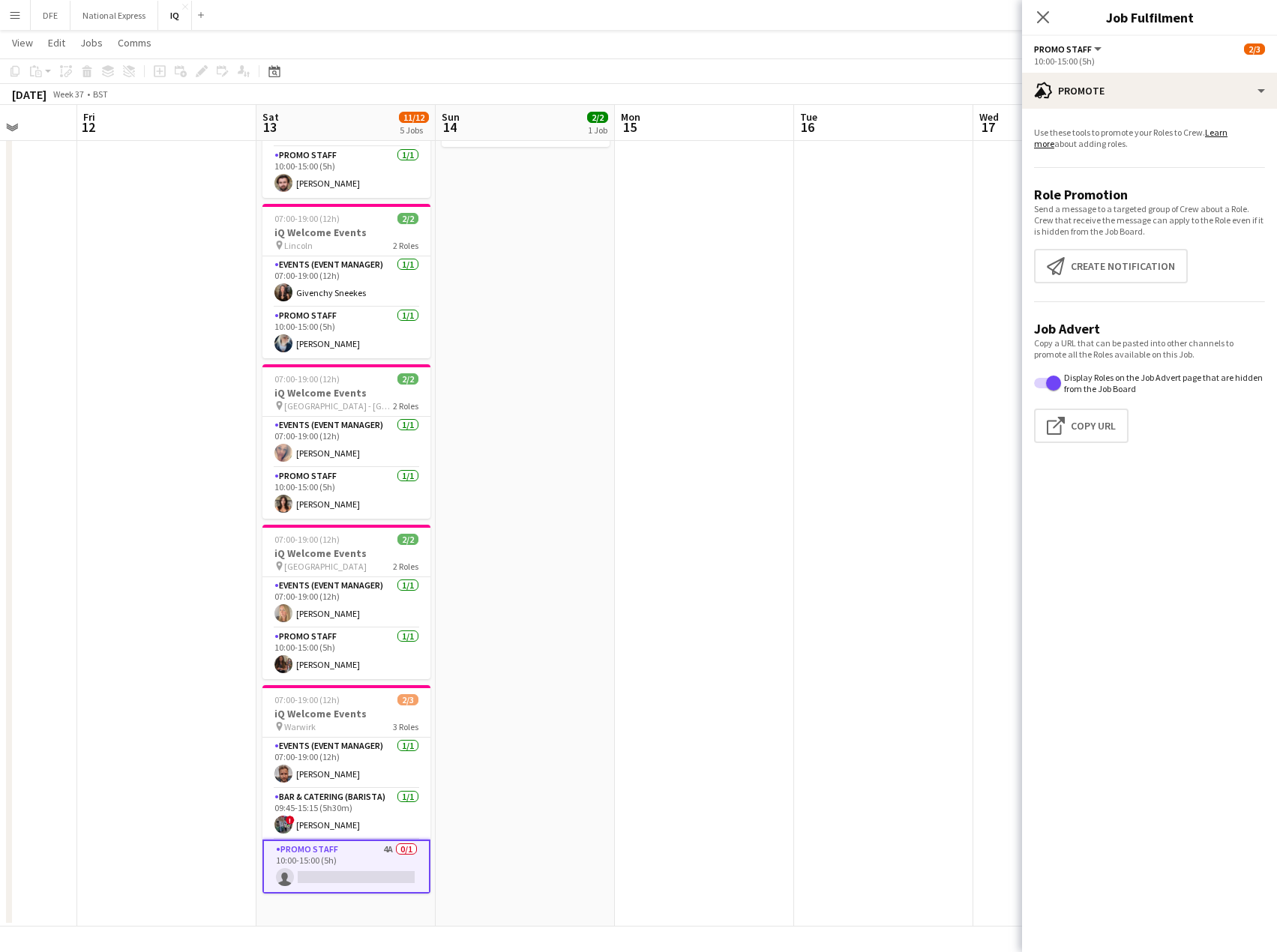
click at [490, 302] on app-date-cell "07:00-19:00 (12h) 2/2 iQ Welcome Events pin Huddersfield 2 Roles Events (Event …" at bounding box center [525, 456] width 180 height 940
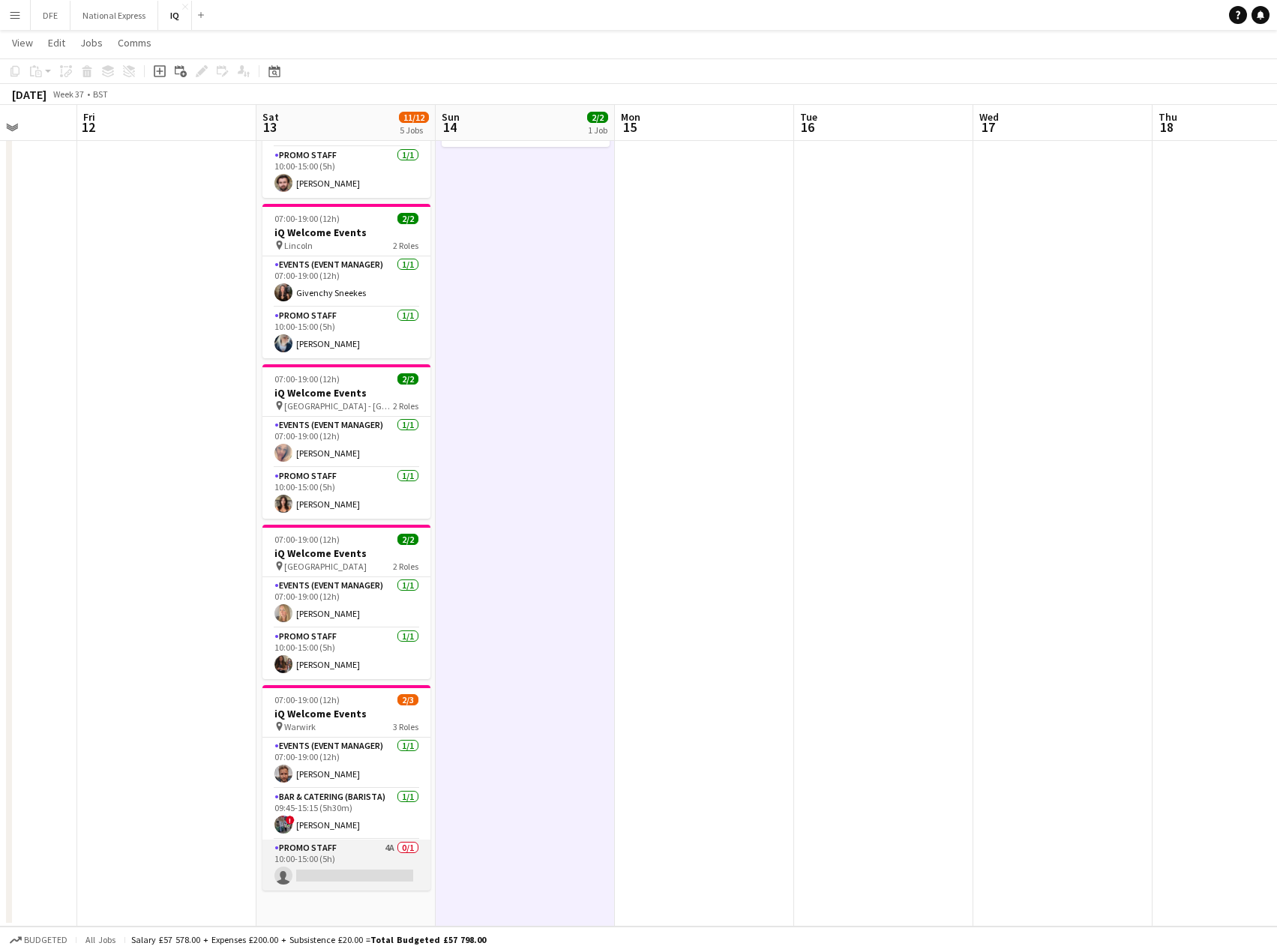
click at [335, 872] on app-card-role "Promo Staff 4A 0/1 10:00-15:00 (5h) single-neutral-actions" at bounding box center [346, 865] width 168 height 51
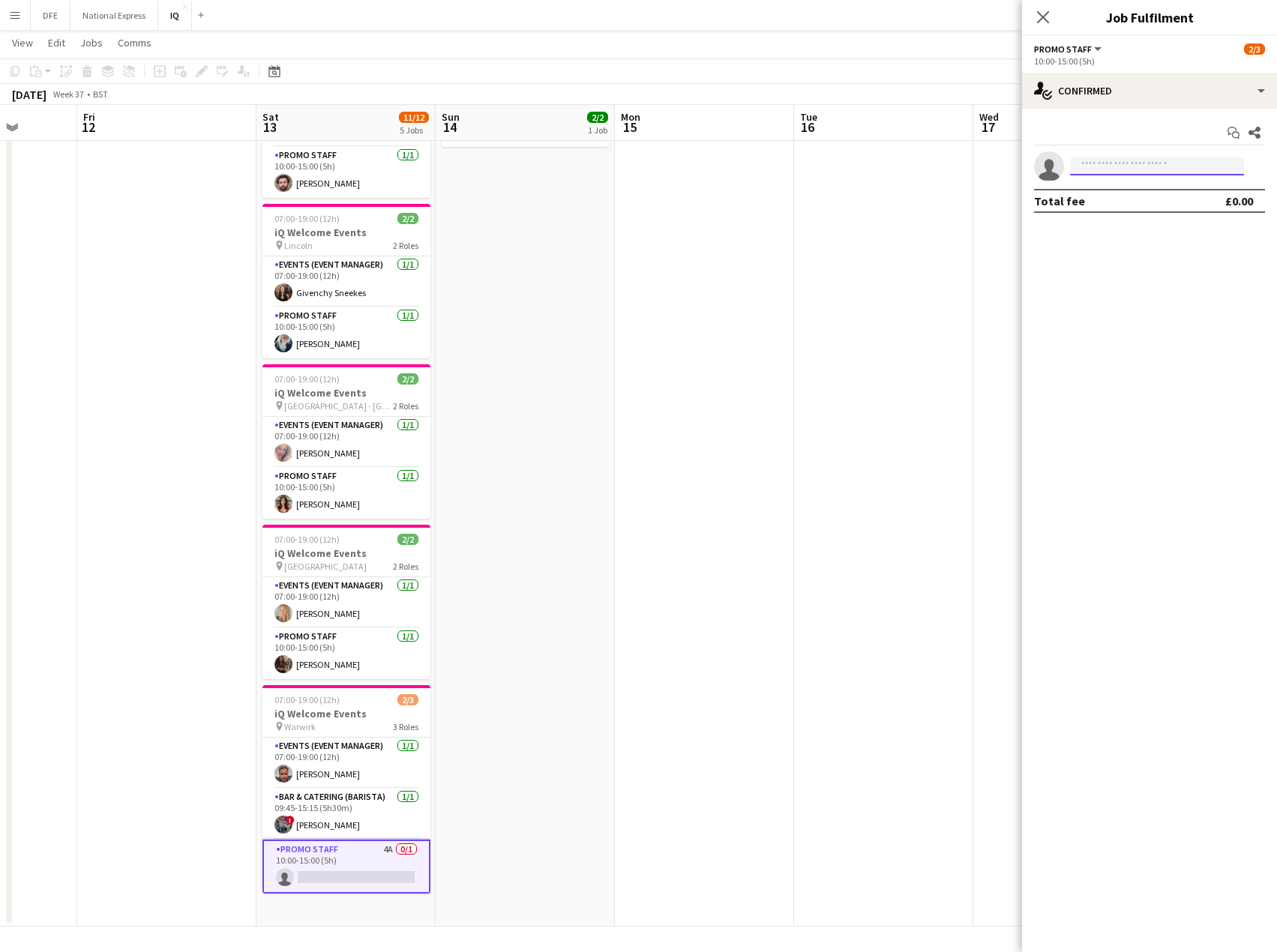
click at [1128, 163] on input at bounding box center [1158, 167] width 174 height 18
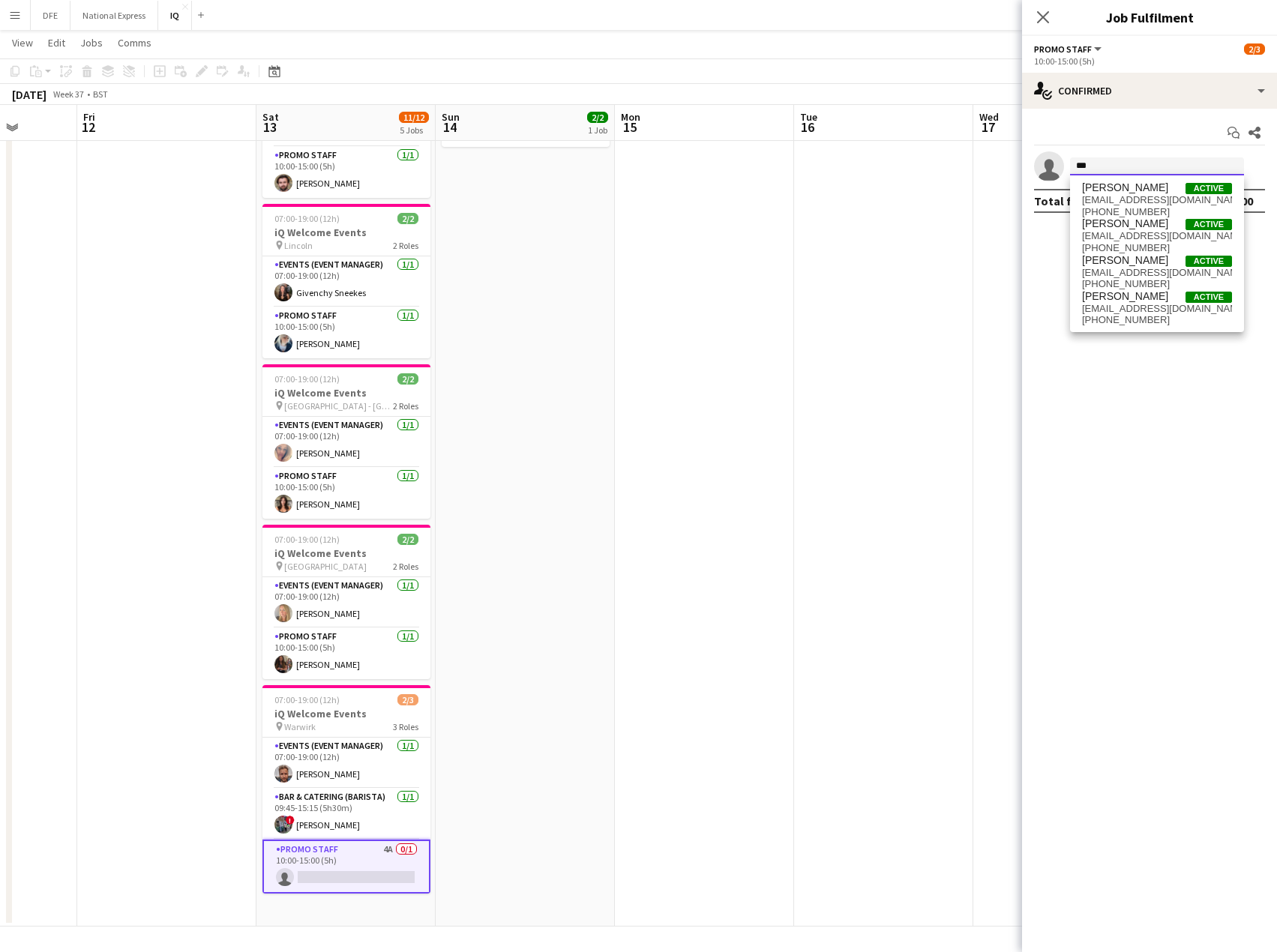
type input "***"
drag, startPoint x: 356, startPoint y: 861, endPoint x: 353, endPoint y: 871, distance: 10.4
click at [357, 865] on app-card-role "Promo Staff 4A 0/1 10:00-15:00 (5h) single-neutral-actions" at bounding box center [346, 866] width 168 height 54
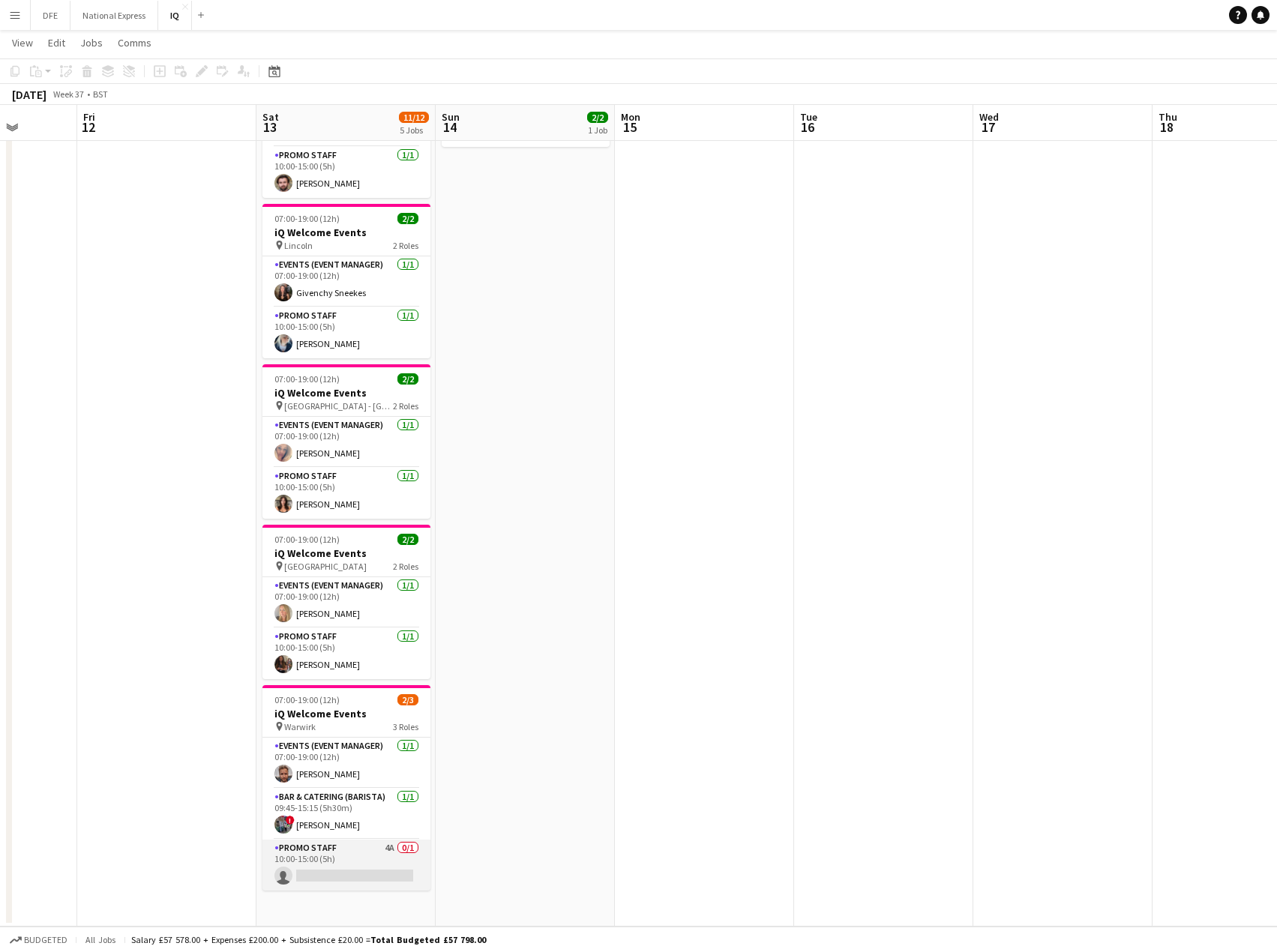
scroll to position [0, 459]
click at [340, 874] on app-card-role "Promo Staff 4A 0/1 10:00-15:00 (5h) single-neutral-actions" at bounding box center [347, 865] width 168 height 51
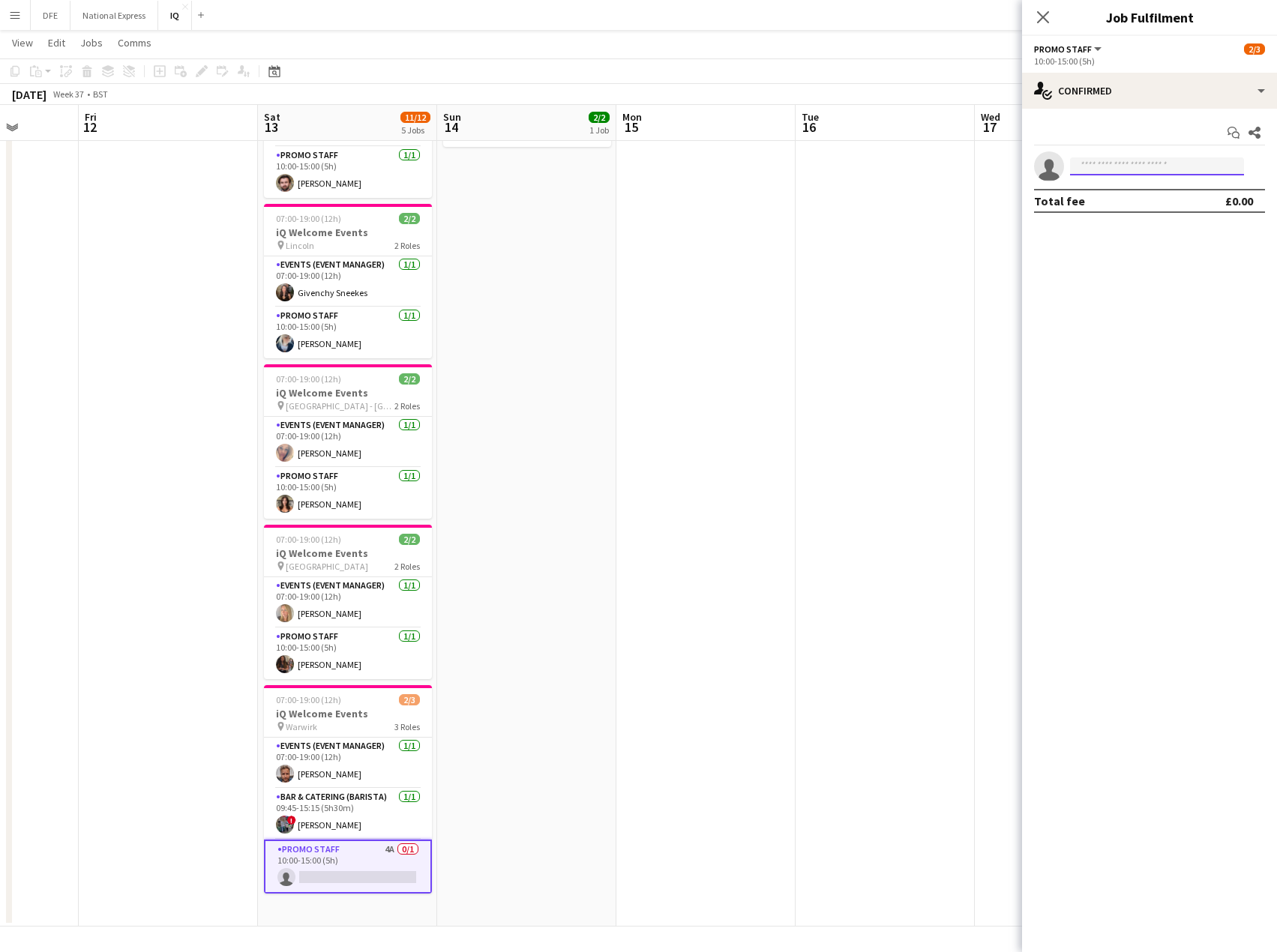
click at [1107, 167] on input at bounding box center [1158, 167] width 174 height 18
click at [1166, 171] on input at bounding box center [1158, 167] width 174 height 18
type input "****"
click at [1153, 209] on span "[PHONE_NUMBER]" at bounding box center [1158, 212] width 150 height 12
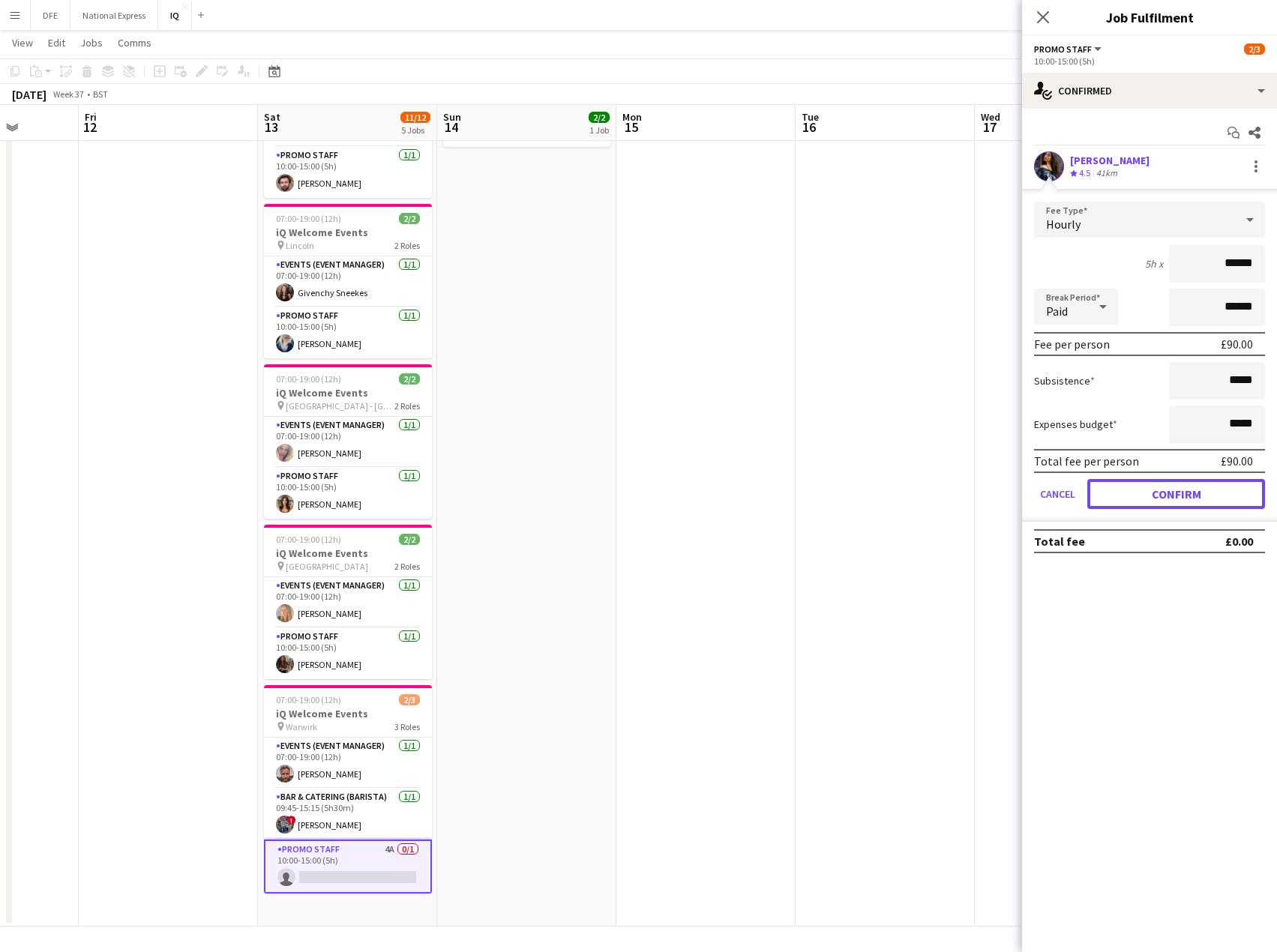
click at [1205, 502] on button "Confirm" at bounding box center [1176, 494] width 178 height 30
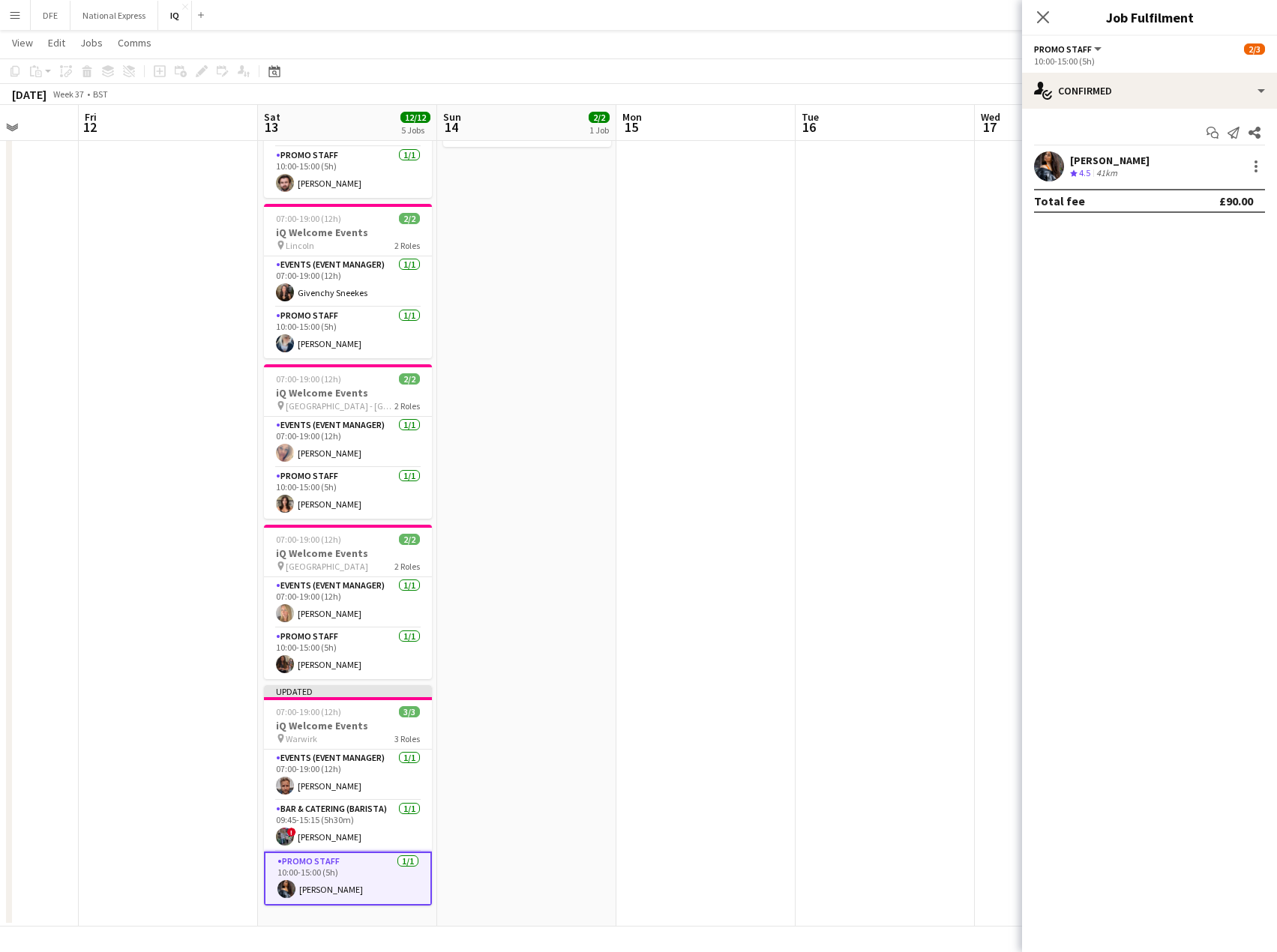
drag, startPoint x: 1048, startPoint y: 12, endPoint x: 1084, endPoint y: 116, distance: 110.1
click at [1046, 12] on icon "Close pop-in" at bounding box center [1043, 16] width 12 height 12
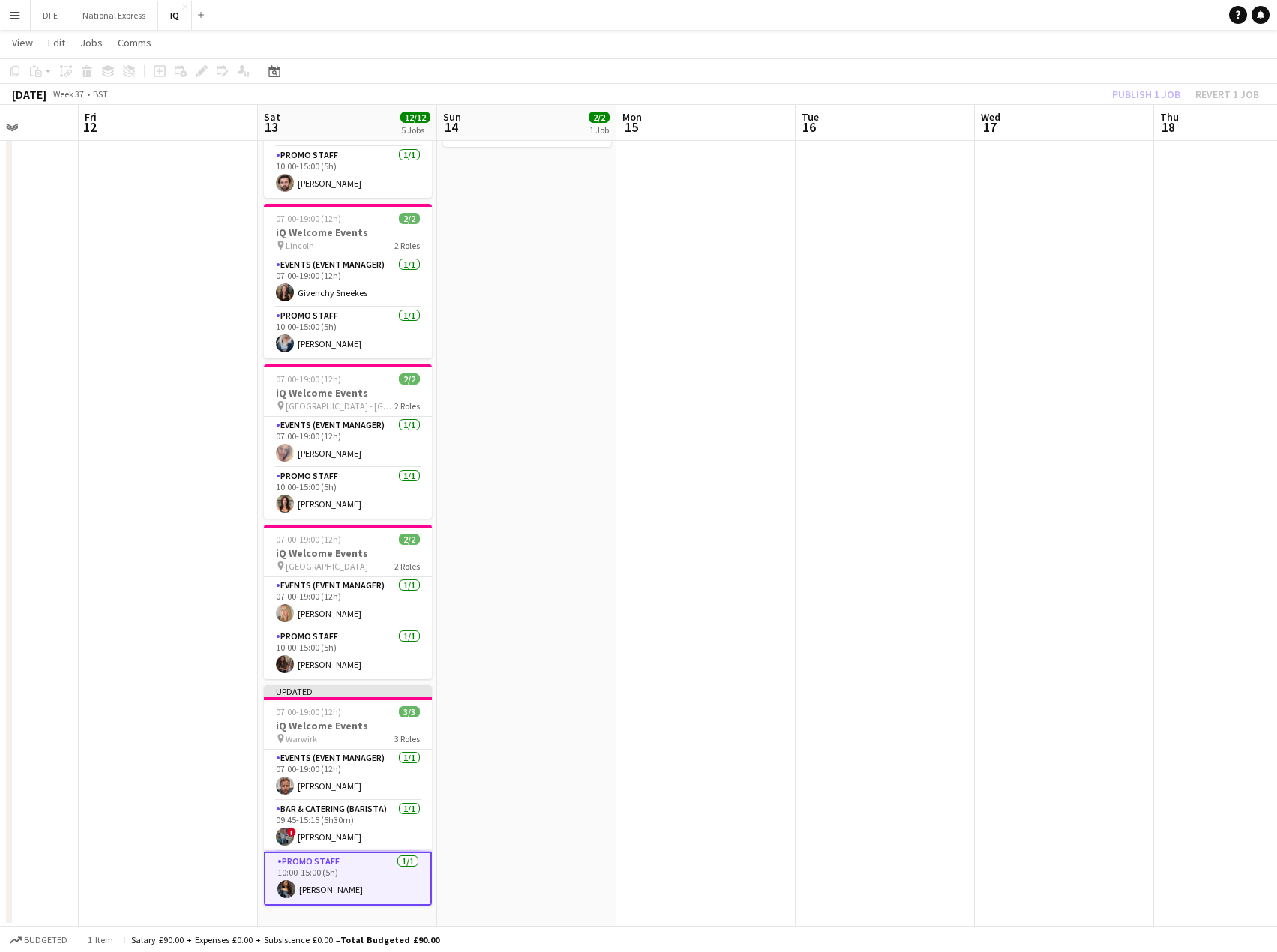
click at [1172, 91] on div "Publish 1 job Revert 1 job" at bounding box center [1186, 93] width 183 height 19
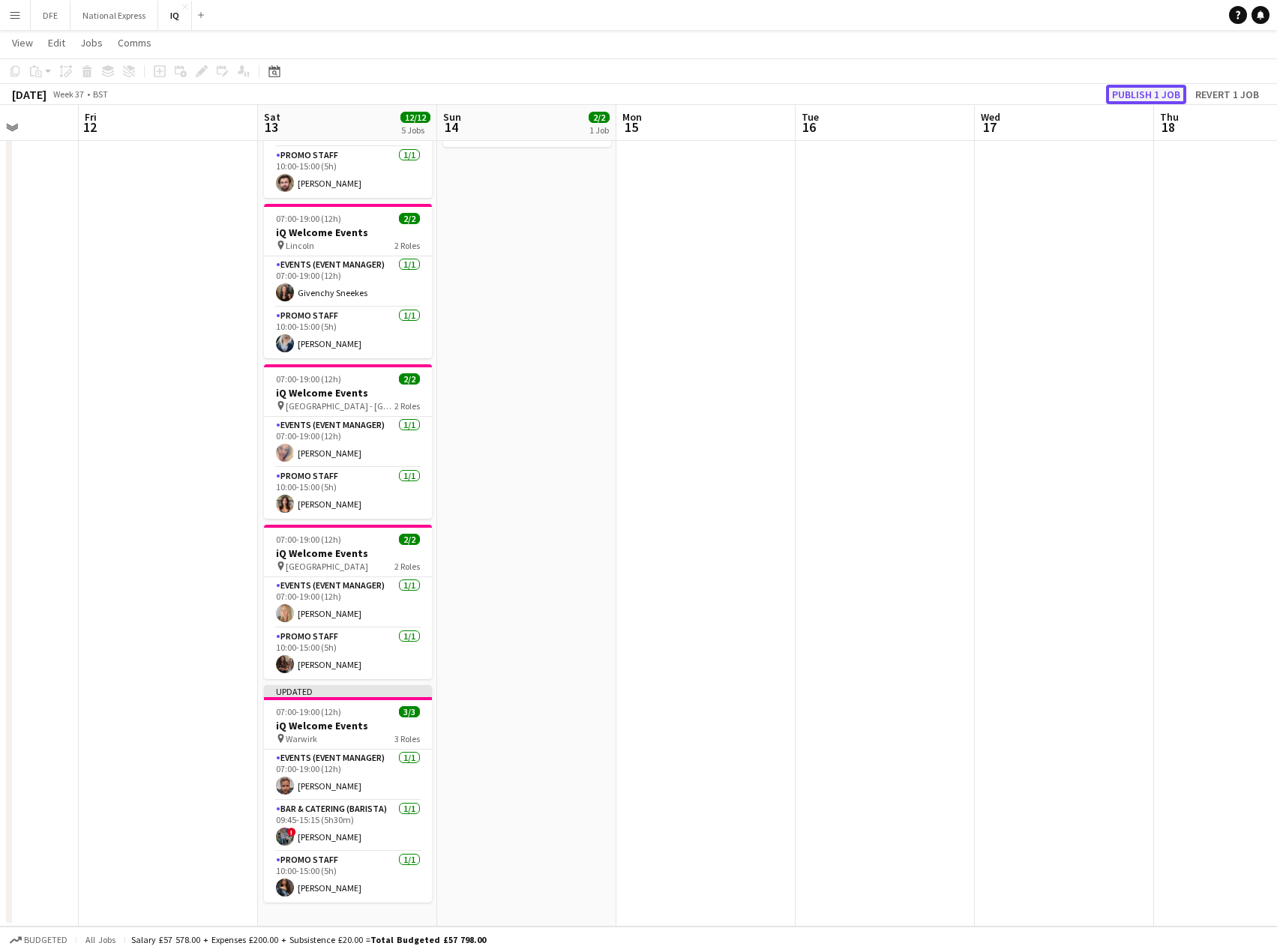
click at [1159, 93] on button "Publish 1 job" at bounding box center [1147, 93] width 81 height 19
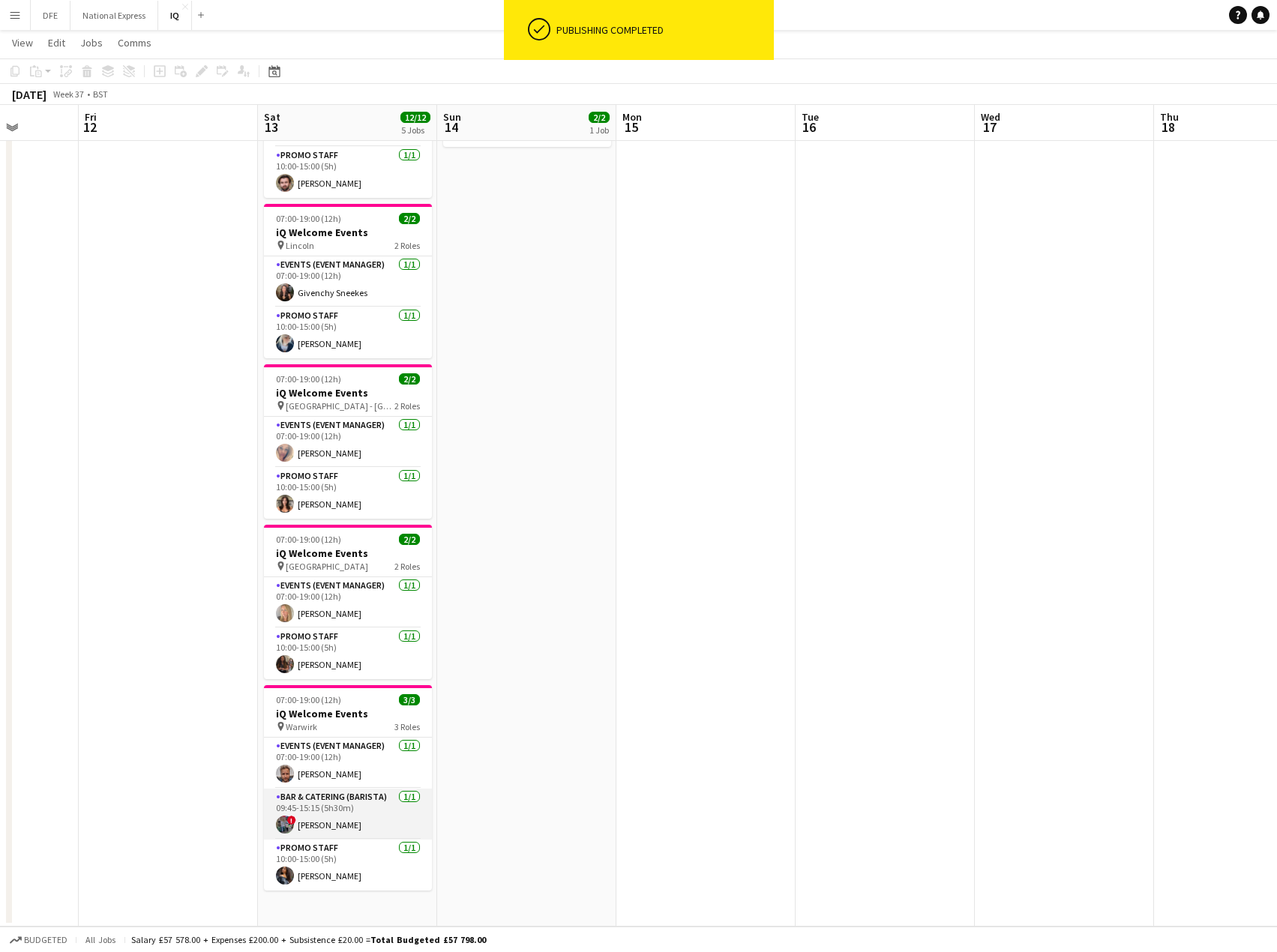
click at [315, 818] on app-card-role "Bar & Catering (Barista) [DATE] 09:45-15:15 (5h30m) ! [PERSON_NAME]" at bounding box center [347, 815] width 168 height 51
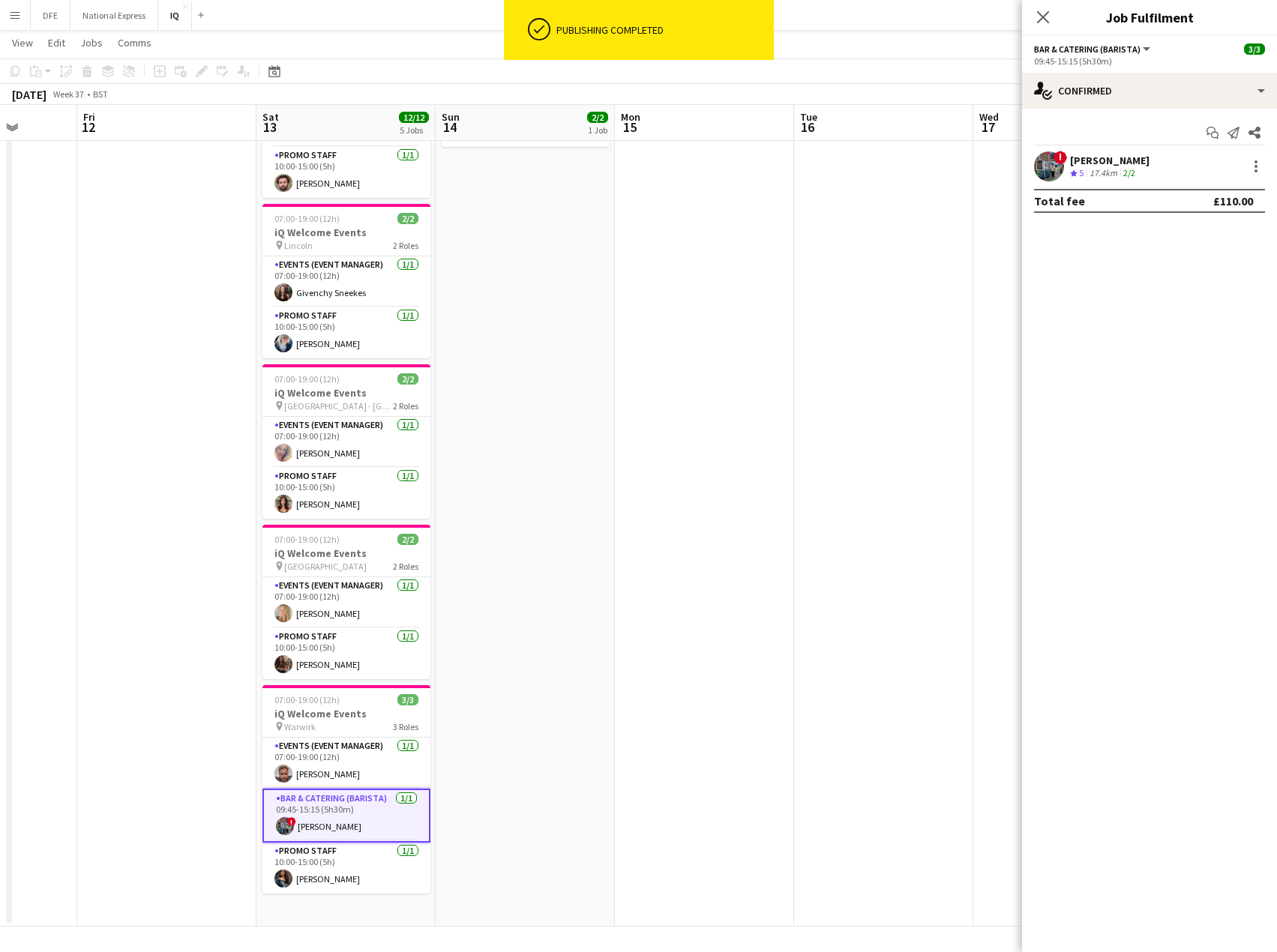
click at [1087, 159] on div "[PERSON_NAME]" at bounding box center [1110, 160] width 80 height 14
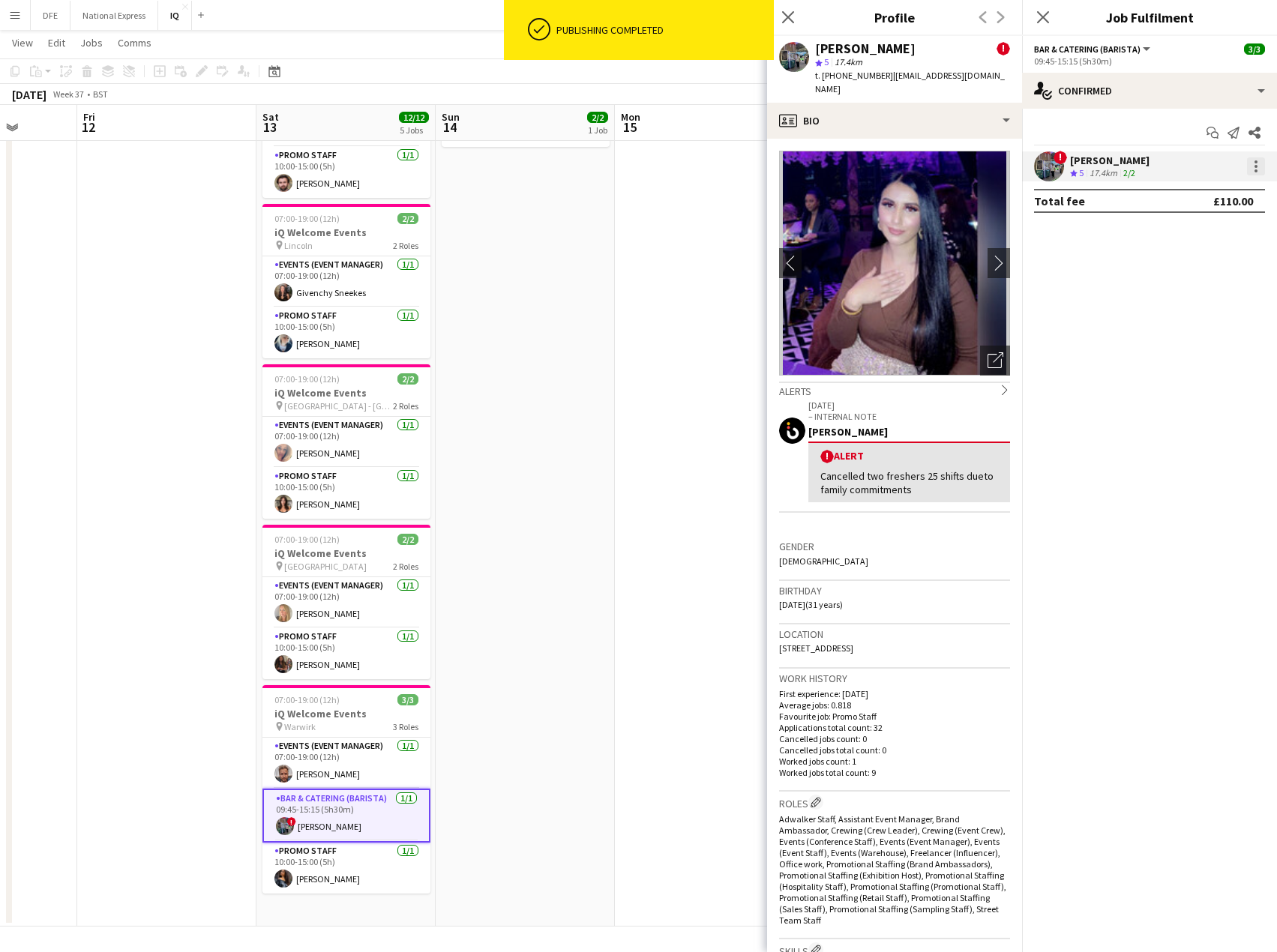
click at [1255, 164] on div at bounding box center [1257, 167] width 18 height 18
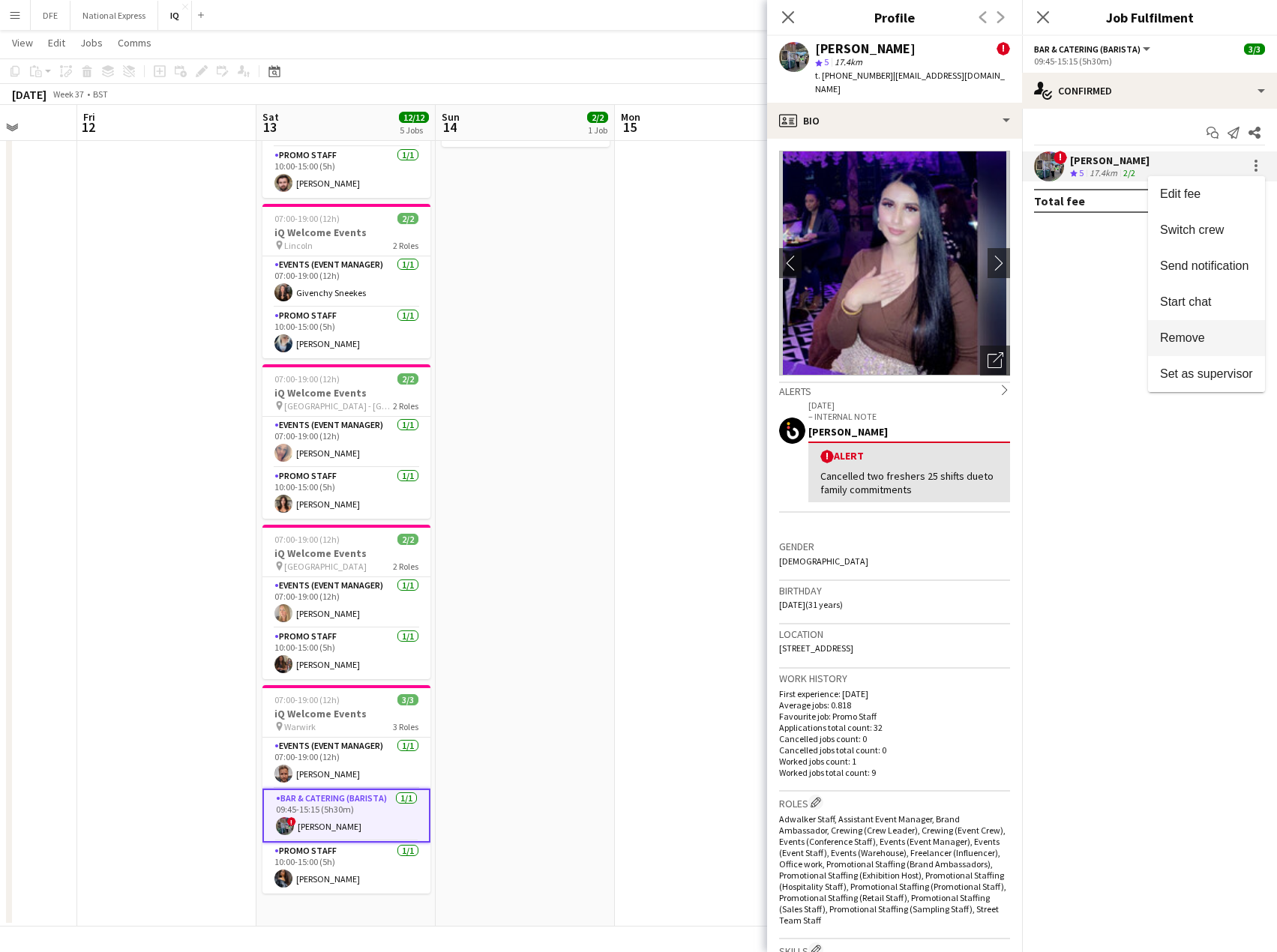
click at [1203, 338] on span "Remove" at bounding box center [1183, 338] width 45 height 13
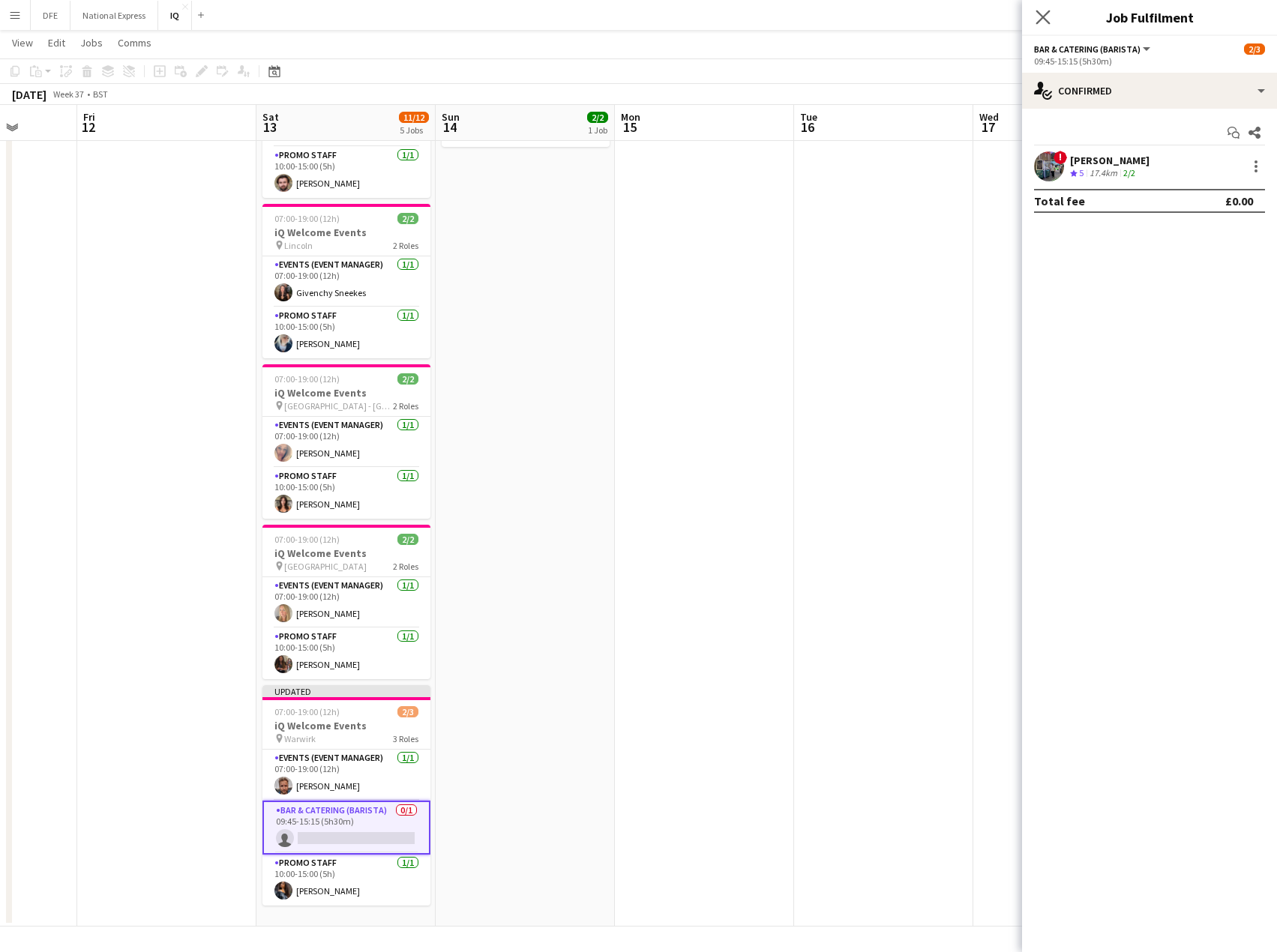
click at [1042, 25] on app-icon "Close pop-in" at bounding box center [1044, 17] width 22 height 22
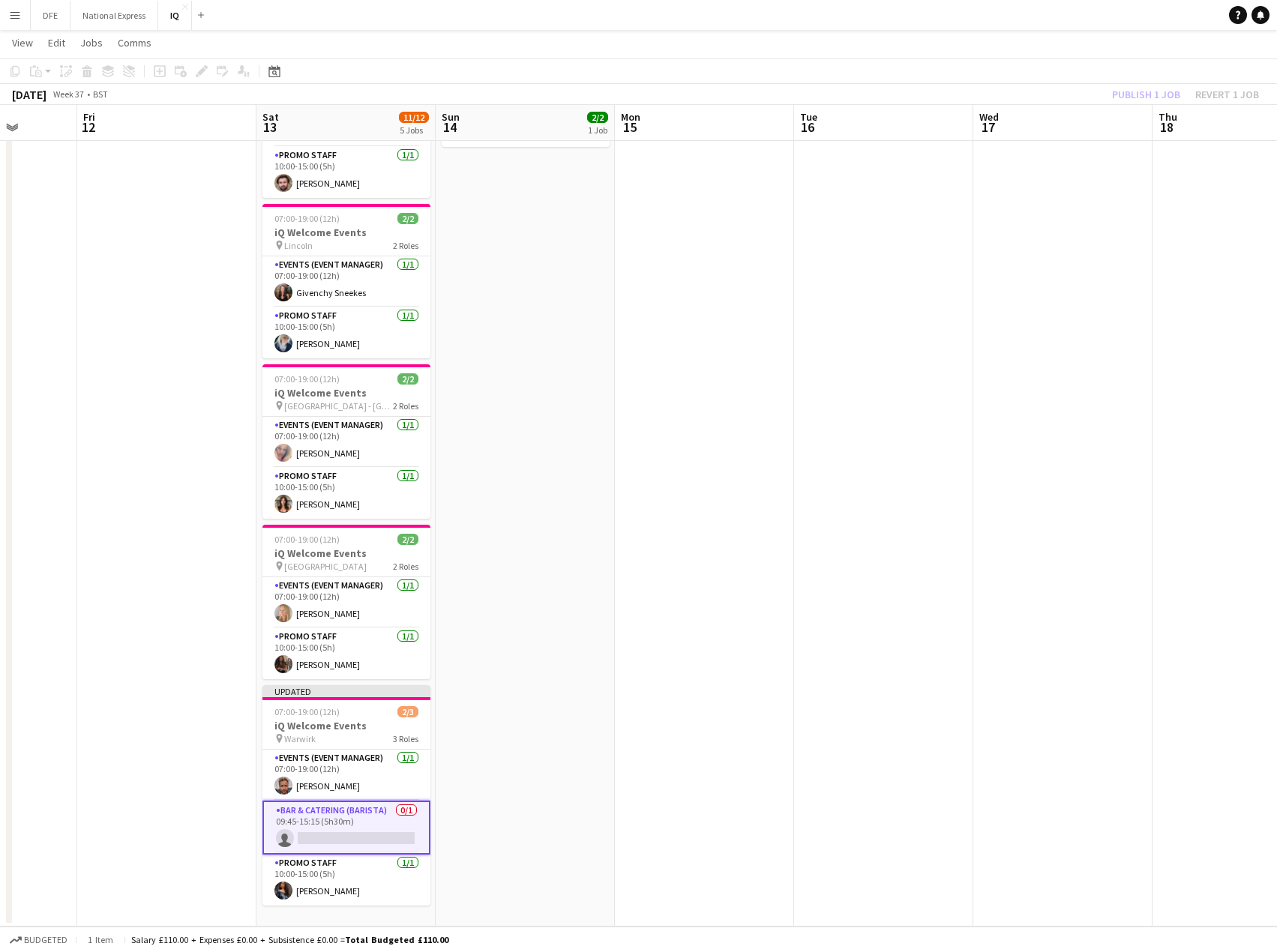
drag, startPoint x: 977, startPoint y: 243, endPoint x: 1150, endPoint y: 183, distance: 183.1
click at [980, 245] on app-date-cell at bounding box center [1063, 456] width 180 height 940
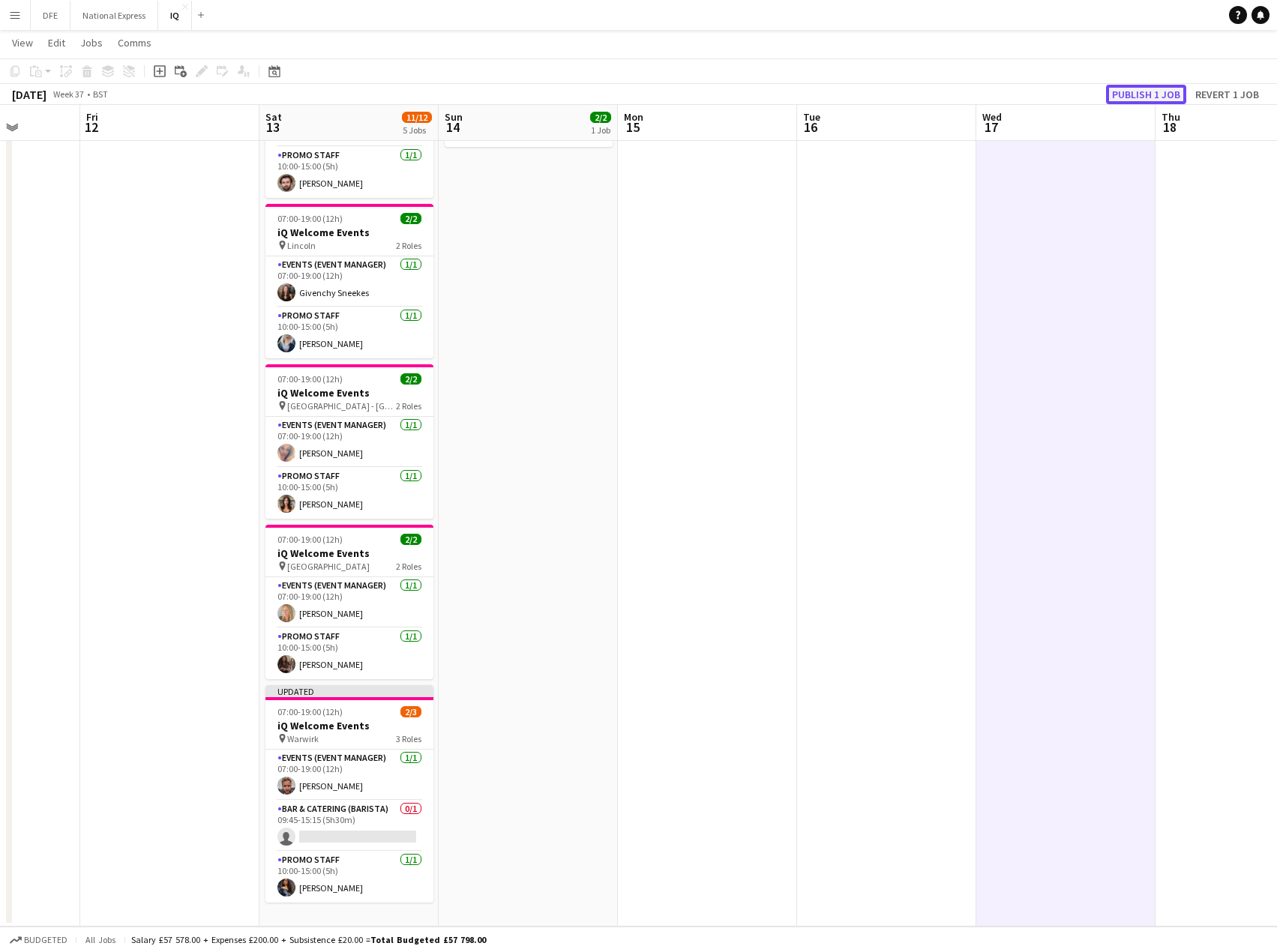
click at [1151, 93] on button "Publish 1 job" at bounding box center [1147, 93] width 81 height 19
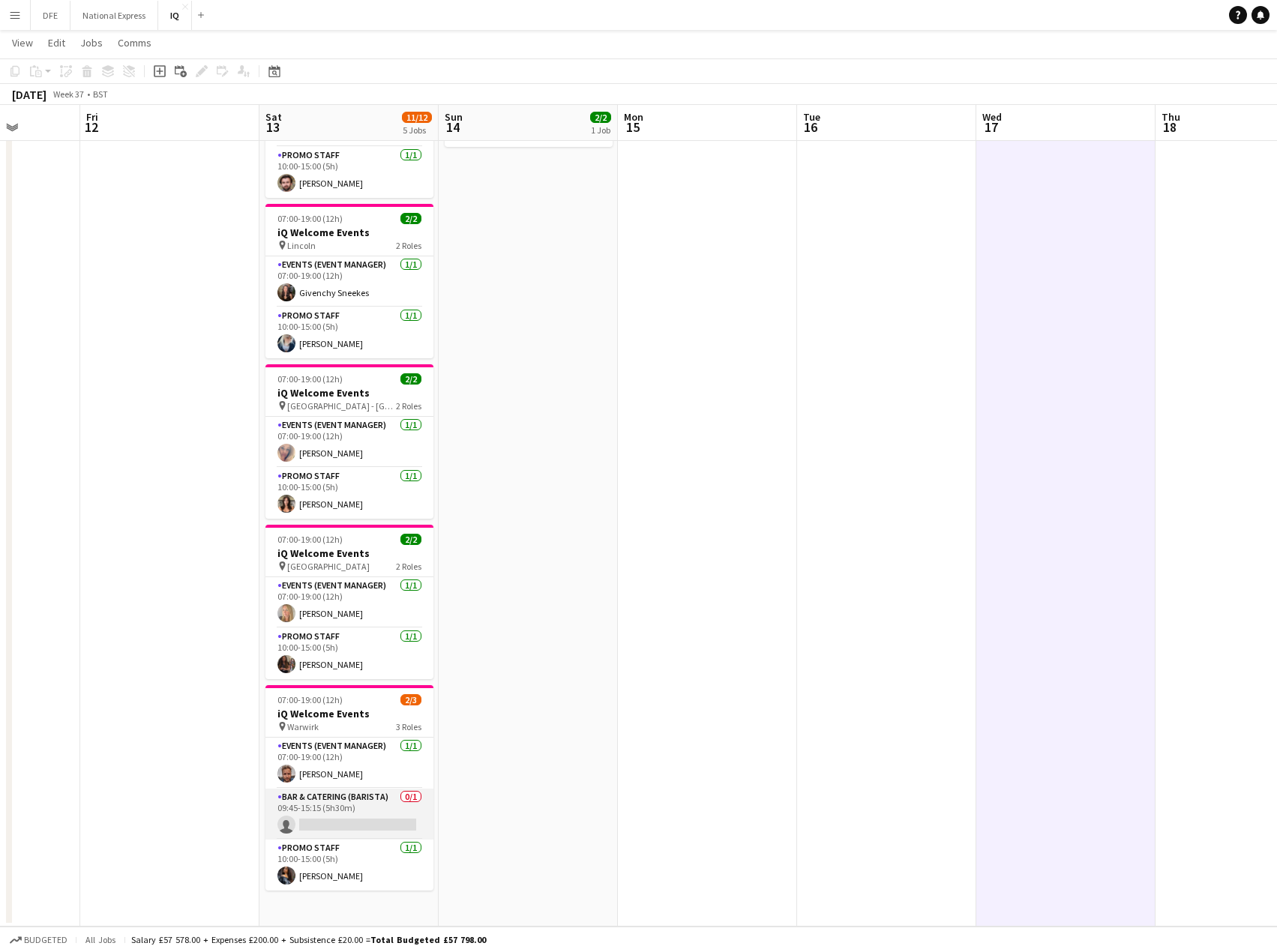
click at [343, 826] on app-card-role "Bar & Catering (Barista) 0/1 09:45-15:15 (5h30m) single-neutral-actions" at bounding box center [349, 815] width 168 height 51
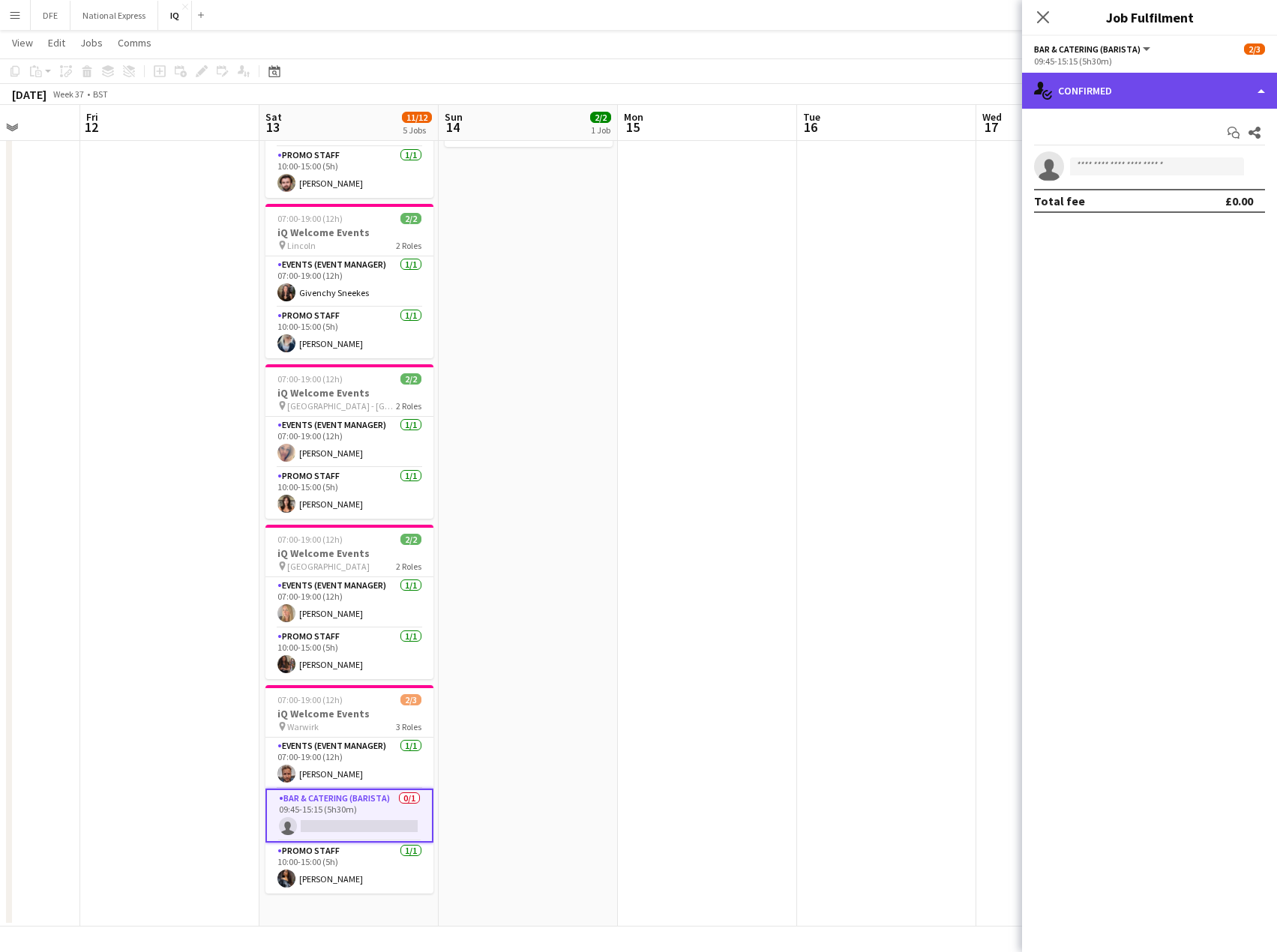
click at [1202, 84] on div "single-neutral-actions-check-2 Confirmed" at bounding box center [1150, 90] width 255 height 36
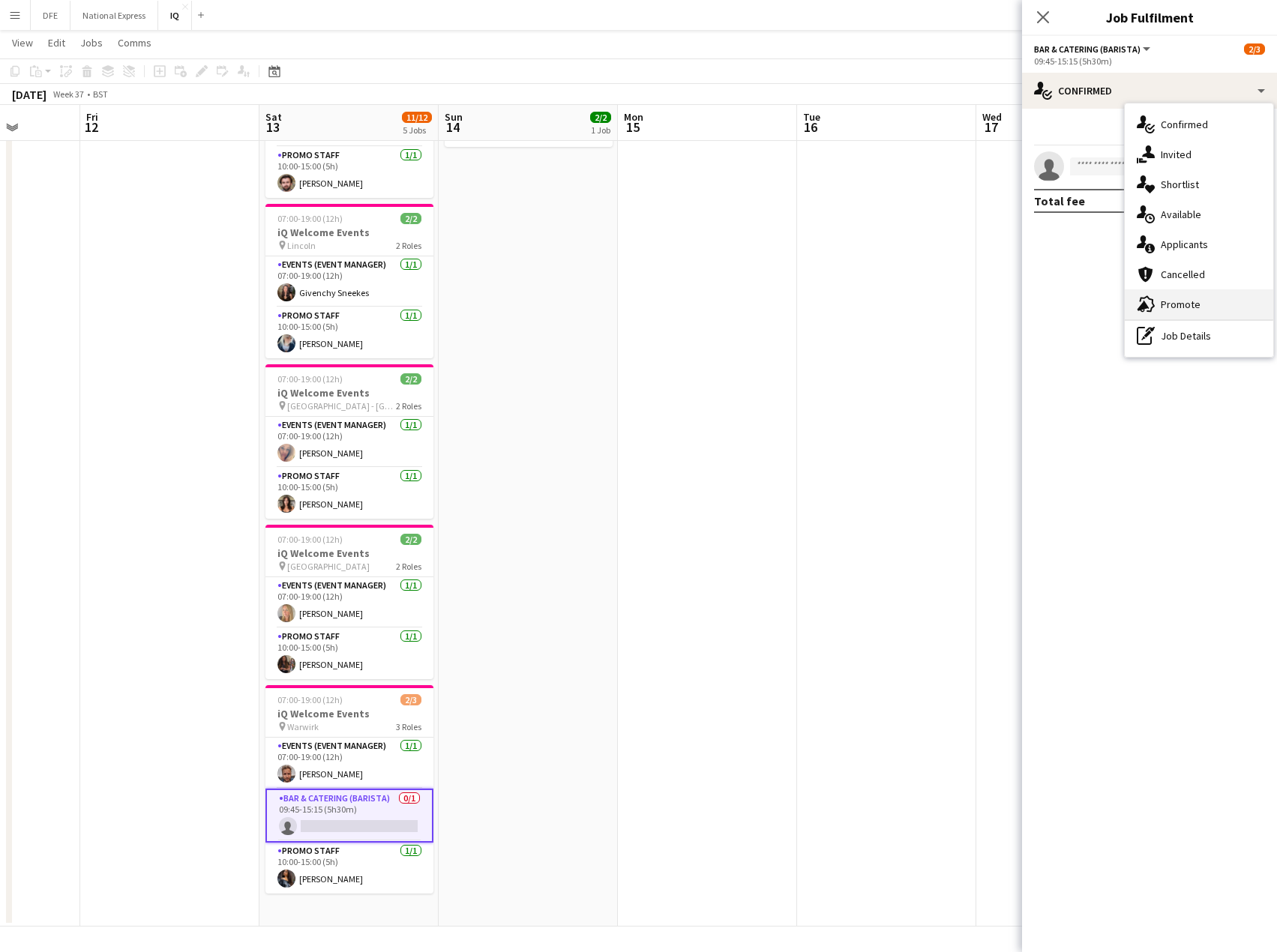
click at [1191, 307] on div "advertising-megaphone Promote" at bounding box center [1199, 304] width 149 height 30
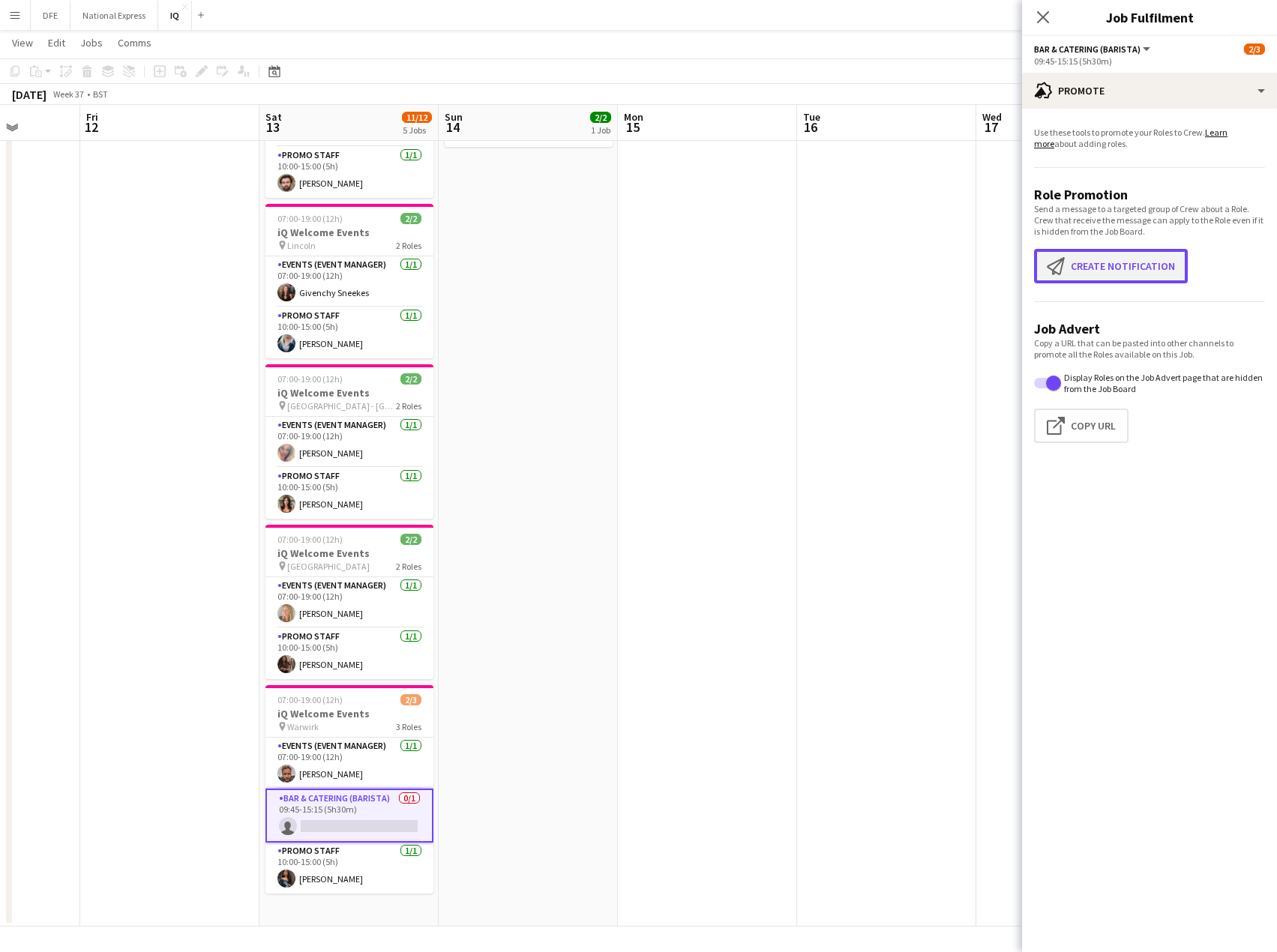
click at [1124, 269] on button "Create notification Create notification" at bounding box center [1111, 267] width 154 height 35
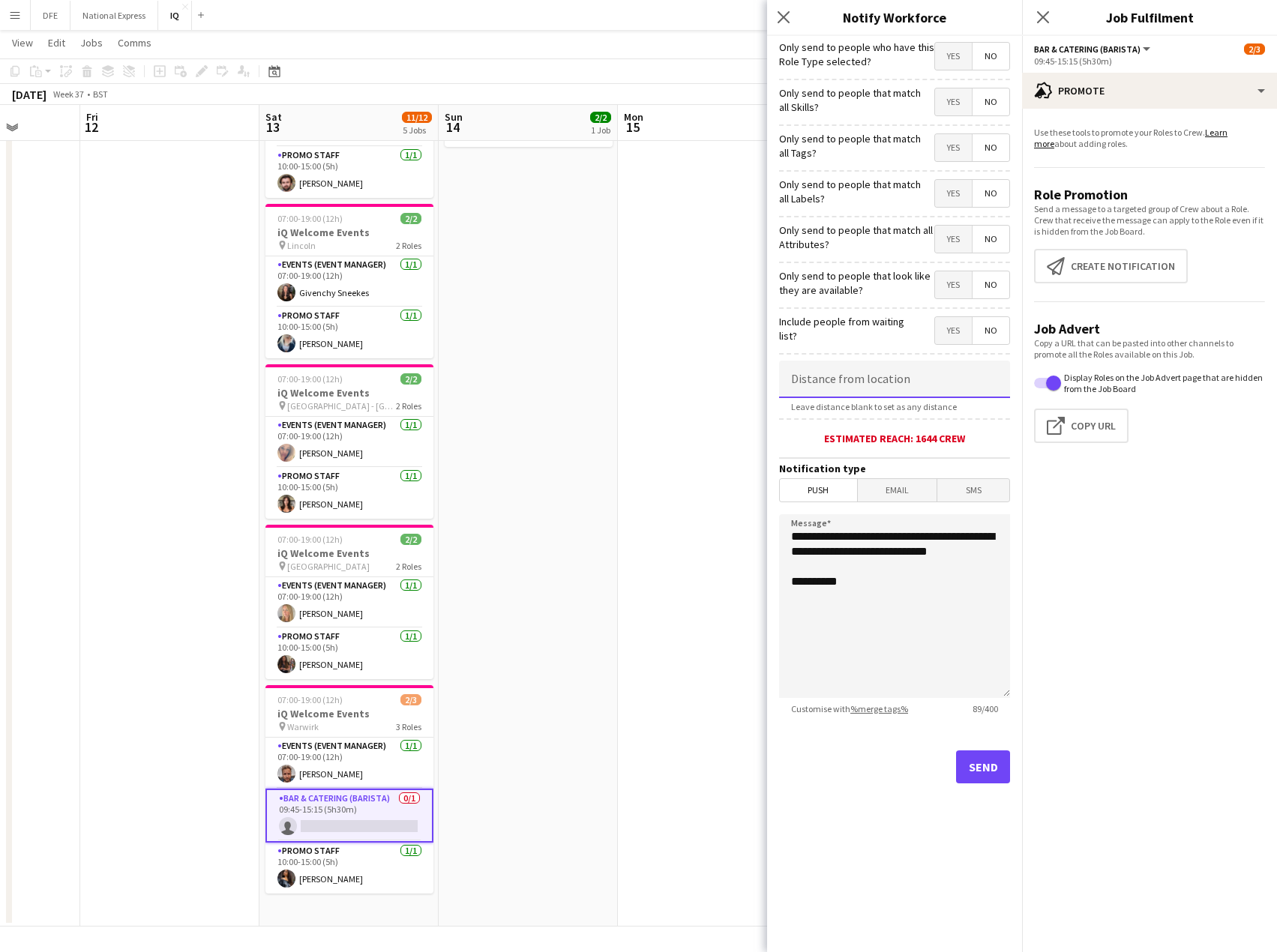
click at [875, 378] on input at bounding box center [895, 379] width 231 height 38
type input "*****"
click at [988, 768] on button "Send" at bounding box center [983, 767] width 54 height 33
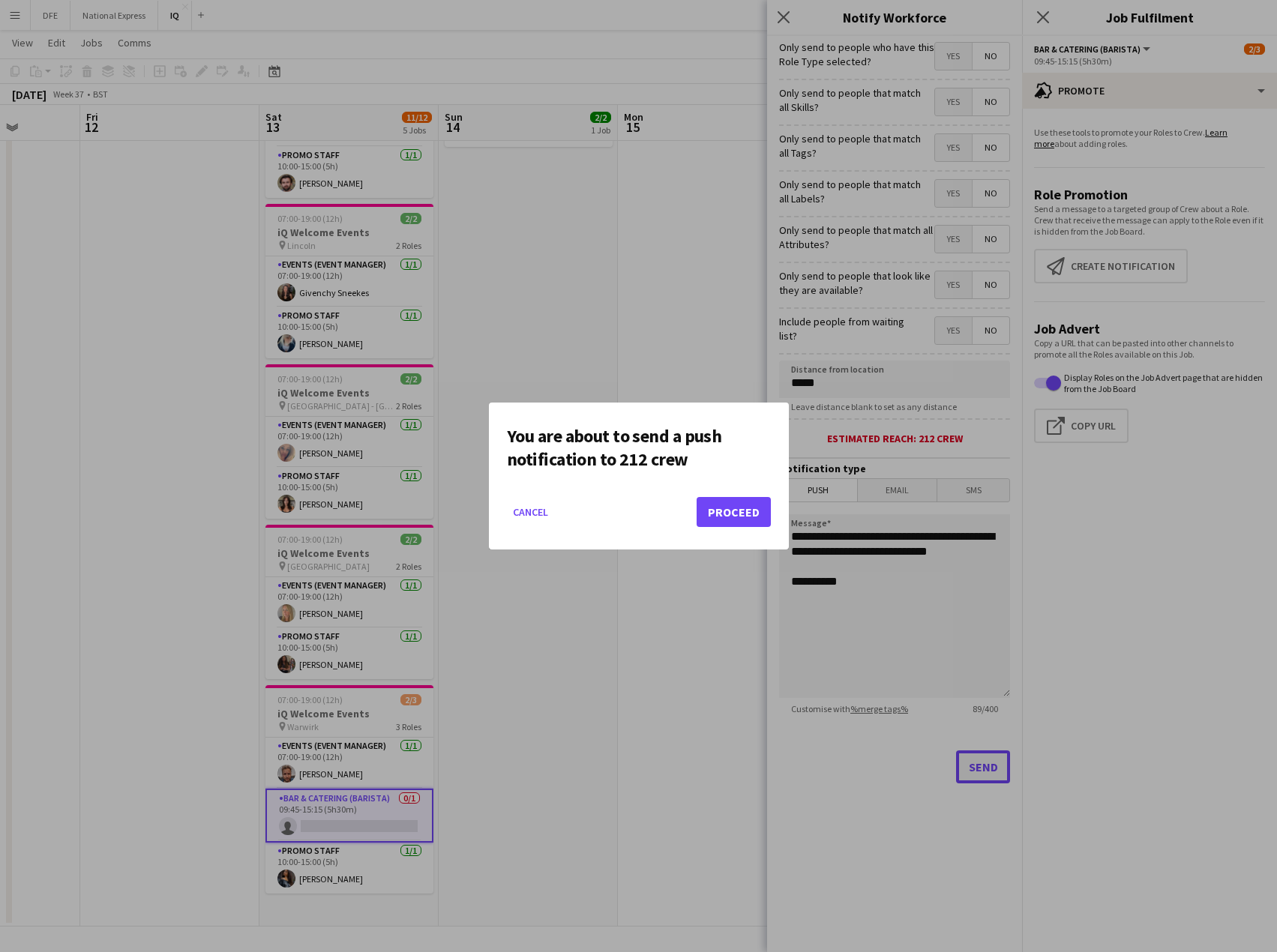
scroll to position [0, 0]
click at [732, 519] on button "Proceed" at bounding box center [733, 511] width 74 height 30
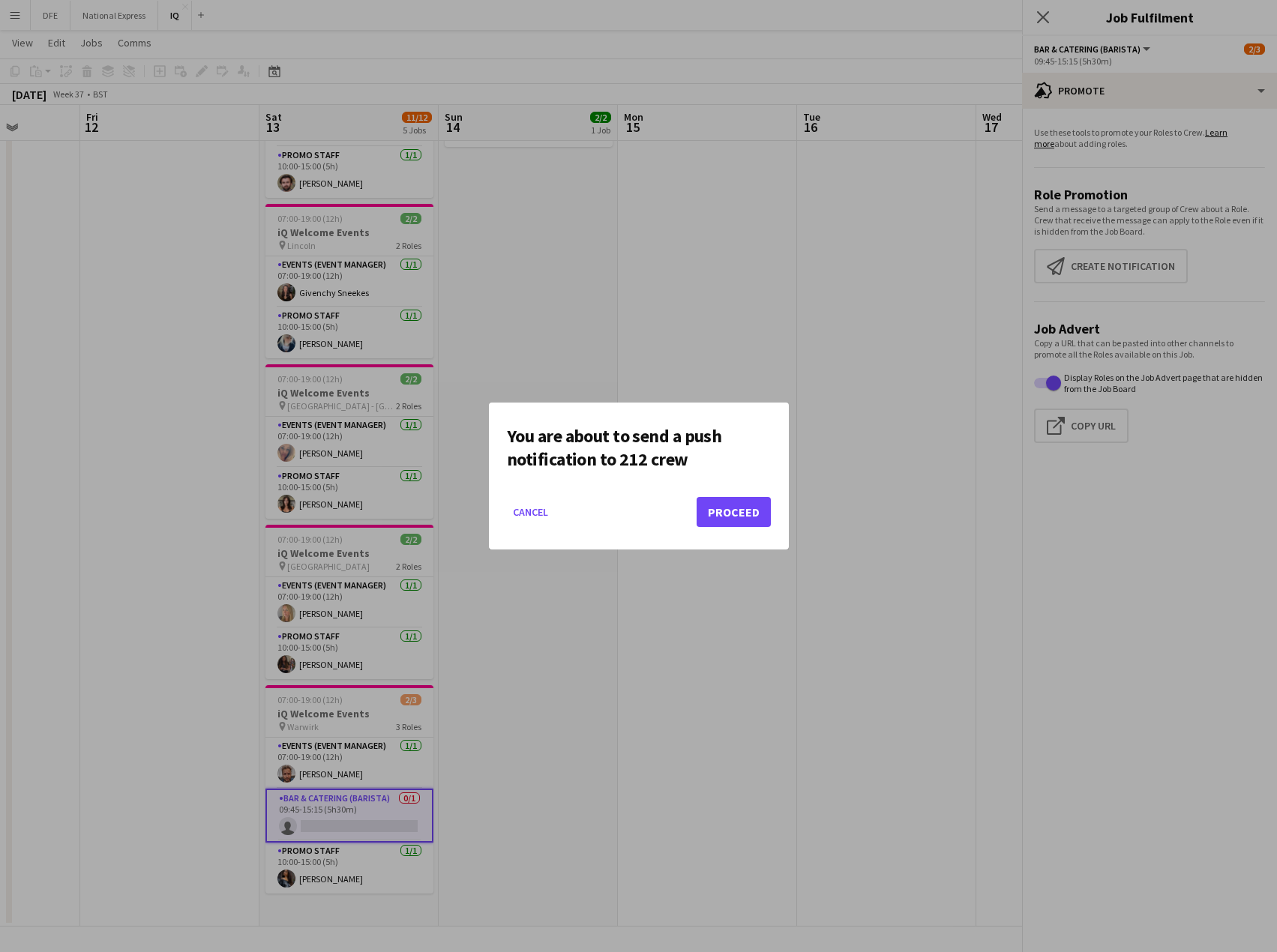
scroll to position [181, 0]
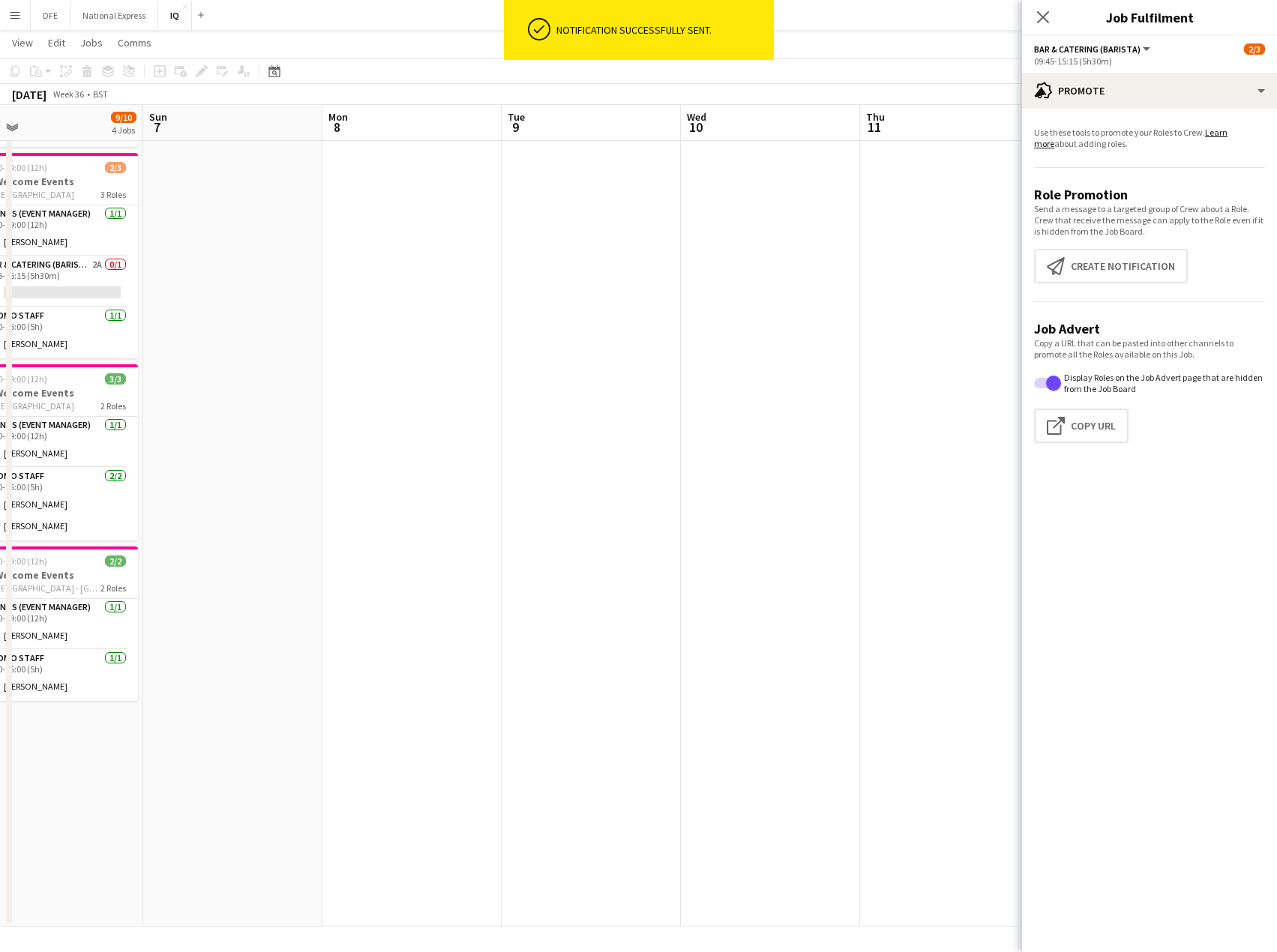
drag, startPoint x: 112, startPoint y: 502, endPoint x: 984, endPoint y: 505, distance: 872.0
click at [1013, 498] on app-calendar-viewport "Thu 4 Fri 5 Sat 6 9/10 4 Jobs Sun 7 Mon 8 Tue 9 Wed 10 Thu 11 Fri 12 Sat 13 11/…" at bounding box center [638, 401] width 1277 height 1049
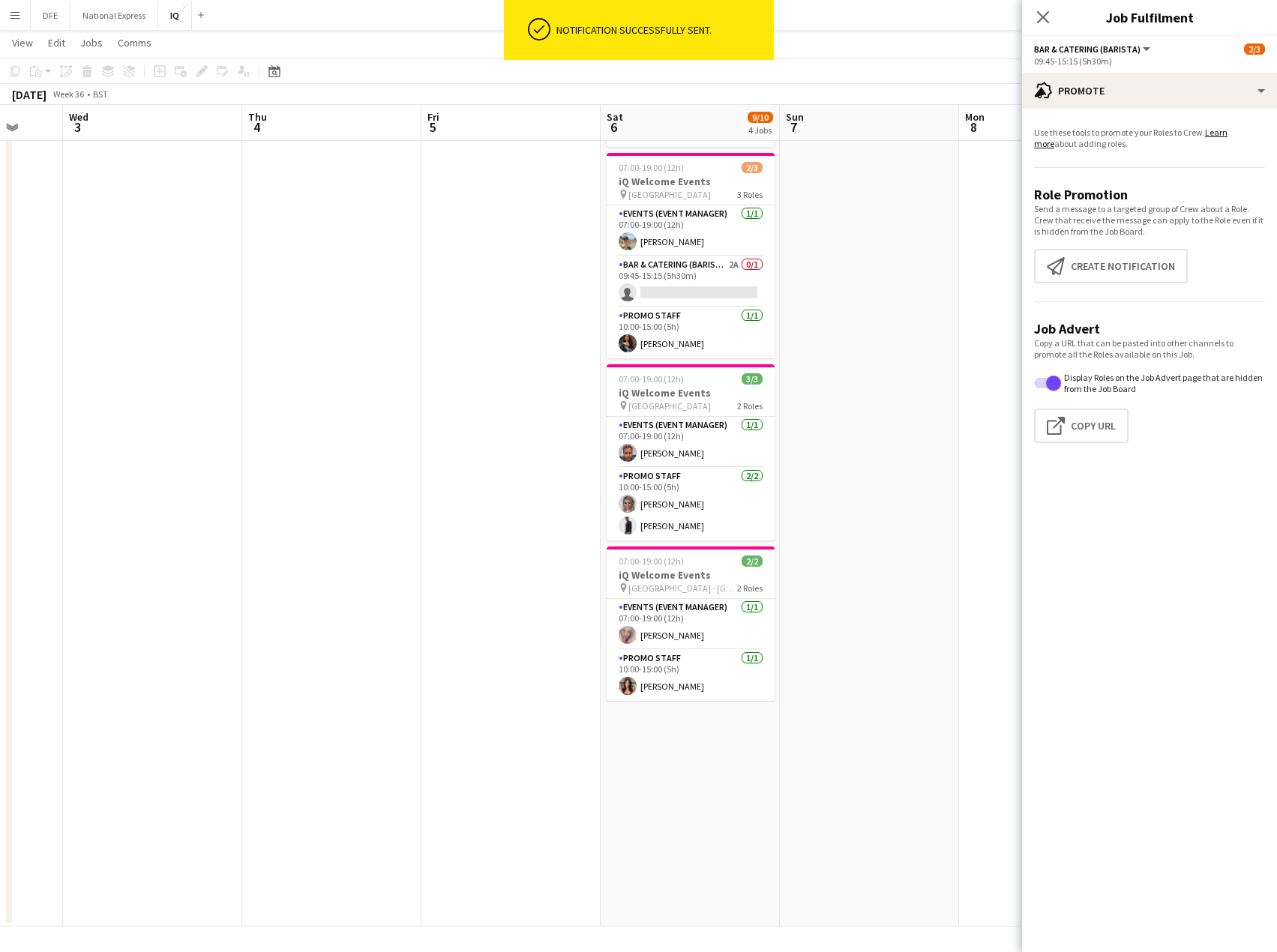
drag, startPoint x: 402, startPoint y: 463, endPoint x: 930, endPoint y: 469, distance: 528.0
click at [999, 469] on app-calendar-viewport "Sun 31 Mon 1 Tue 2 Wed 3 Thu 4 Fri 5 Sat 6 9/10 4 Jobs Sun 7 Mon 8 Tue 9 Wed 10…" at bounding box center [638, 401] width 1277 height 1049
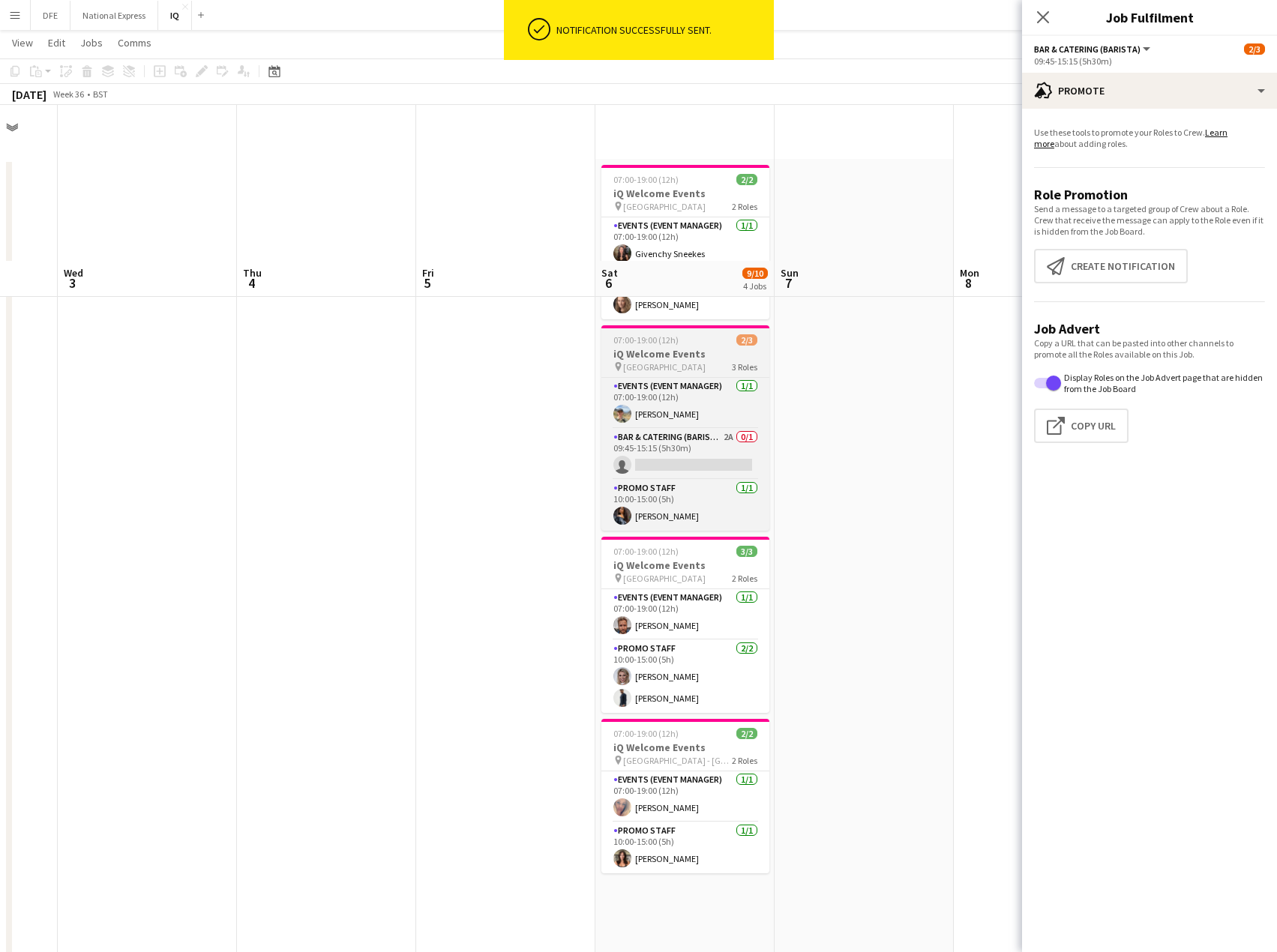
scroll to position [0, 0]
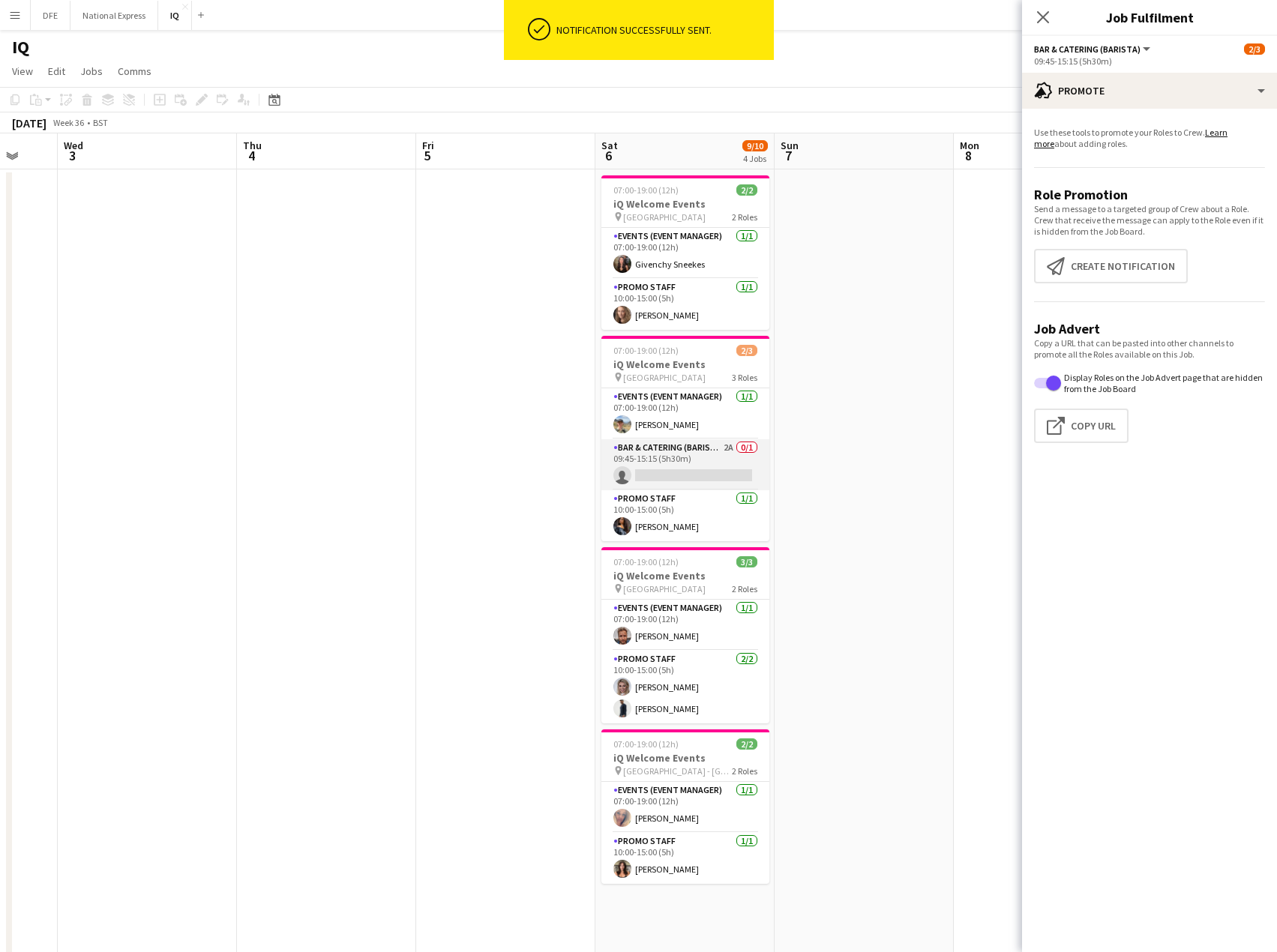
click at [688, 468] on app-card-role "Bar & Catering (Barista) 2A 0/1 09:45-15:15 (5h30m) single-neutral-actions" at bounding box center [685, 465] width 168 height 51
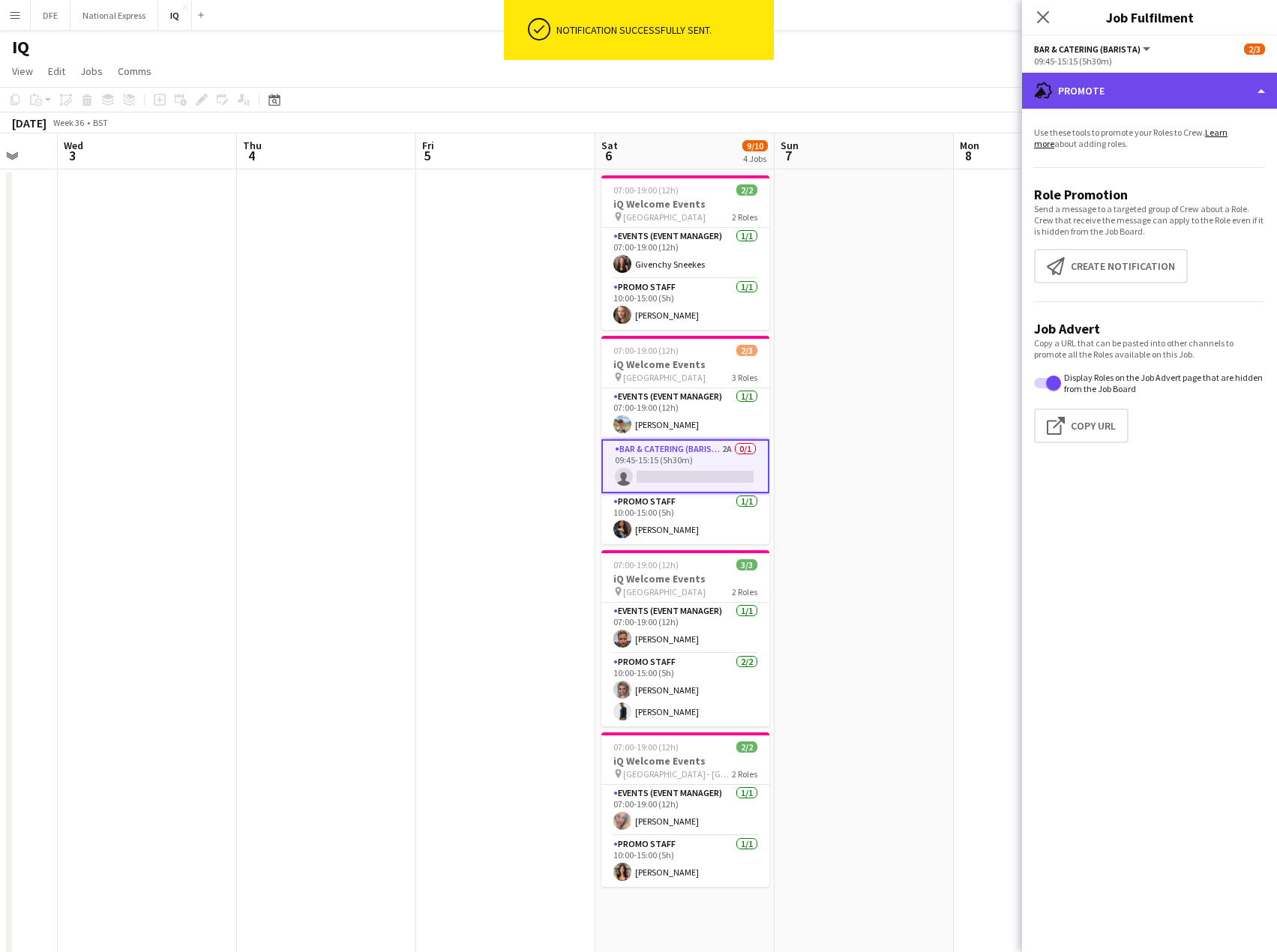
click at [1112, 101] on div "advertising-megaphone Promote" at bounding box center [1150, 90] width 255 height 36
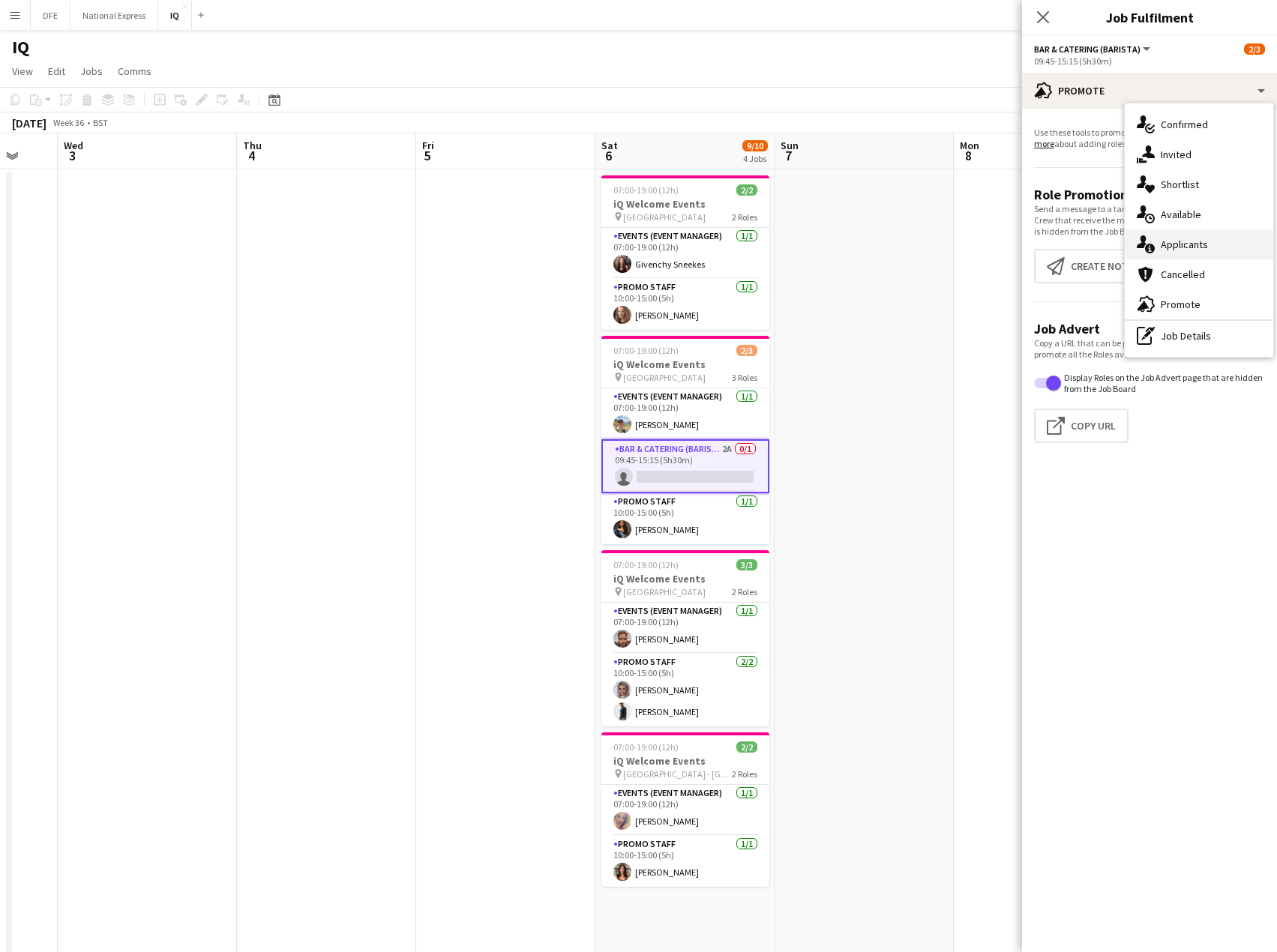
click at [1220, 250] on div "single-neutral-actions-information Applicants" at bounding box center [1199, 244] width 149 height 30
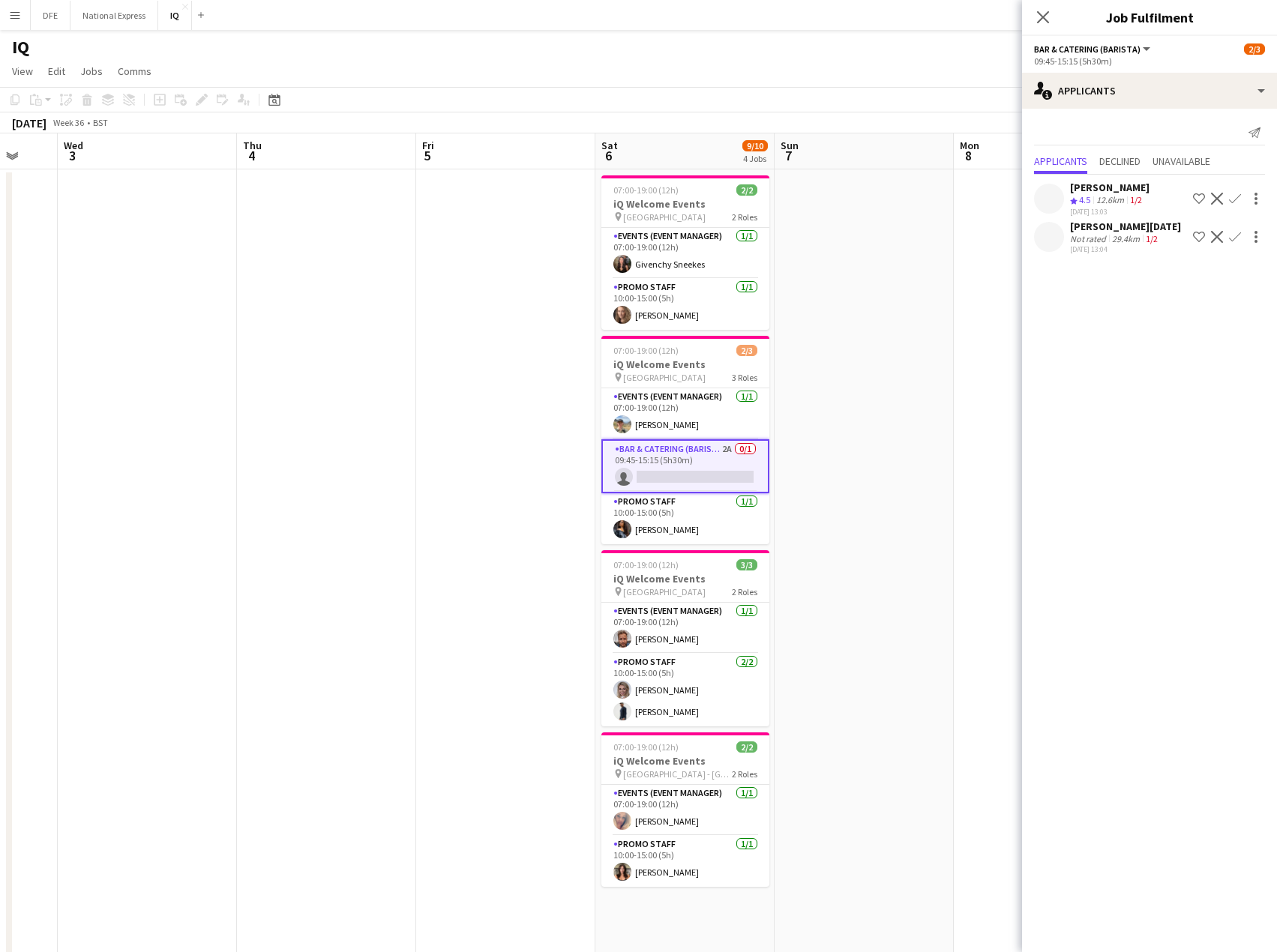
click at [1117, 240] on div "29.4km" at bounding box center [1126, 238] width 34 height 11
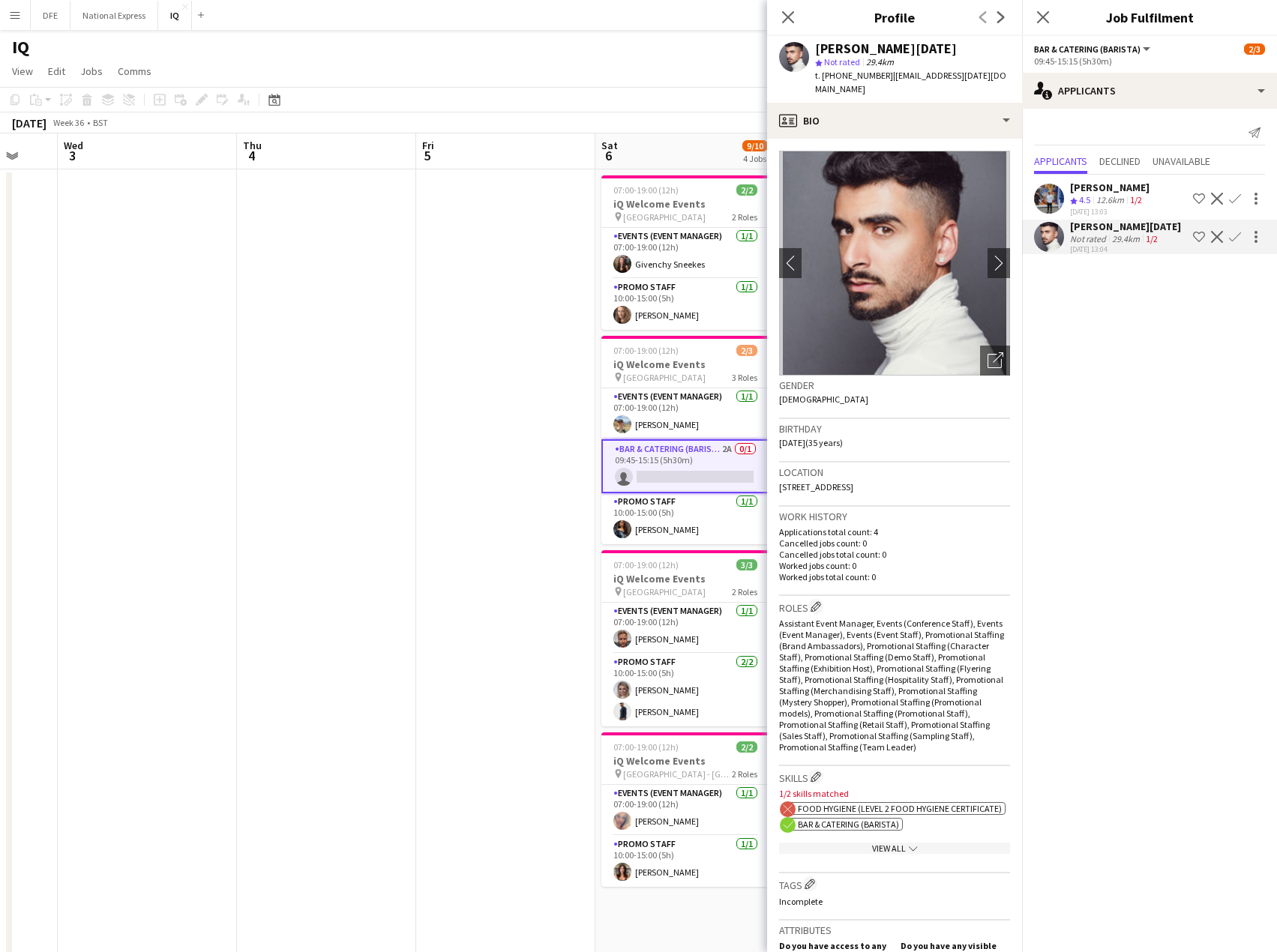
click at [1107, 205] on div "12.6km" at bounding box center [1110, 201] width 34 height 13
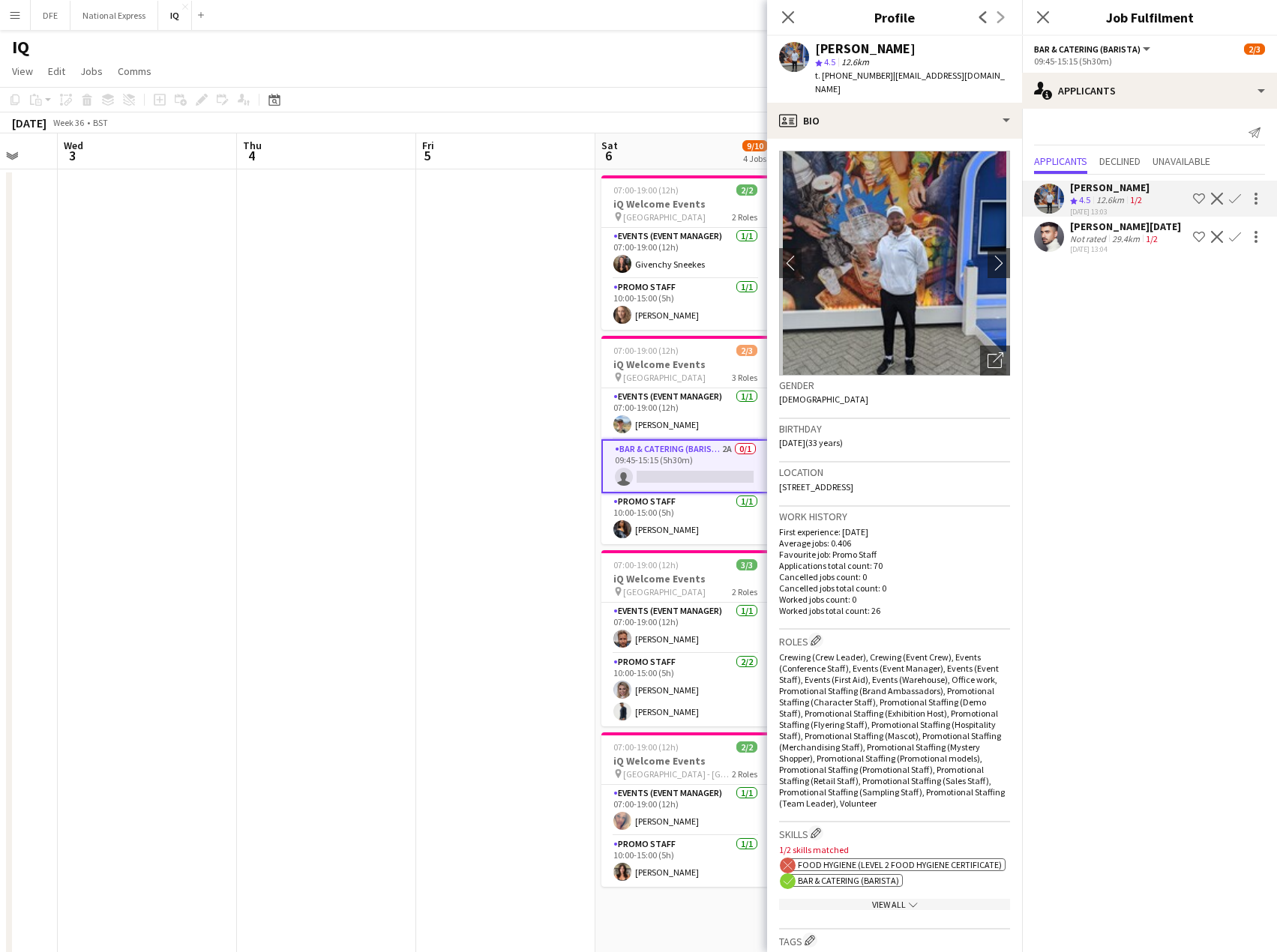
click at [1112, 245] on div "[DATE] 13:04" at bounding box center [1126, 249] width 111 height 10
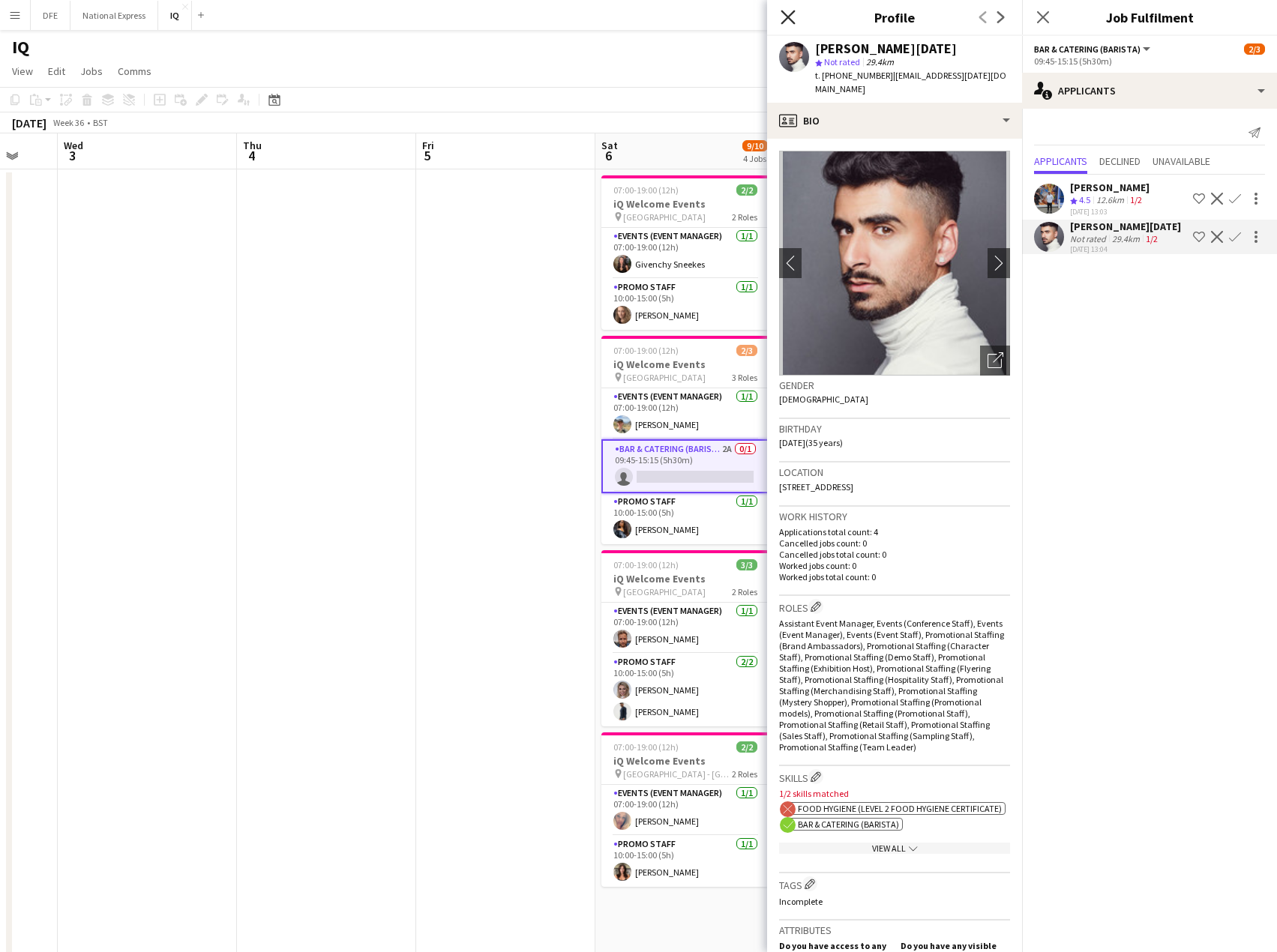
click at [786, 23] on icon "Close pop-in" at bounding box center [788, 17] width 15 height 15
